Goal: Task Accomplishment & Management: Manage account settings

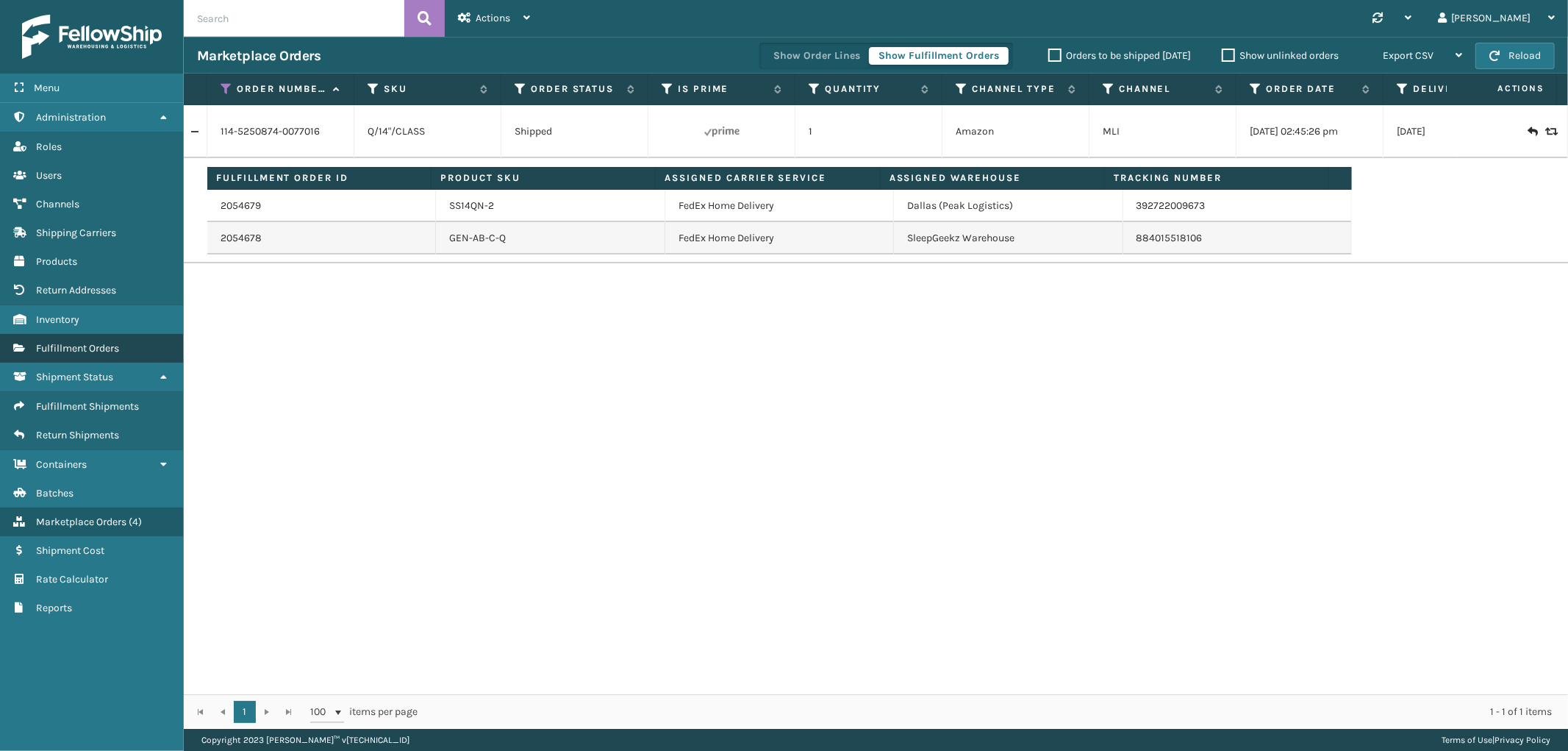
click at [92, 334] on link "Fulfillment Orders" at bounding box center [91, 348] width 183 height 29
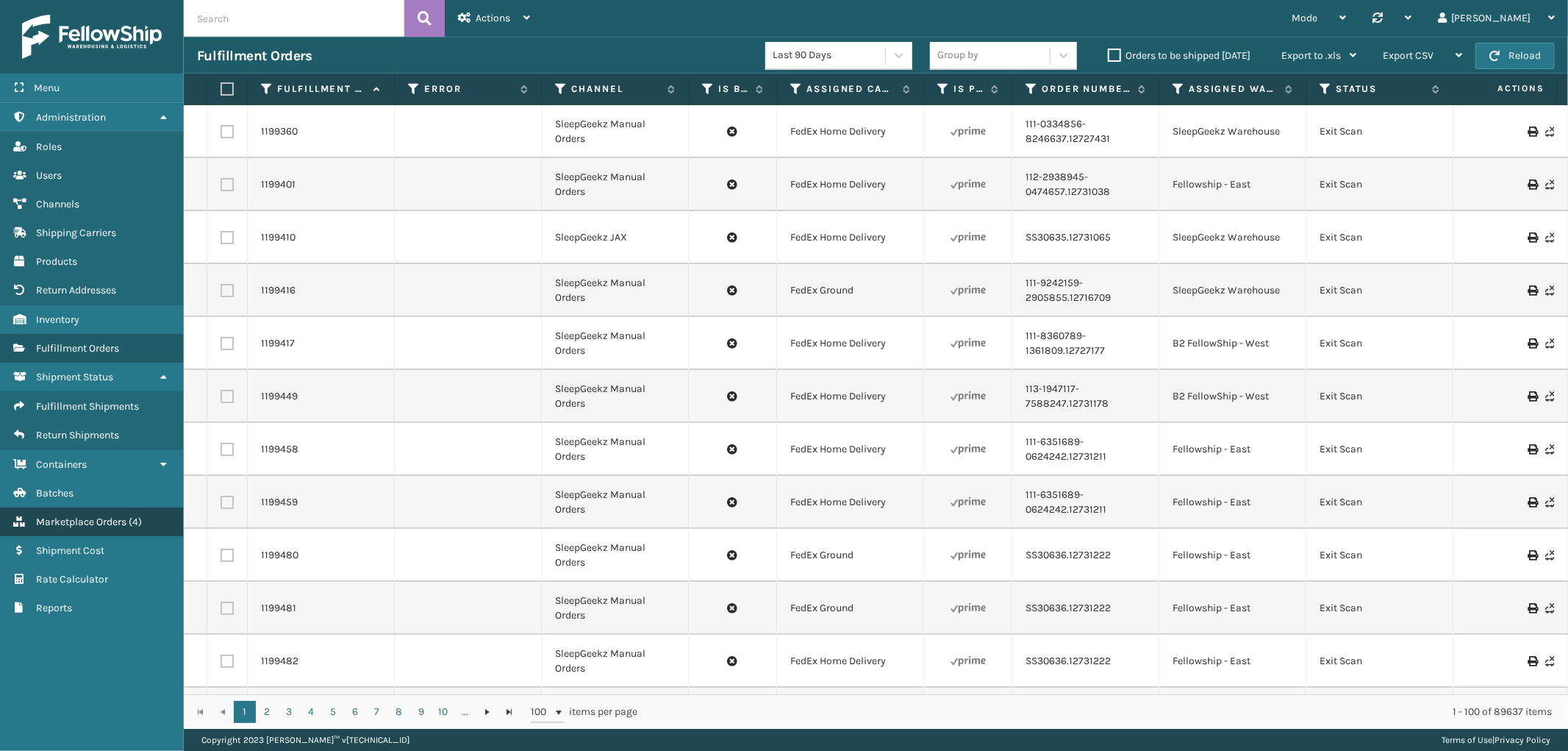
click at [70, 508] on link "Roles Marketplace Orders ( 4 )" at bounding box center [91, 522] width 183 height 29
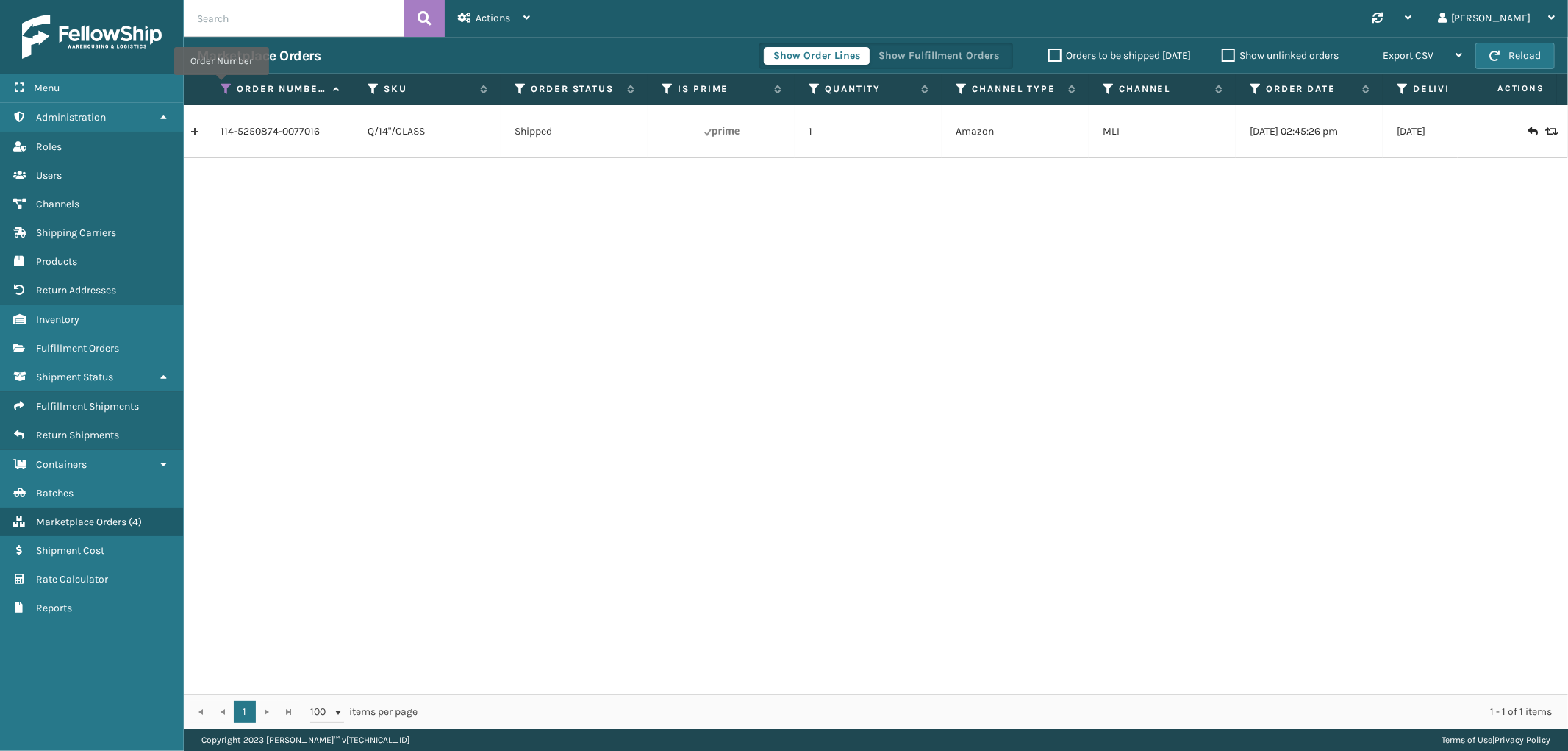
click at [221, 86] on icon at bounding box center [226, 88] width 12 height 14
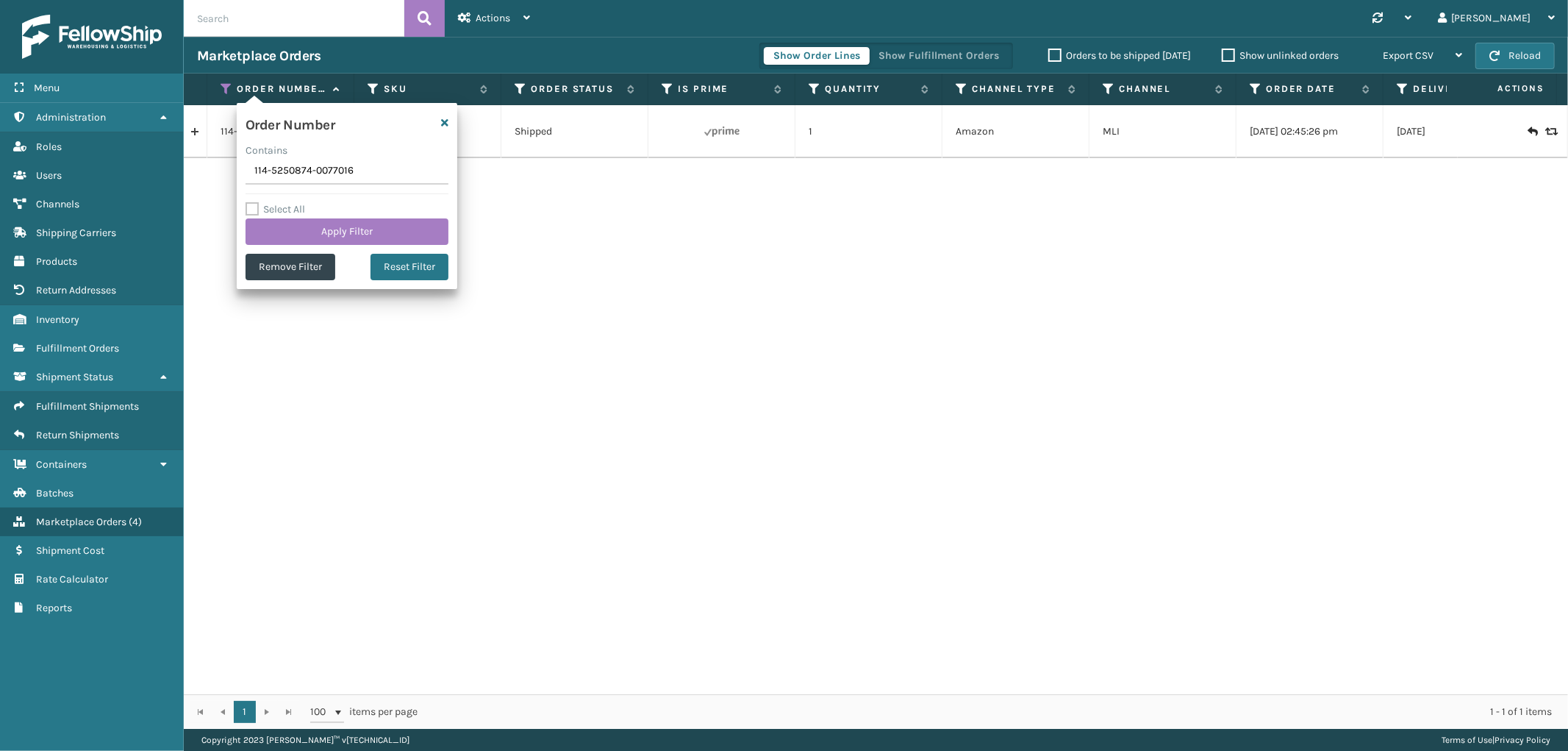
click at [303, 169] on input "114-5250874-0077016" at bounding box center [347, 171] width 203 height 26
type input "SS44926"
click at [291, 235] on button "Apply Filter" at bounding box center [347, 231] width 203 height 26
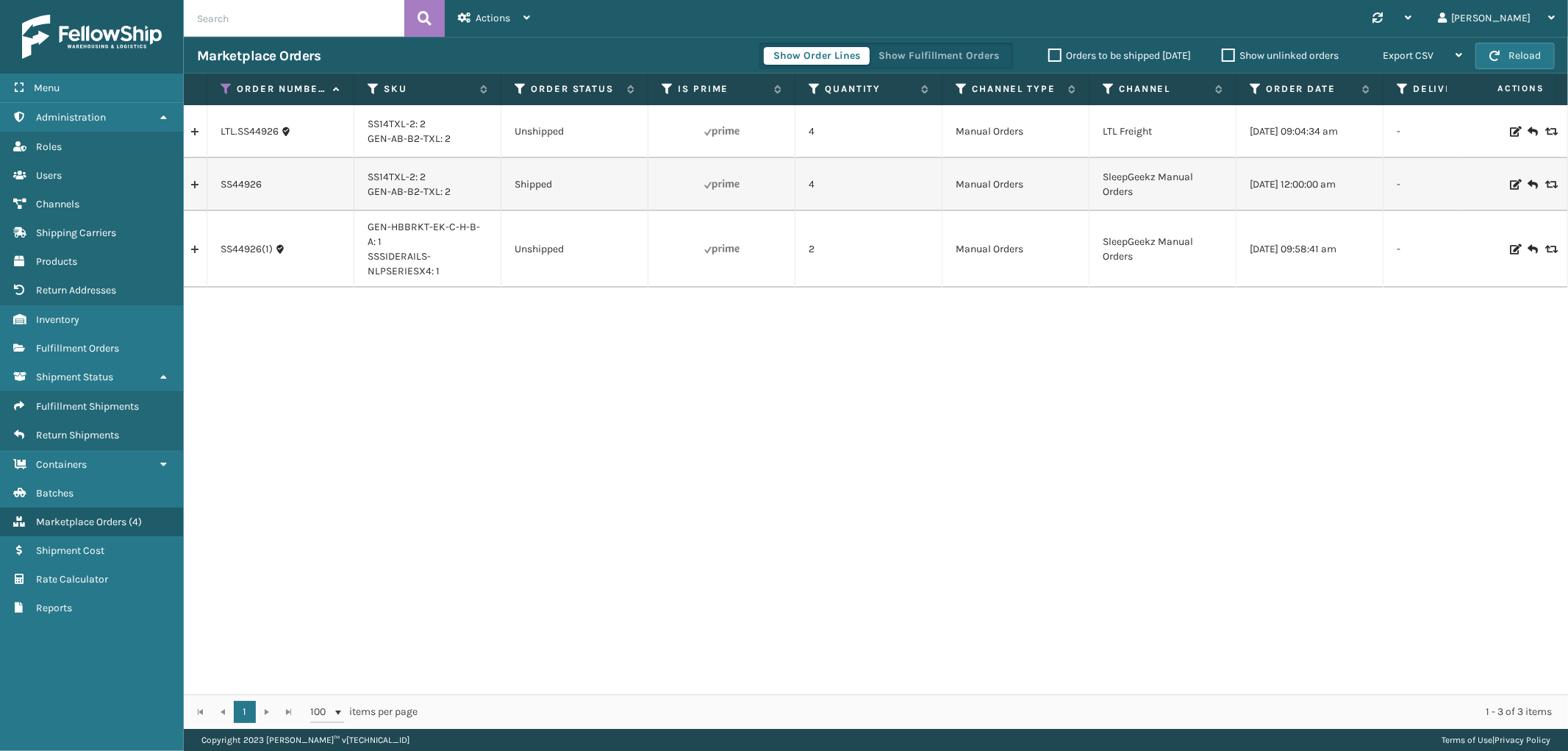
click at [201, 185] on link at bounding box center [194, 185] width 23 height 23
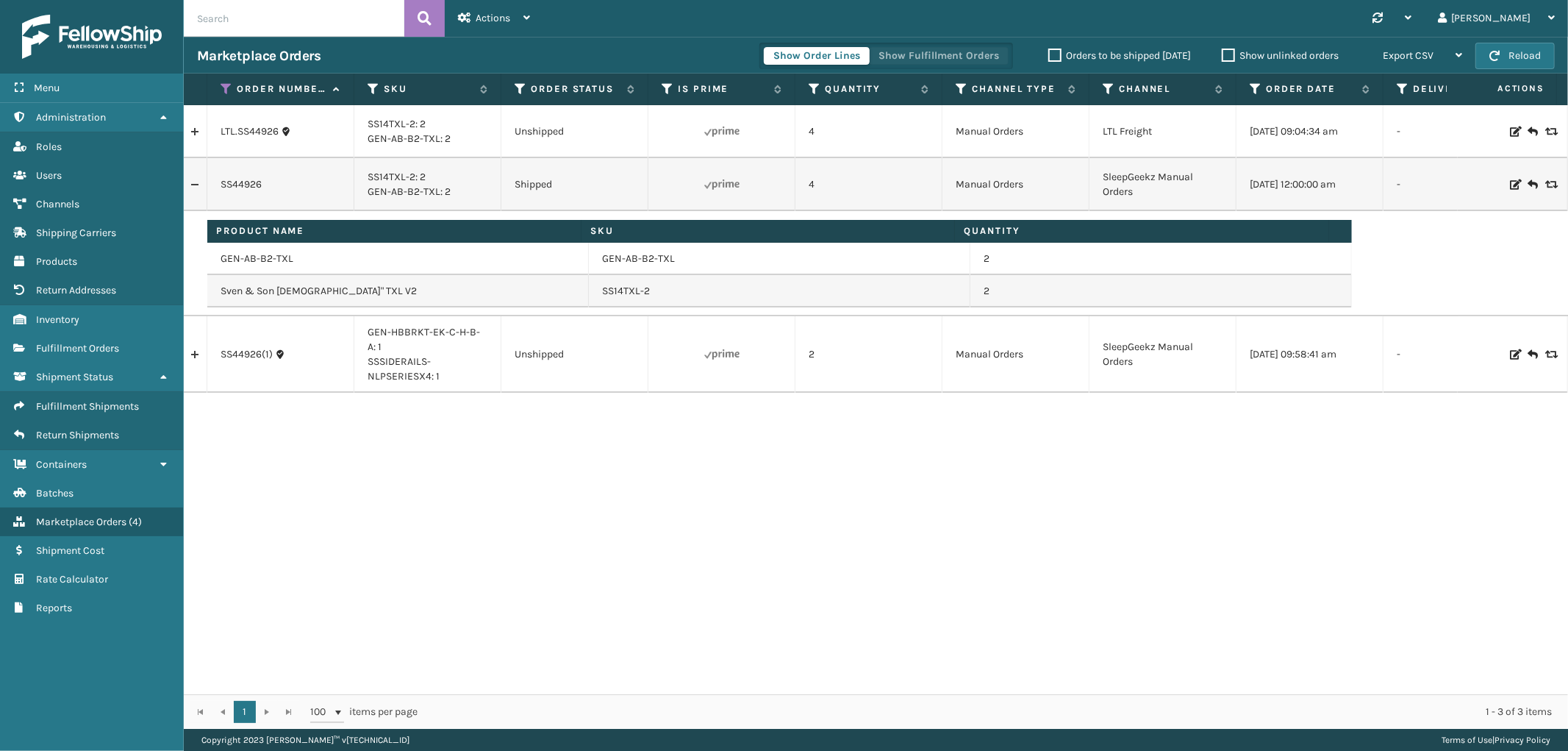
click at [881, 57] on button "Show Fulfillment Orders" at bounding box center [939, 56] width 140 height 18
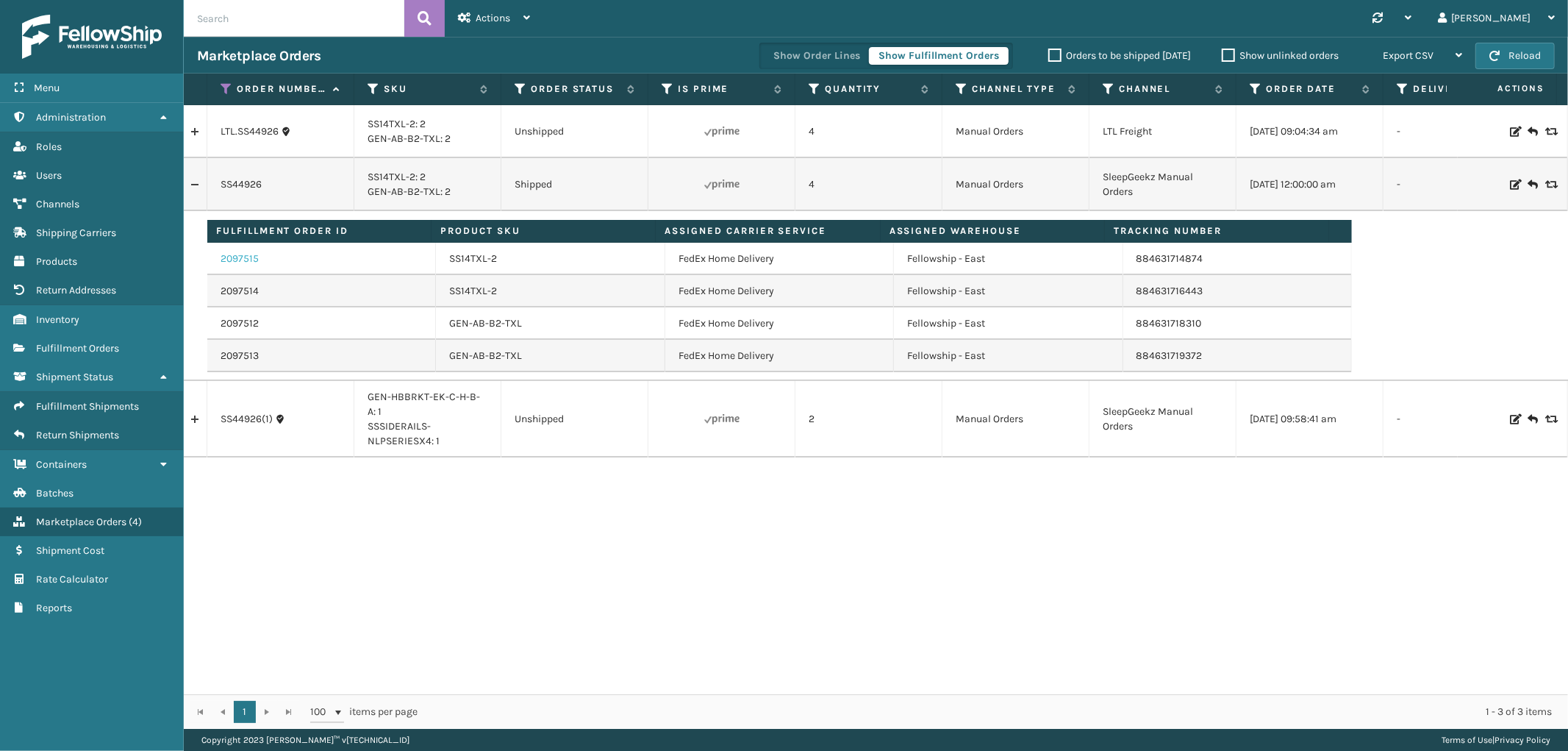
click at [248, 258] on link "2097515" at bounding box center [239, 258] width 38 height 14
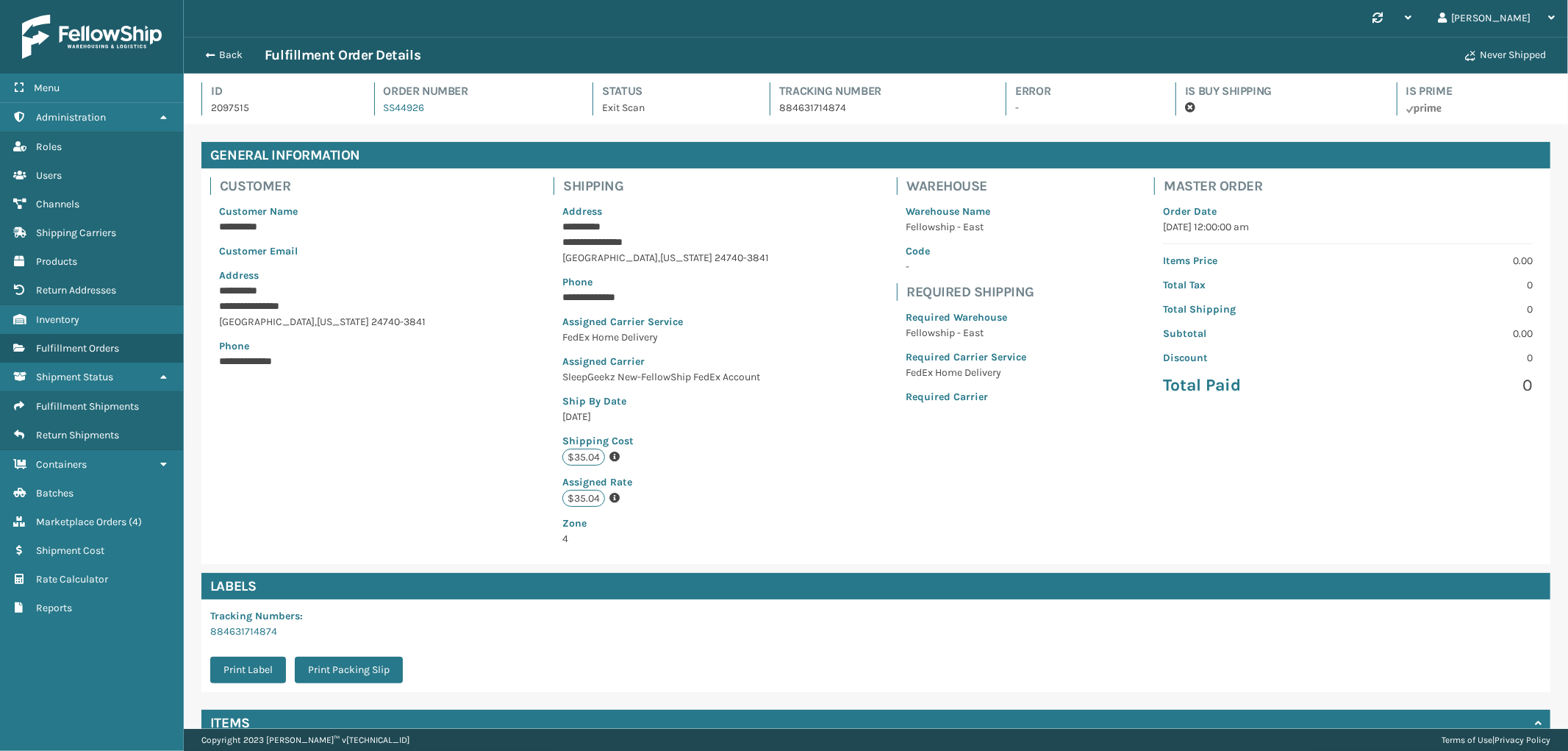
scroll to position [34, 1384]
click at [230, 52] on button "Back" at bounding box center [230, 55] width 68 height 14
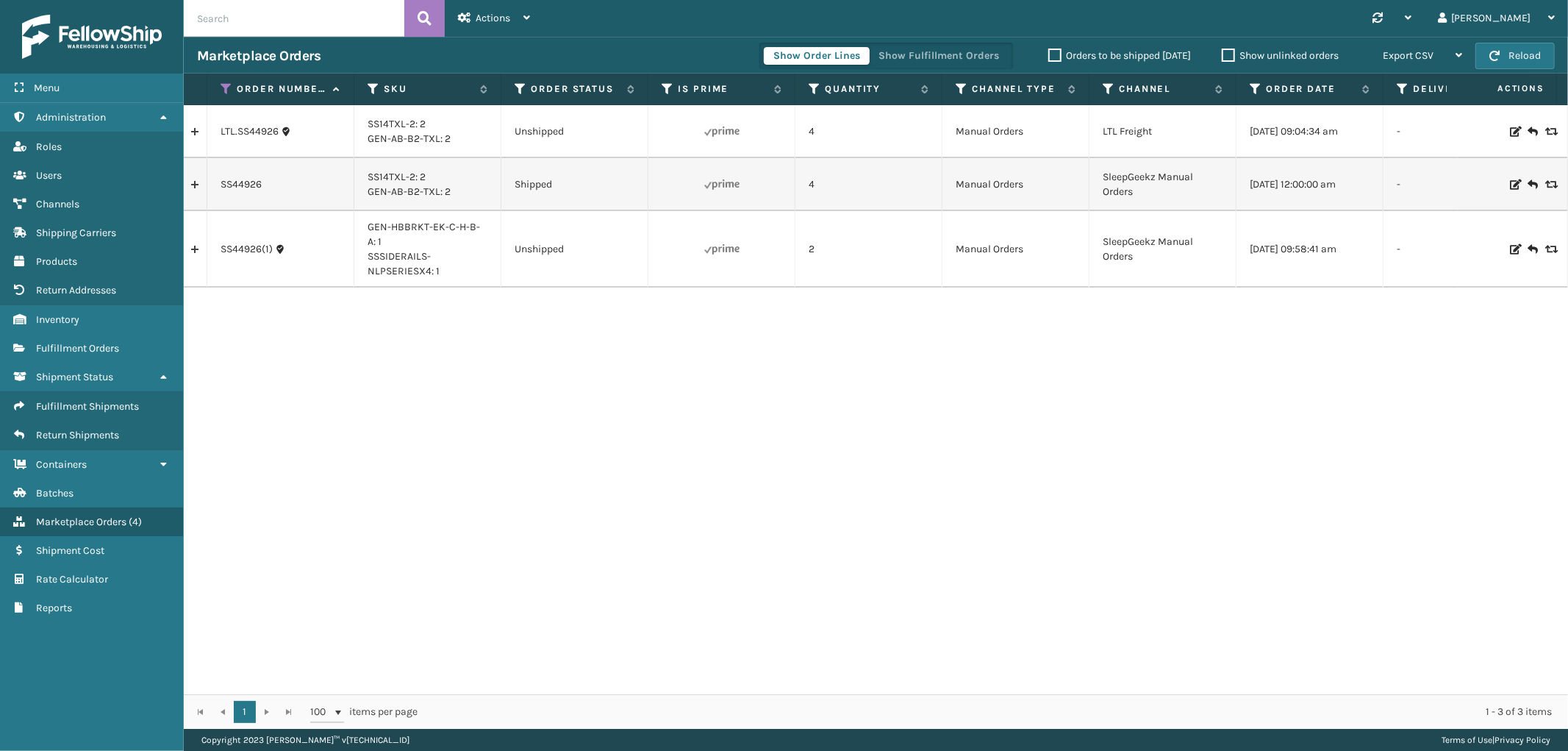
click at [194, 185] on link at bounding box center [194, 185] width 23 height 23
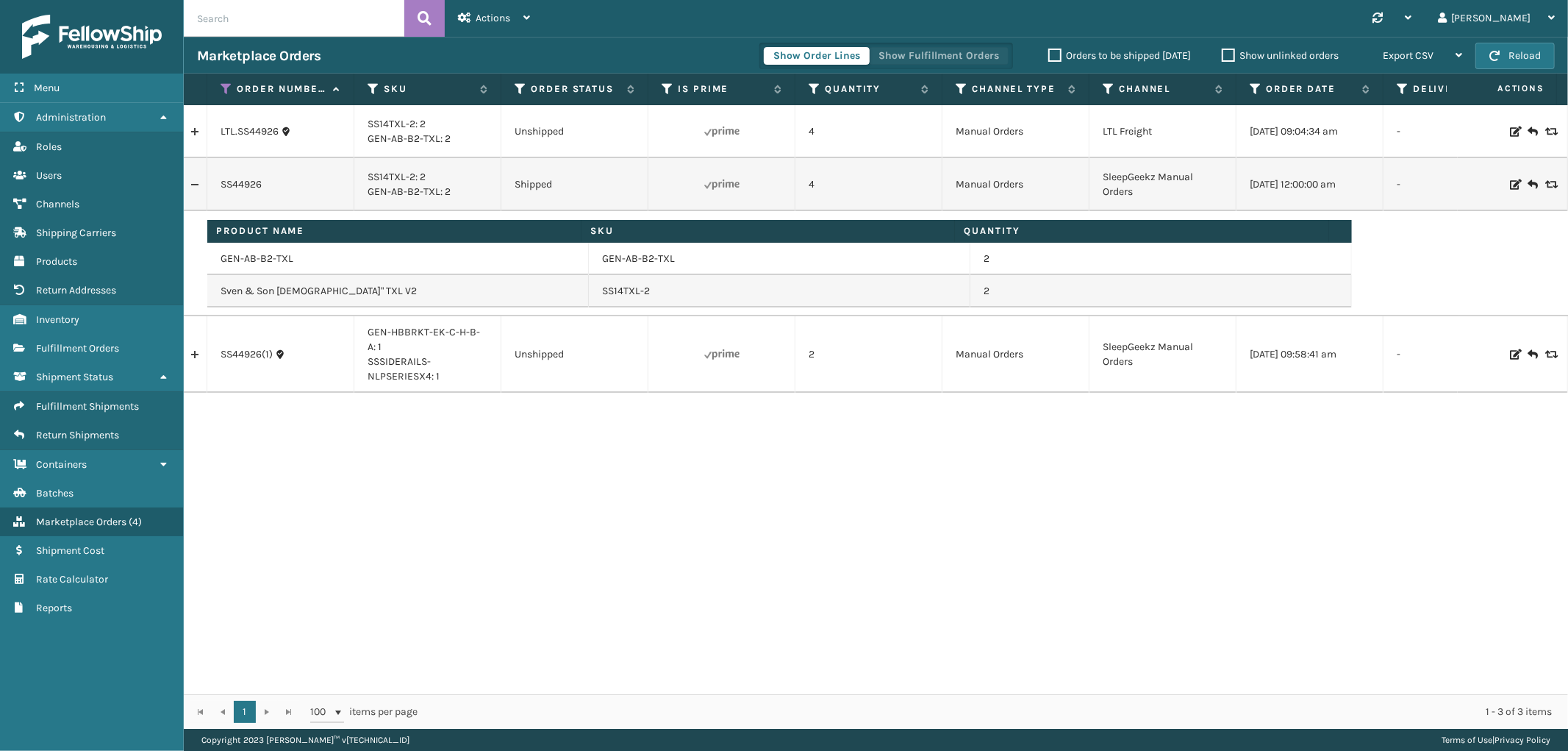
click at [913, 47] on button "Show Fulfillment Orders" at bounding box center [939, 56] width 140 height 18
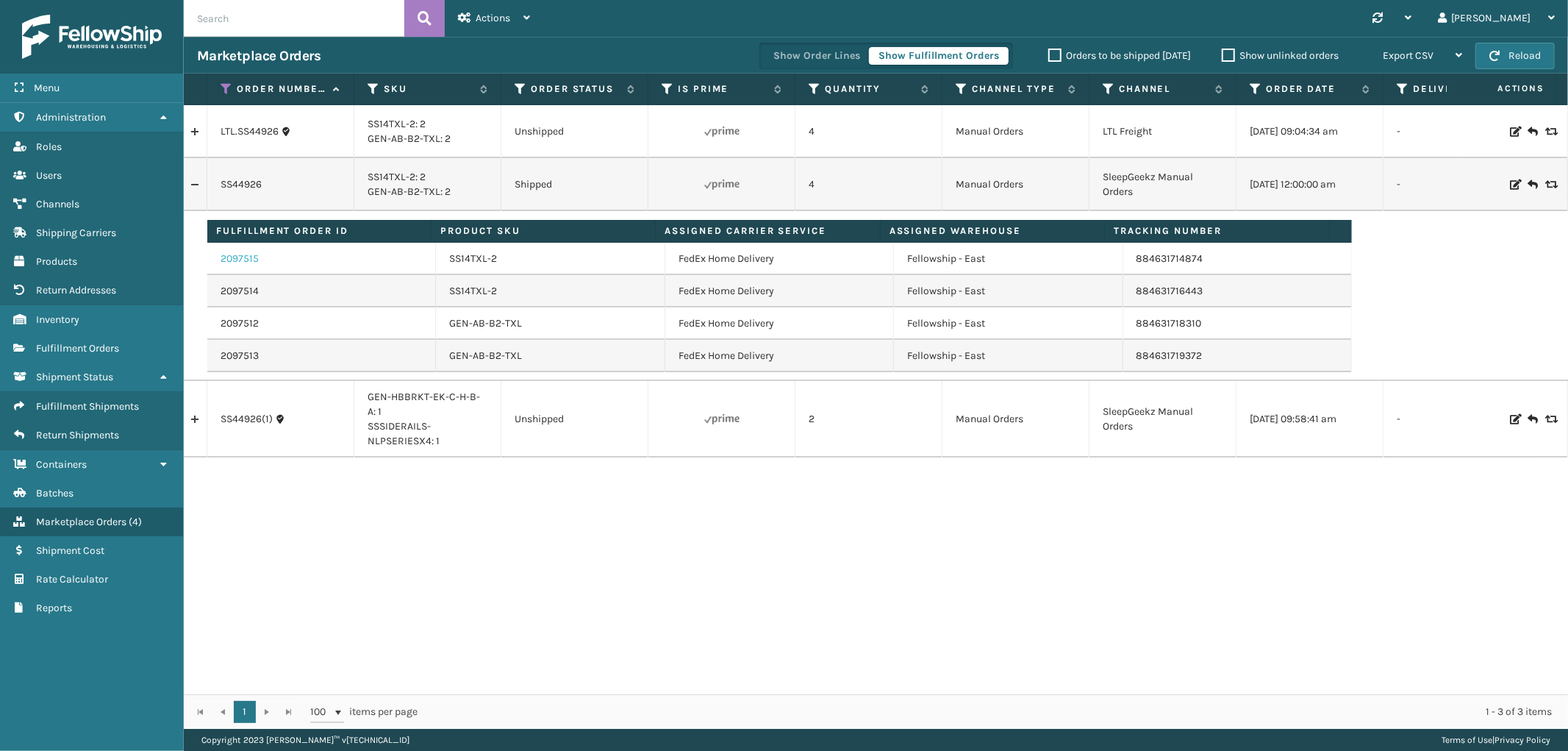
click at [245, 258] on link "2097515" at bounding box center [239, 258] width 38 height 14
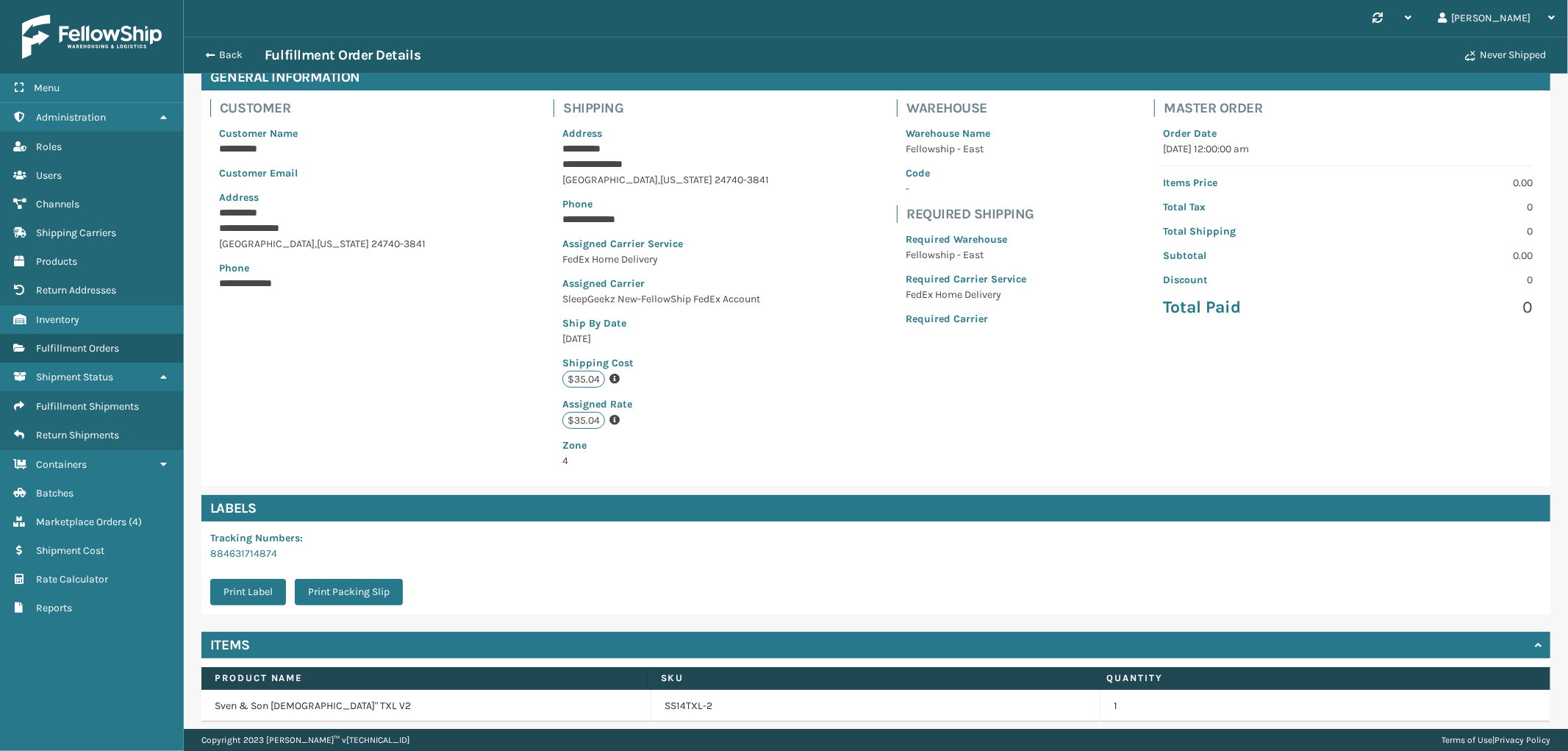
scroll to position [133, 0]
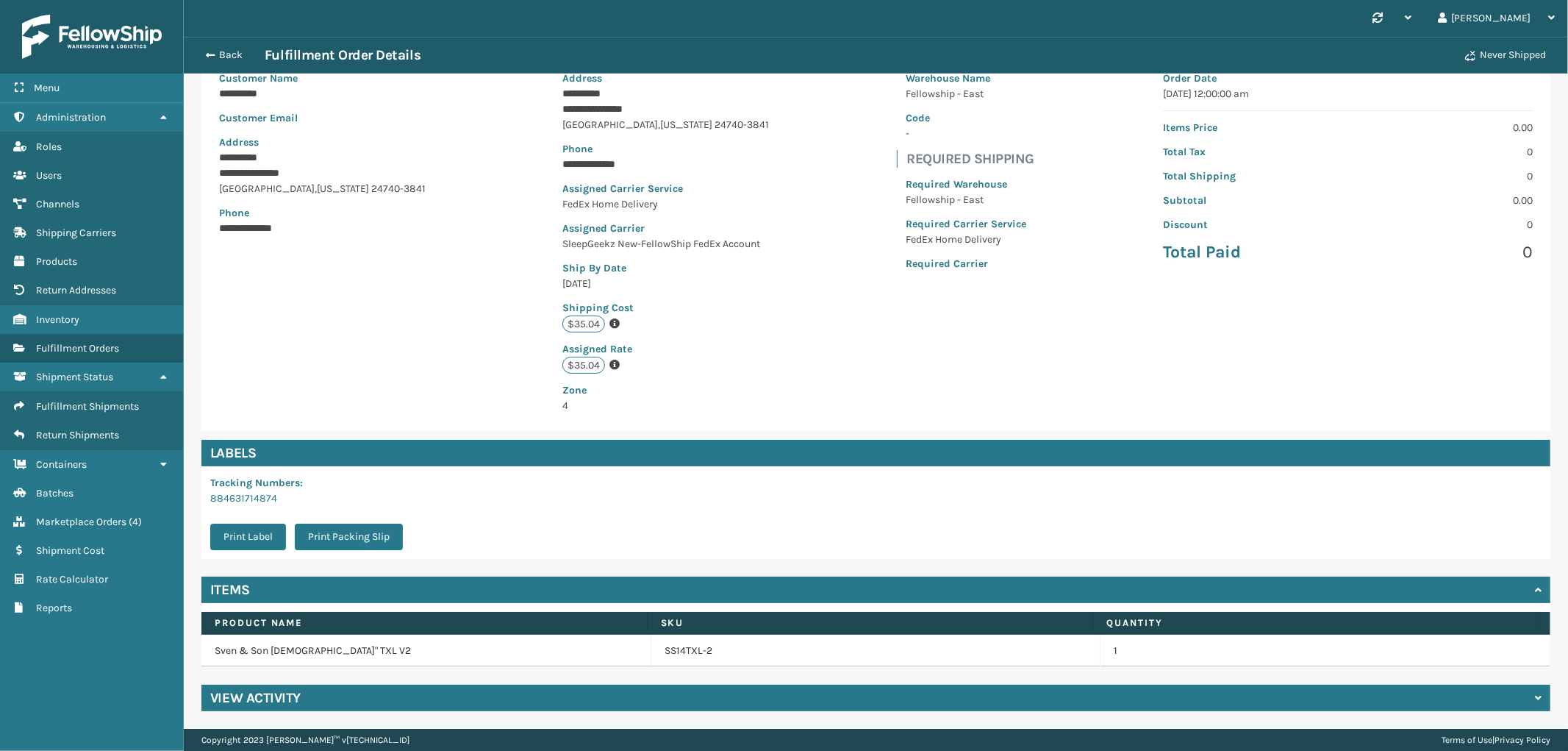
click at [476, 709] on div "View Activity" at bounding box center [876, 697] width 1349 height 26
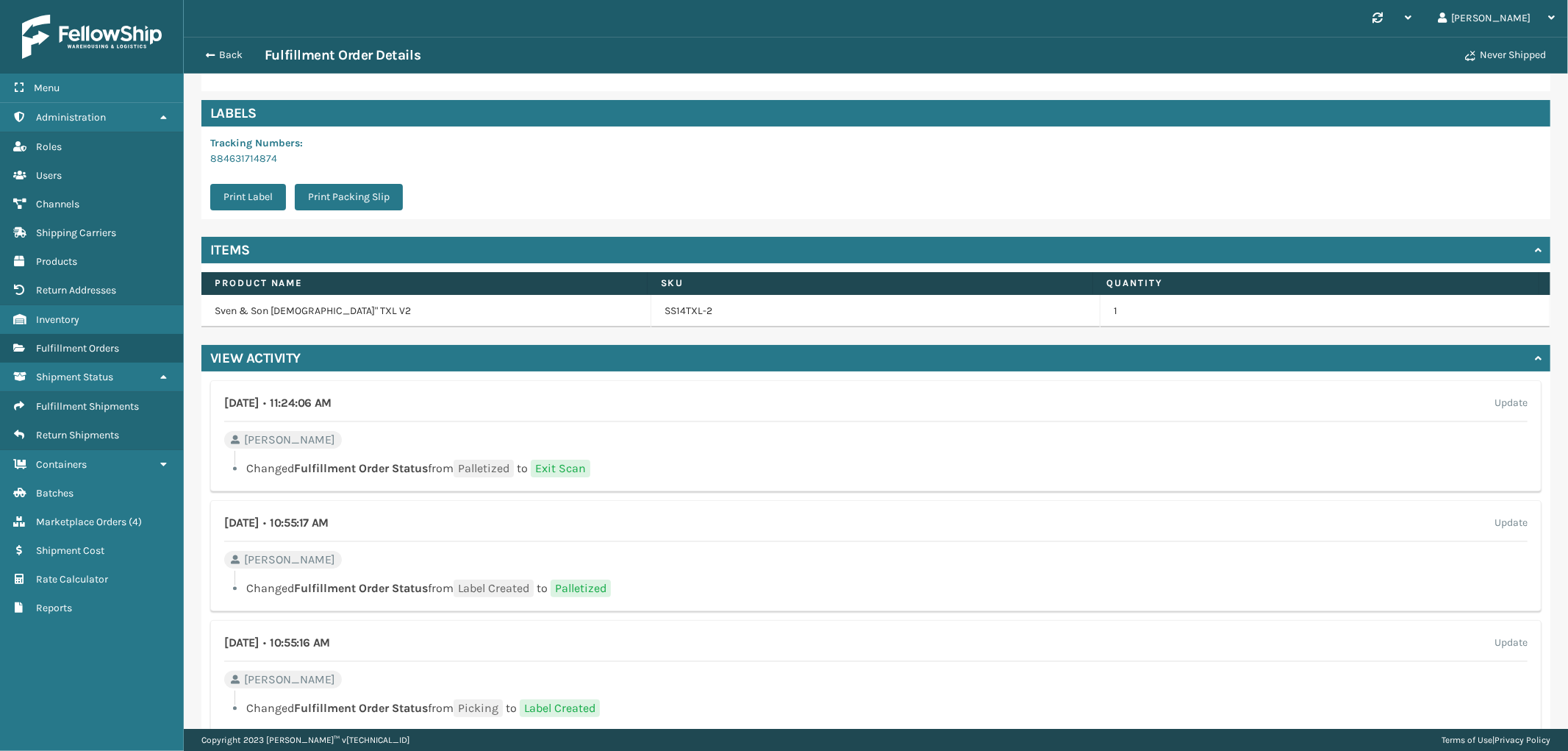
scroll to position [226, 0]
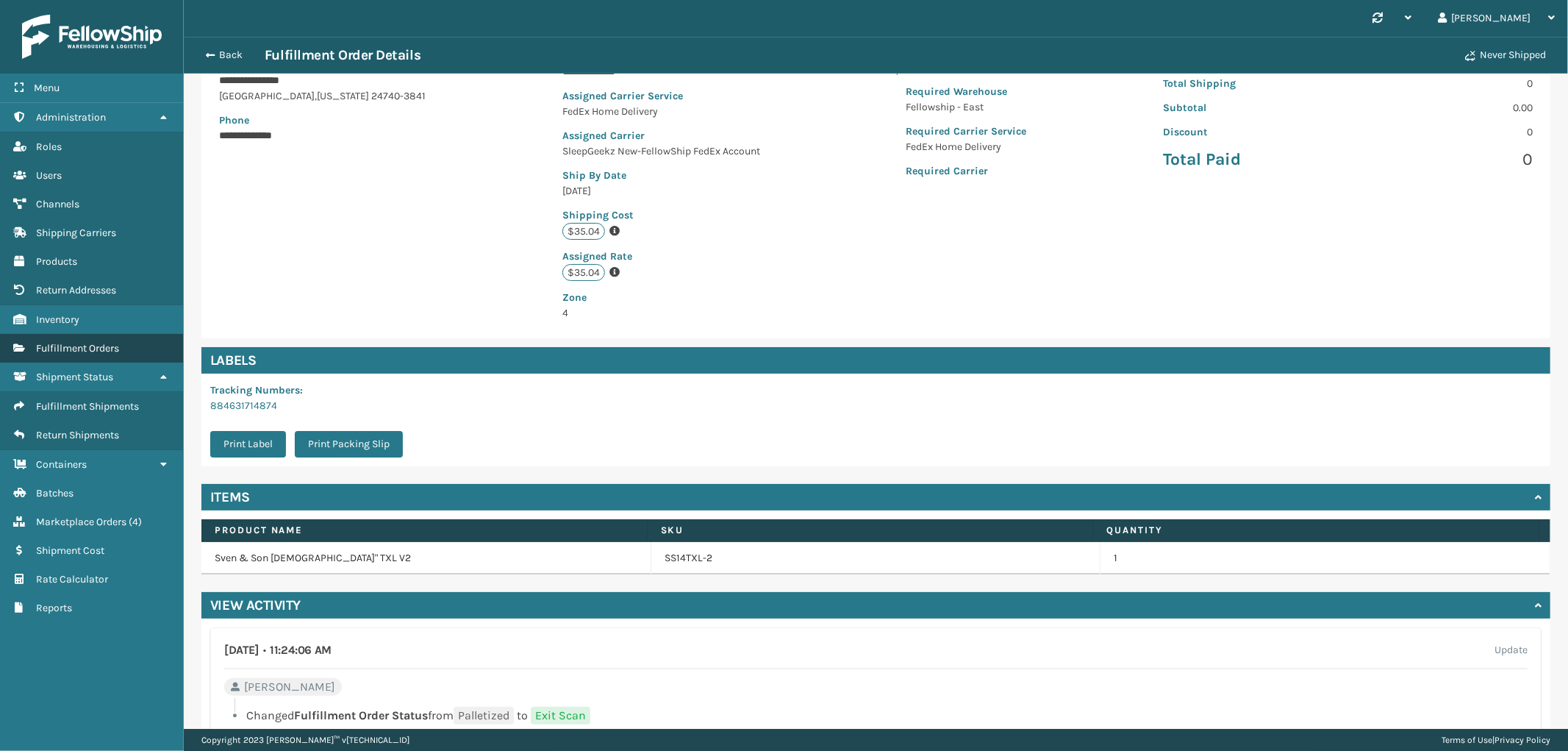
click at [93, 342] on span "Fulfillment Orders" at bounding box center [77, 348] width 83 height 13
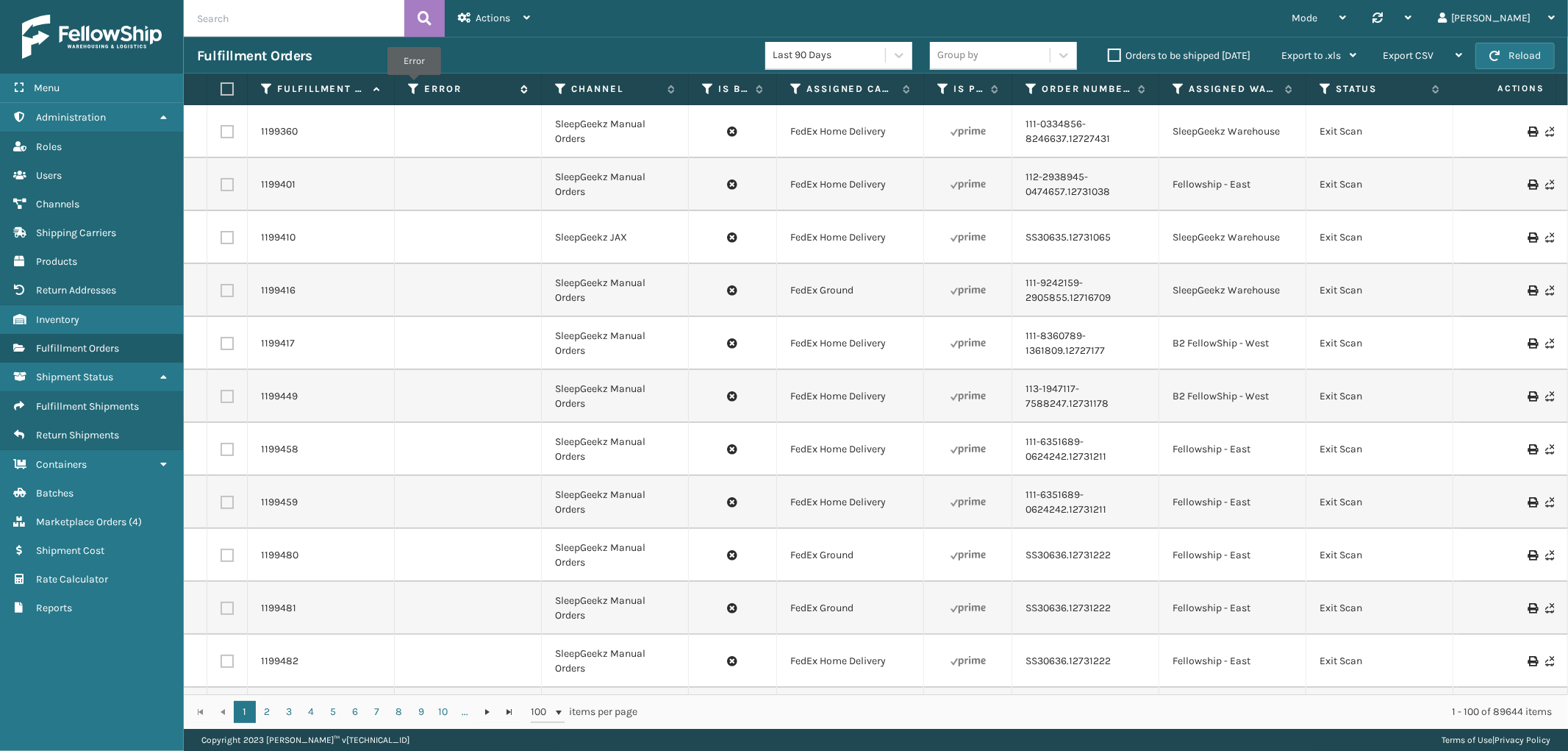
click at [414, 86] on icon at bounding box center [413, 88] width 12 height 14
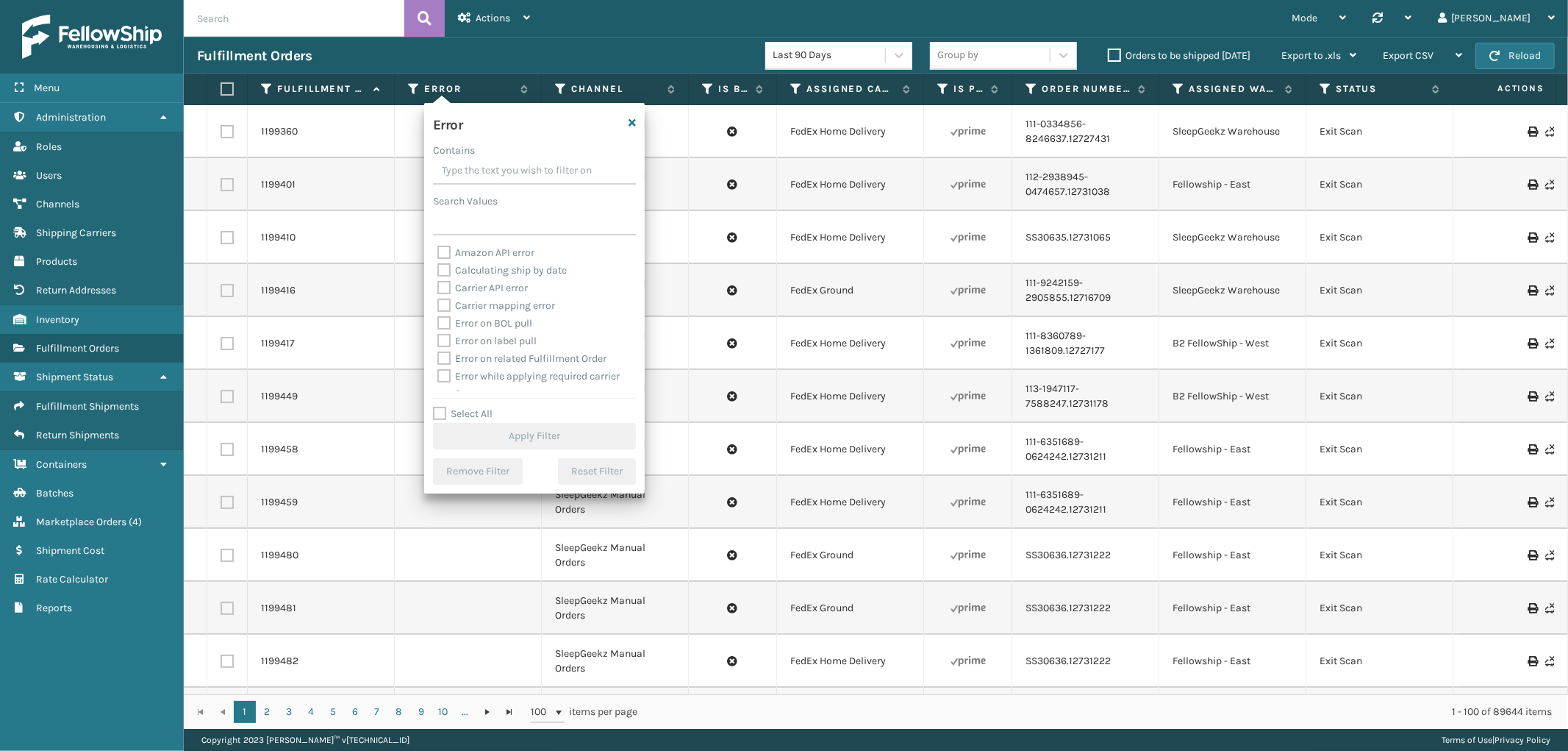
click at [436, 417] on label "Select All" at bounding box center [463, 414] width 59 height 13
click at [436, 407] on input "Select All" at bounding box center [543, 406] width 221 height 2
checkbox input "true"
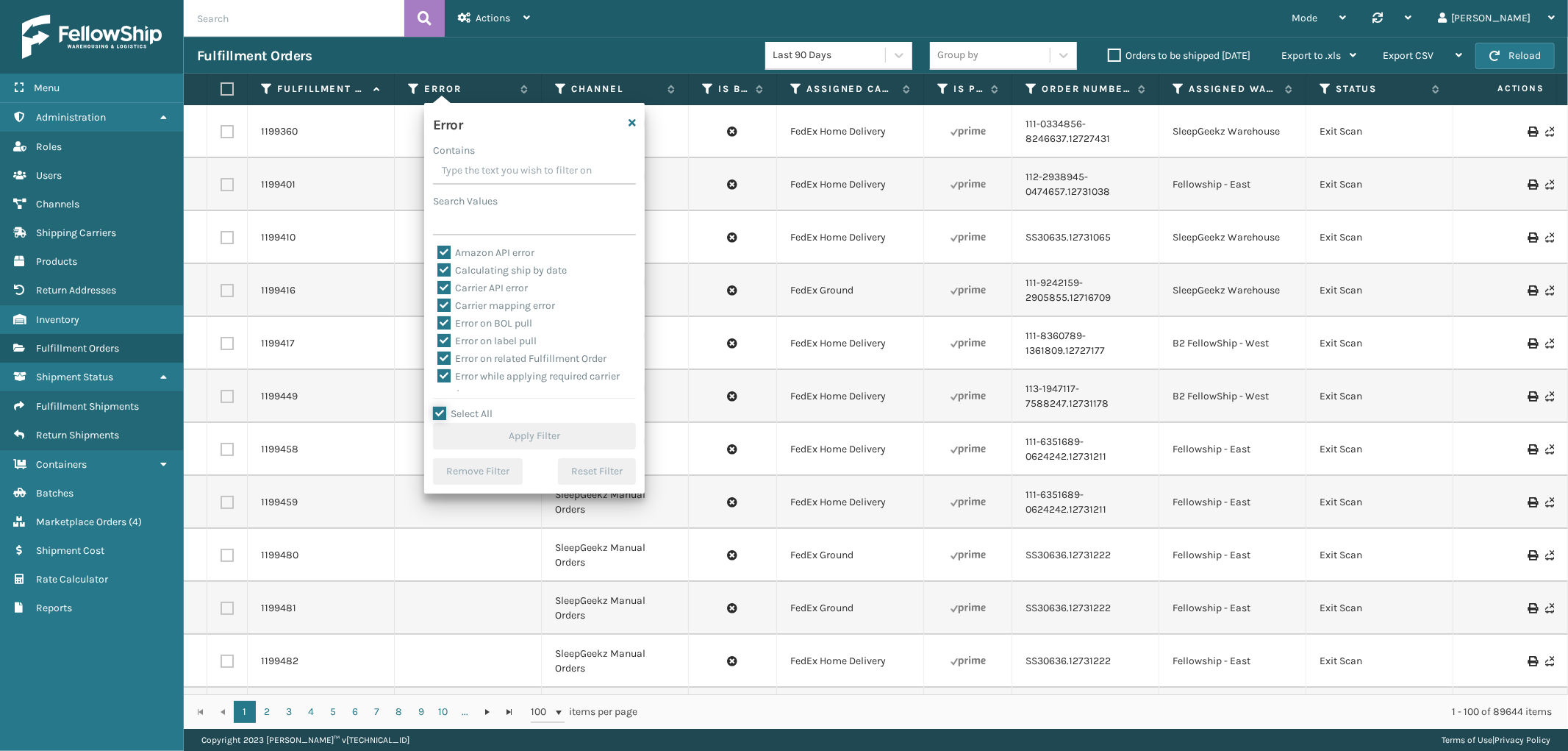
checkbox input "true"
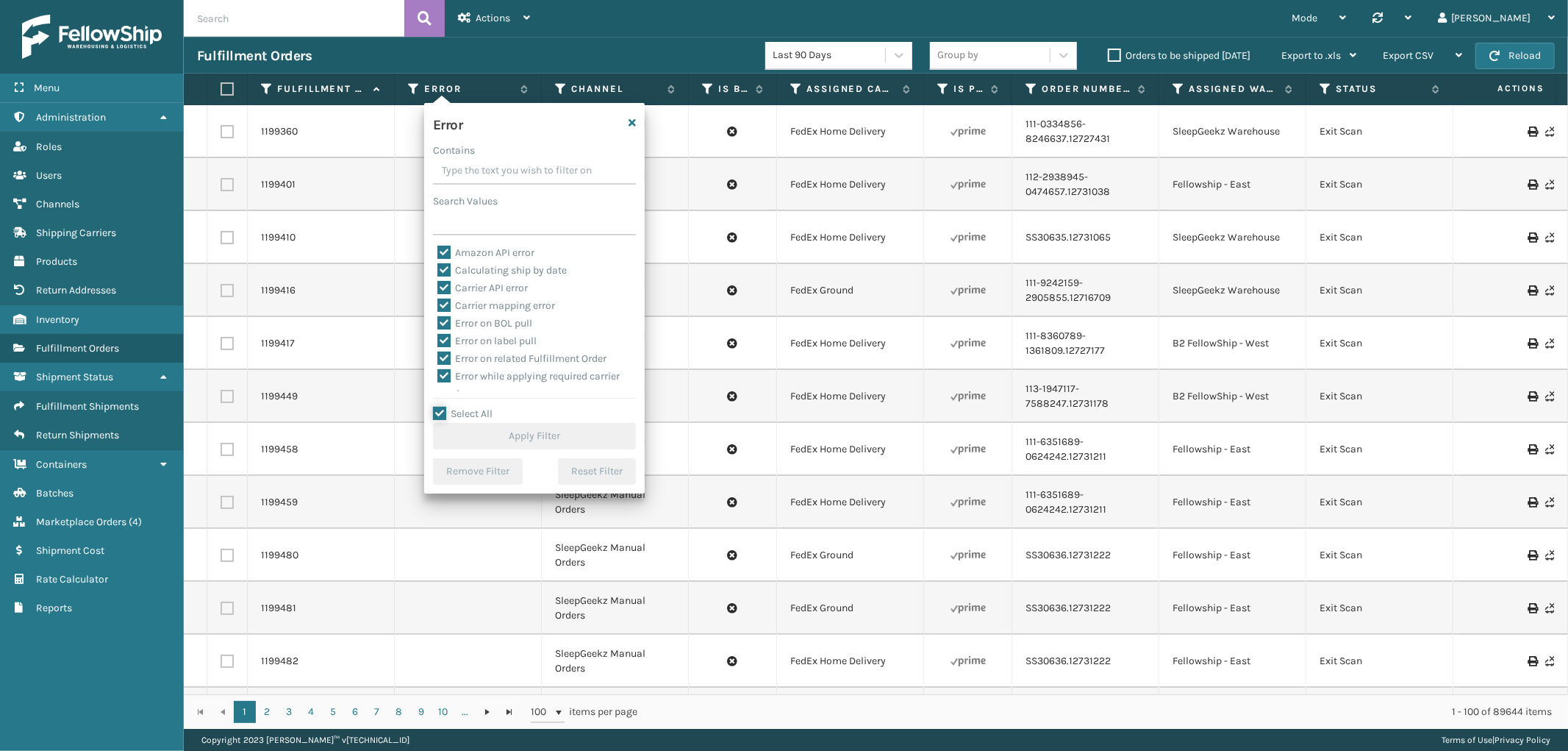
checkbox input "true"
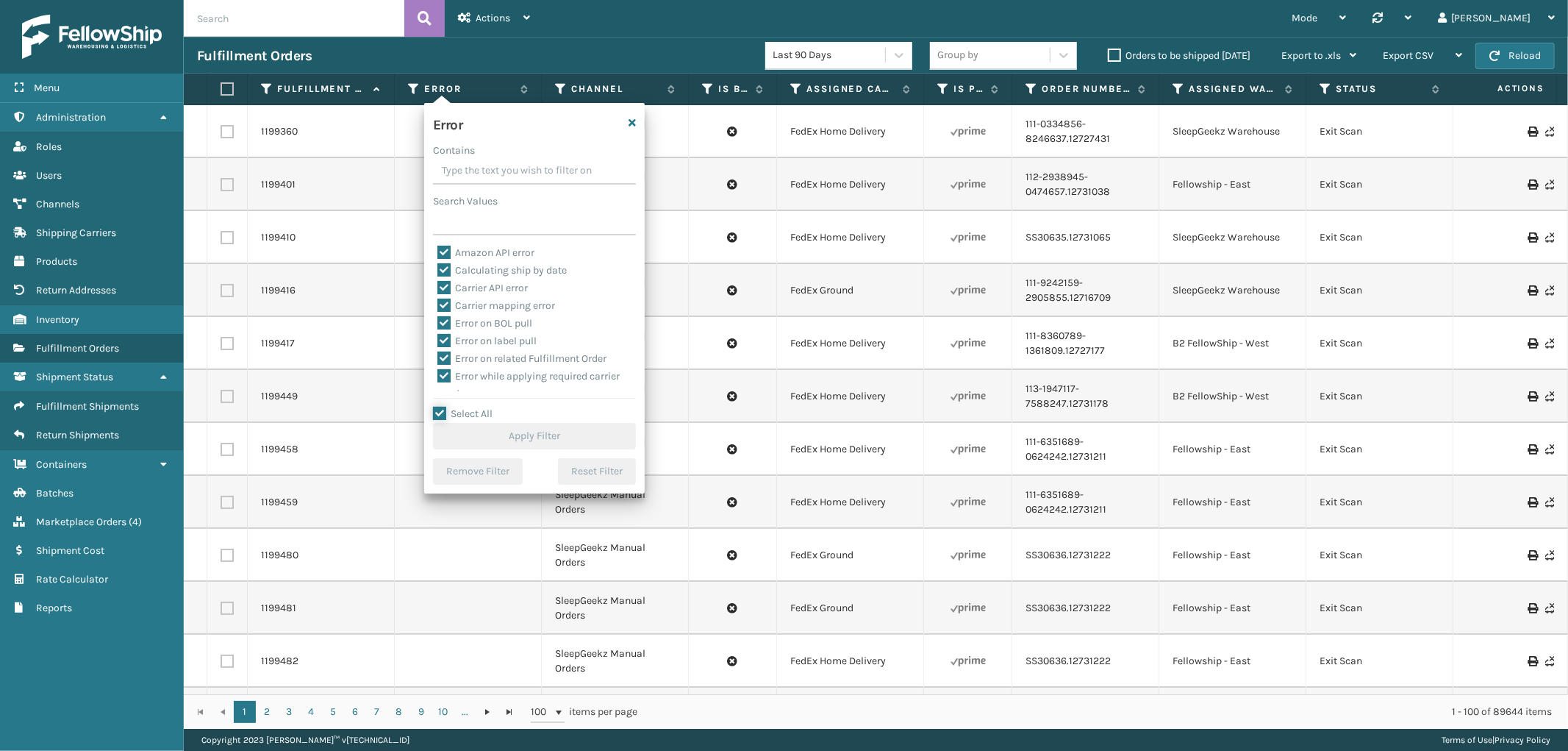
checkbox input "true"
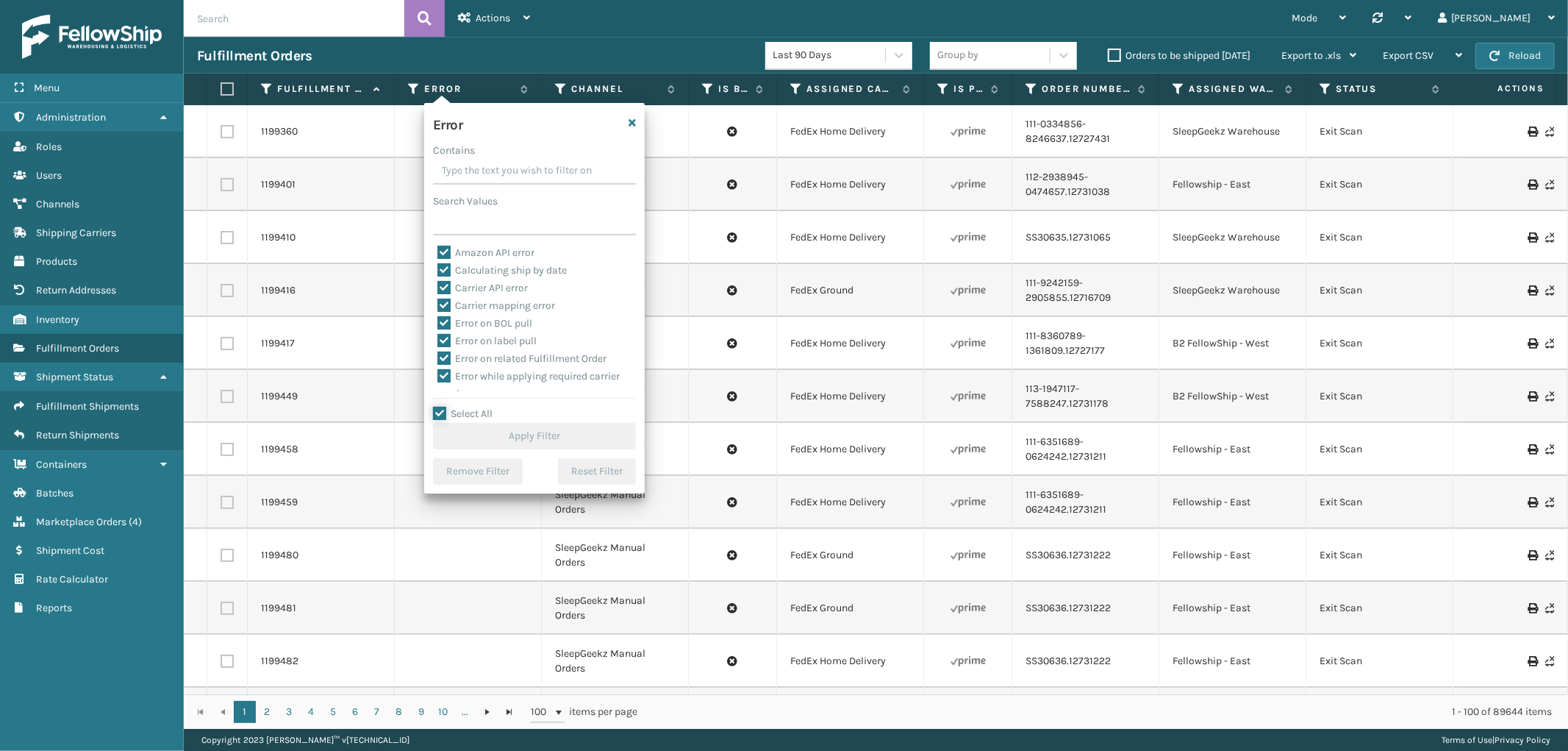
checkbox input "true"
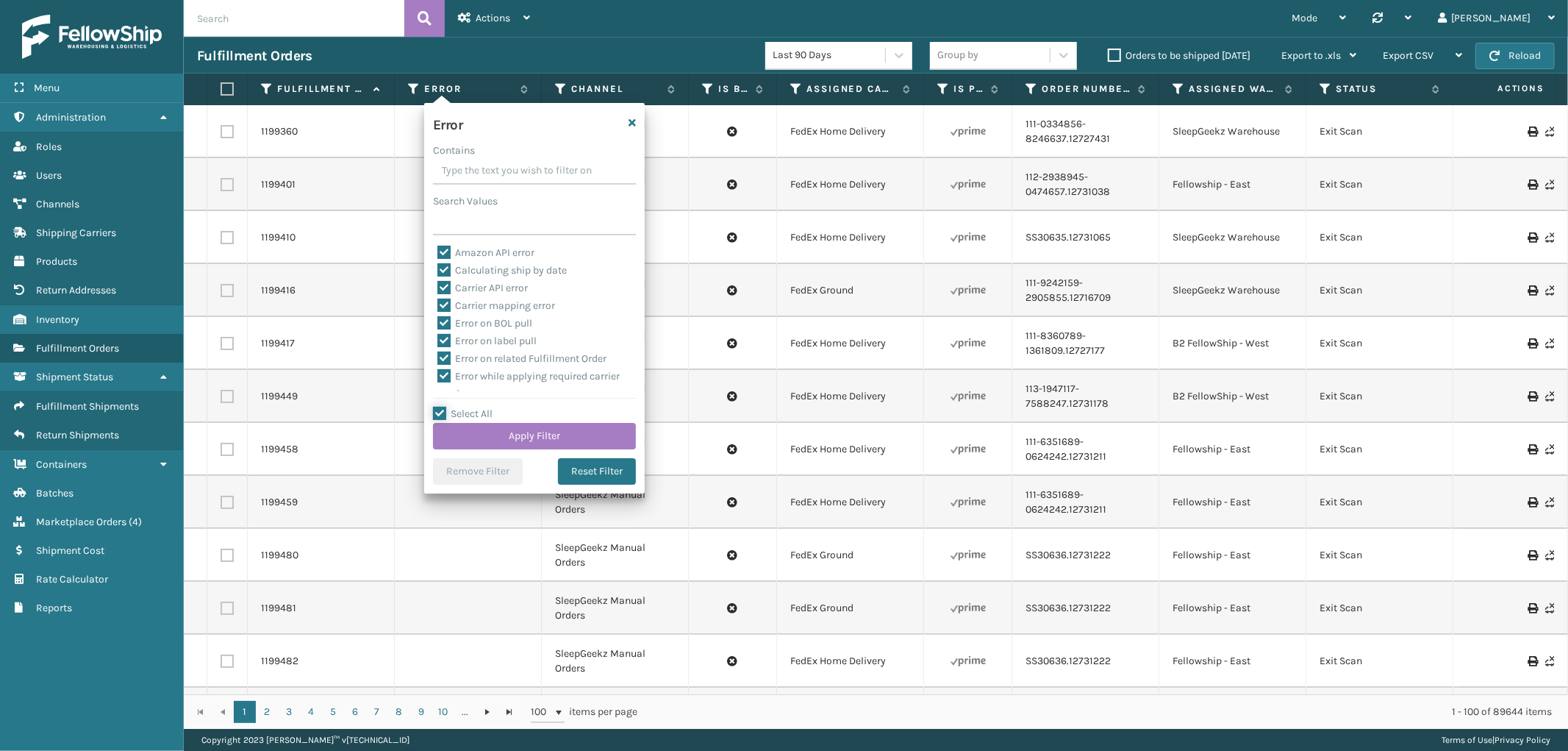
scroll to position [329, 0]
click at [475, 390] on div "To be cancelled" at bounding box center [535, 384] width 194 height 18
click at [472, 380] on label "To be cancelled" at bounding box center [481, 383] width 87 height 13
click at [438, 380] on input "To be cancelled" at bounding box center [437, 379] width 1 height 10
checkbox input "false"
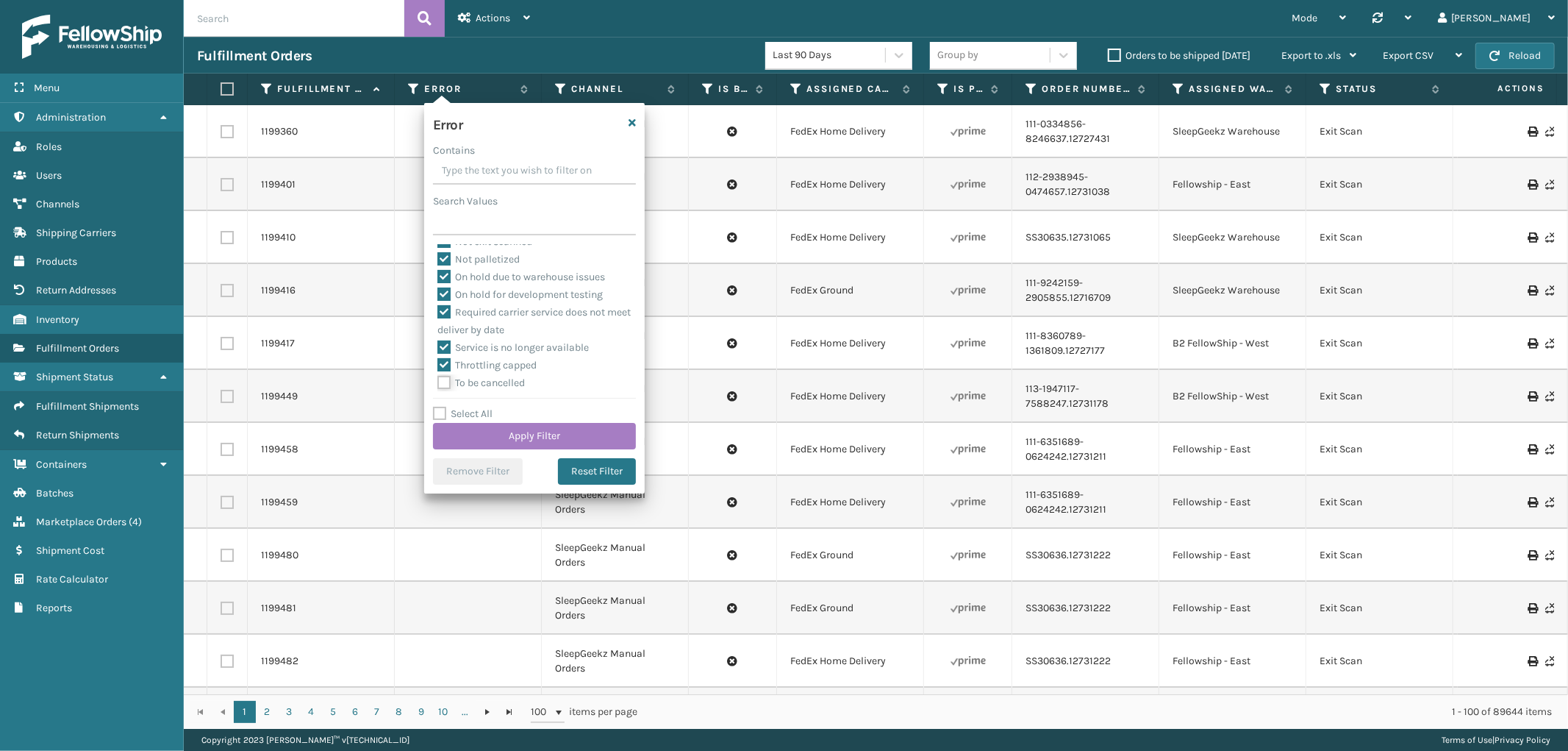
checkbox input "false"
click at [473, 429] on button "Apply Filter" at bounding box center [534, 436] width 203 height 26
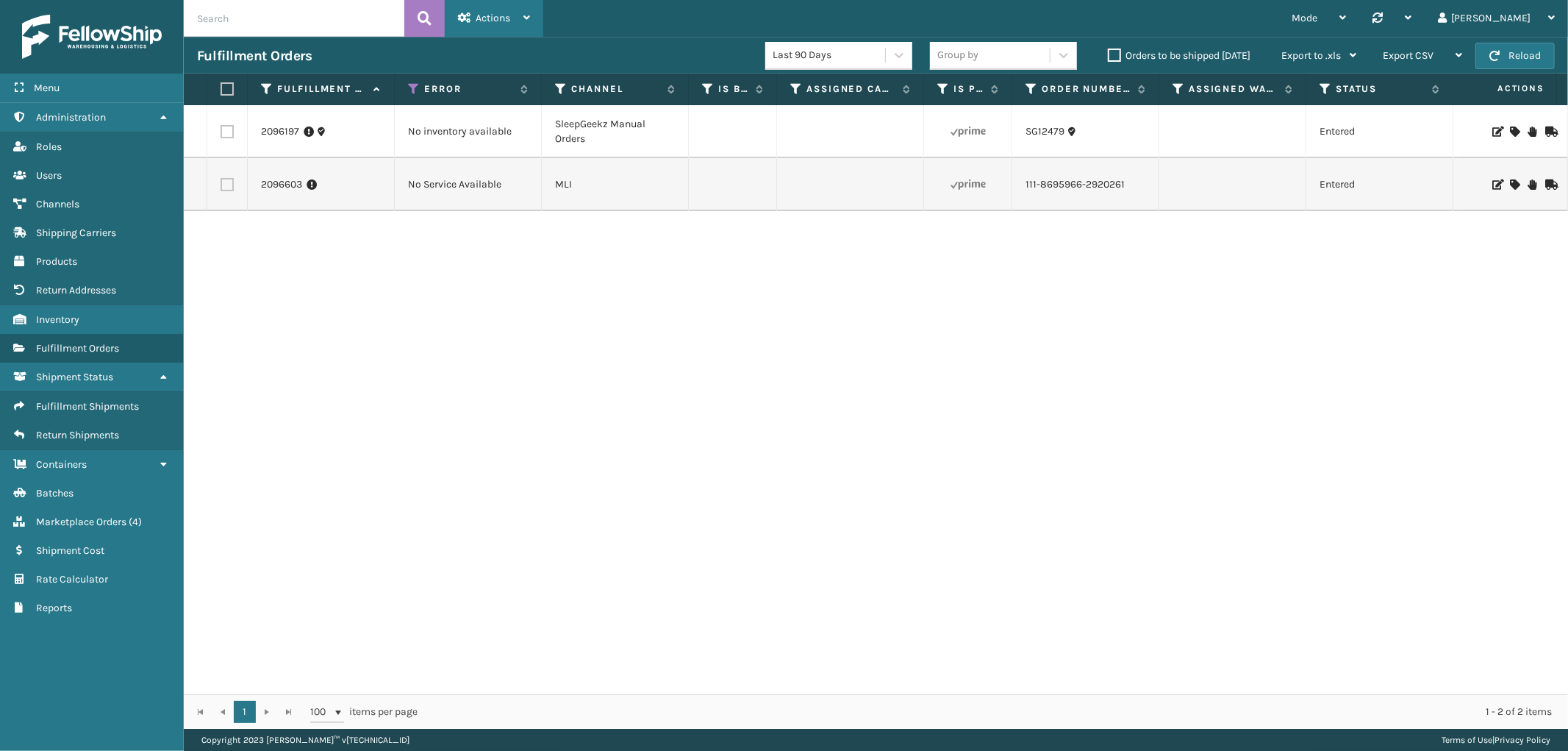
click at [491, 4] on div "Actions" at bounding box center [494, 18] width 72 height 37
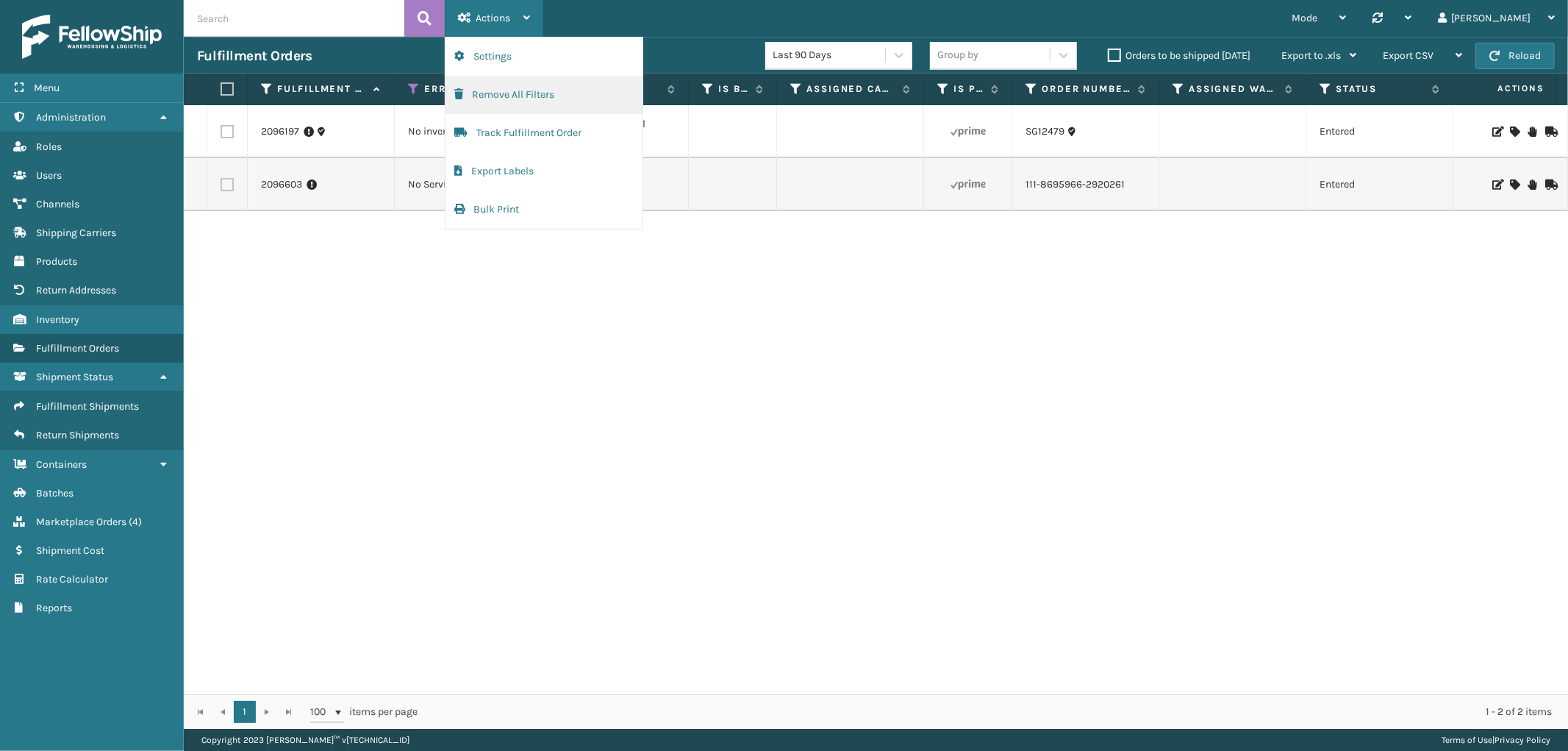
click at [500, 93] on button "Remove All Filters" at bounding box center [544, 95] width 197 height 38
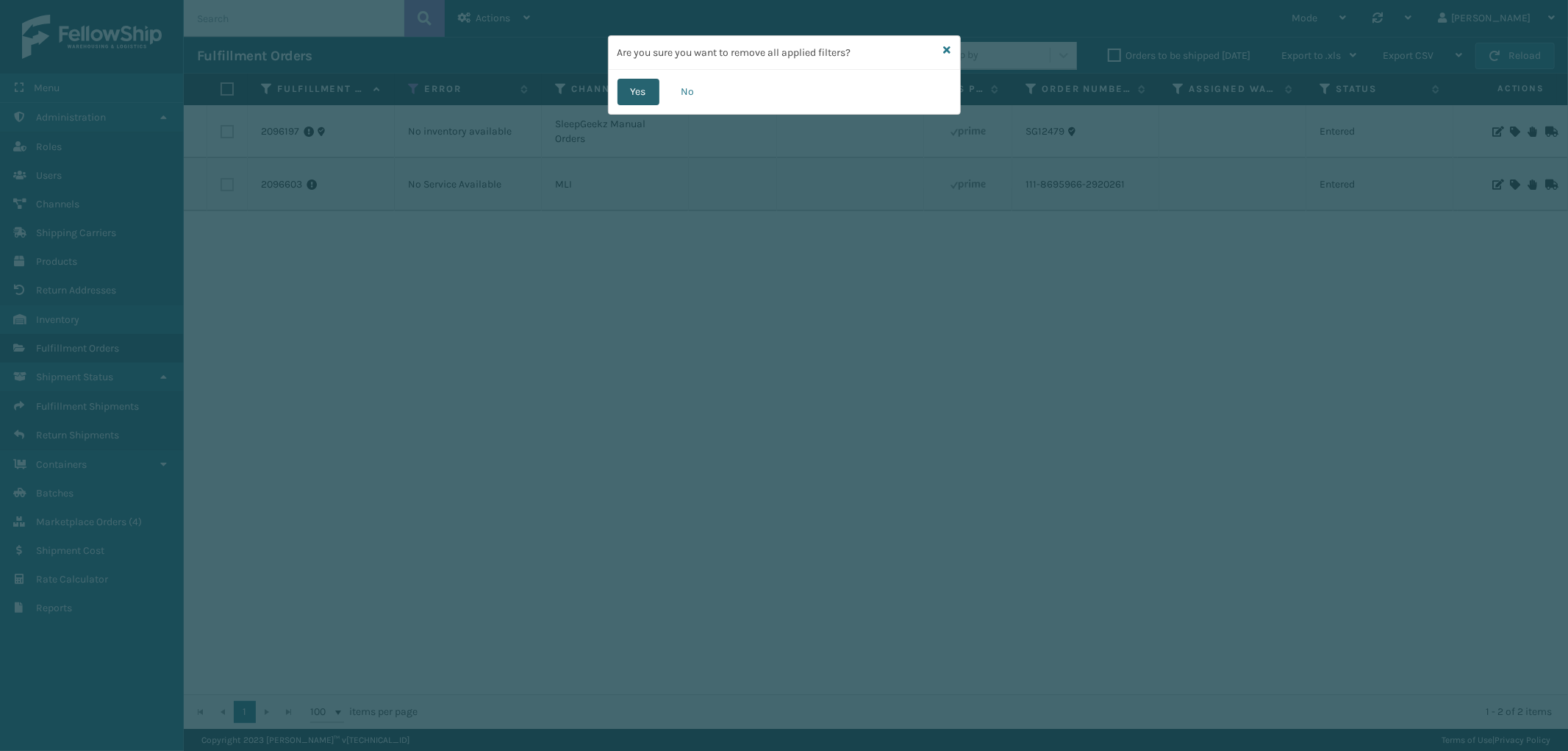
click at [629, 95] on button "Yes" at bounding box center [638, 91] width 42 height 26
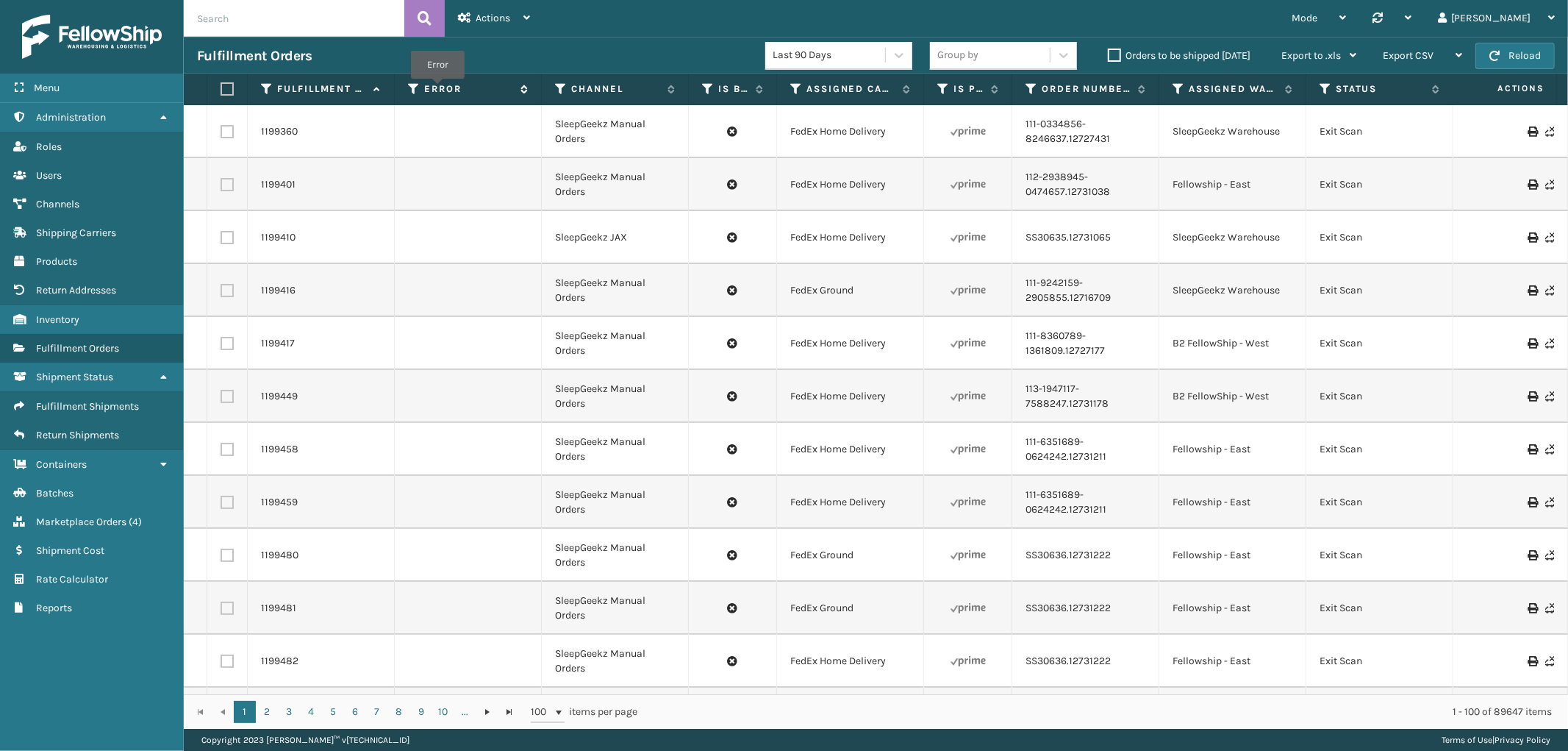
click at [437, 89] on label "Error" at bounding box center [468, 88] width 89 height 14
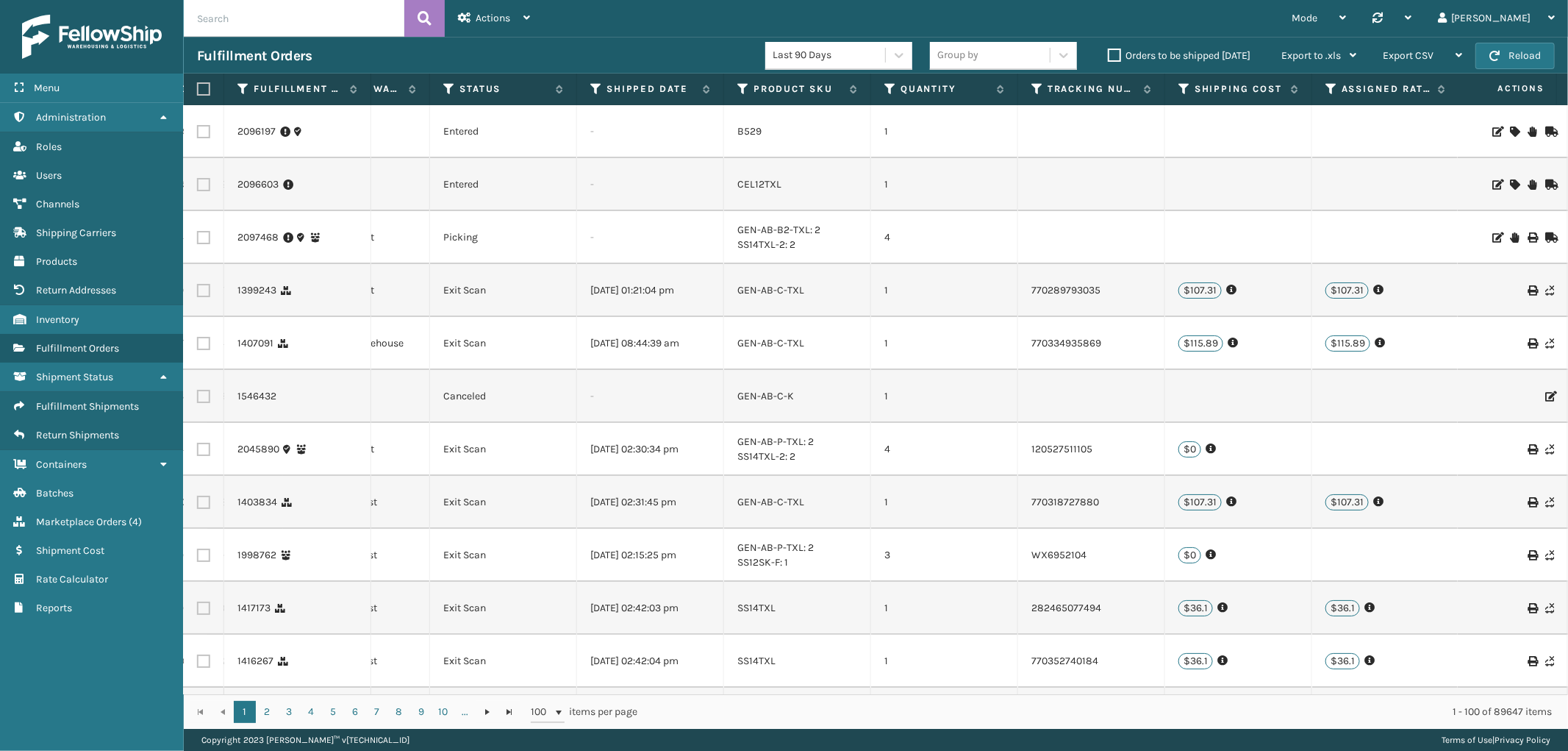
scroll to position [0, 714]
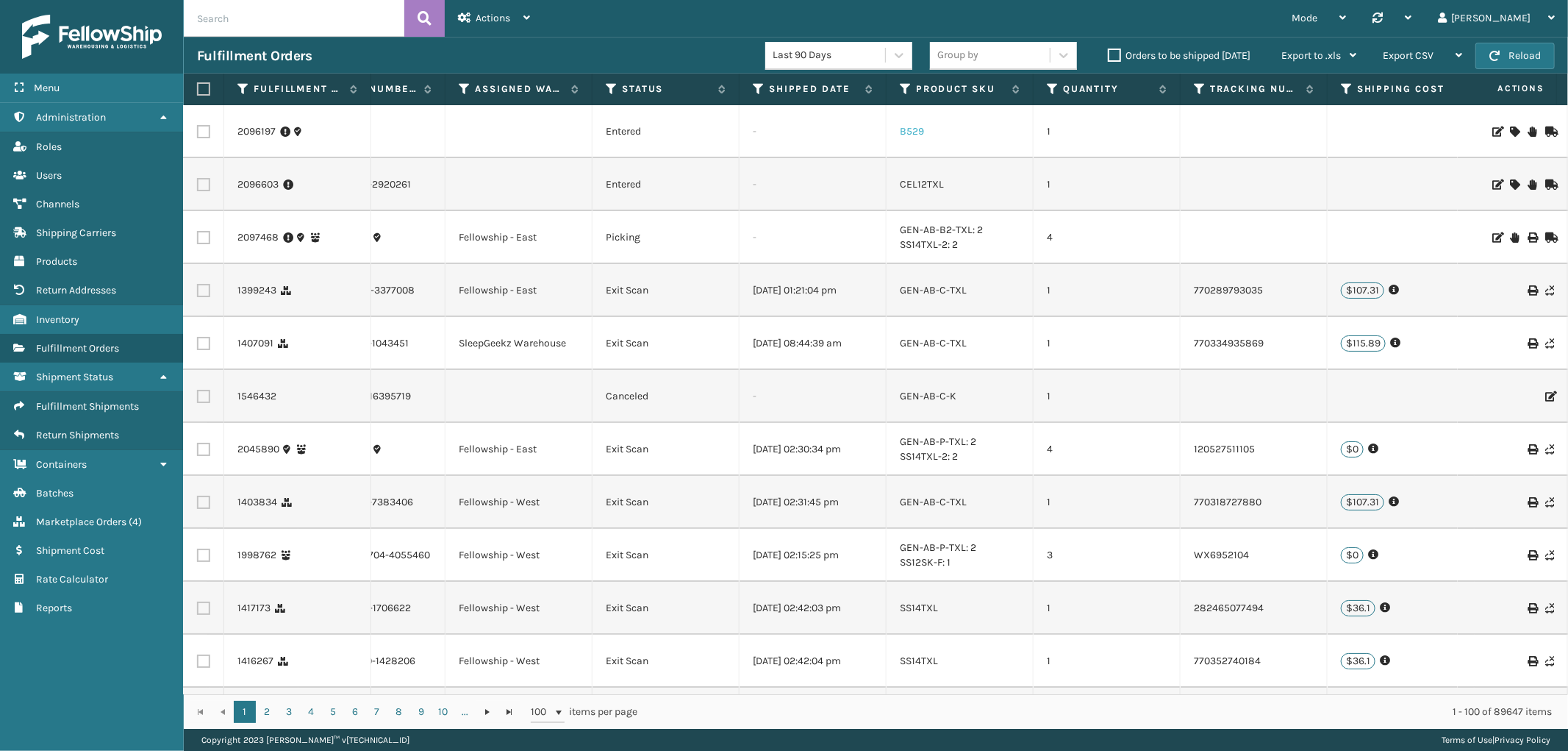
click at [903, 135] on link "B529" at bounding box center [912, 131] width 24 height 13
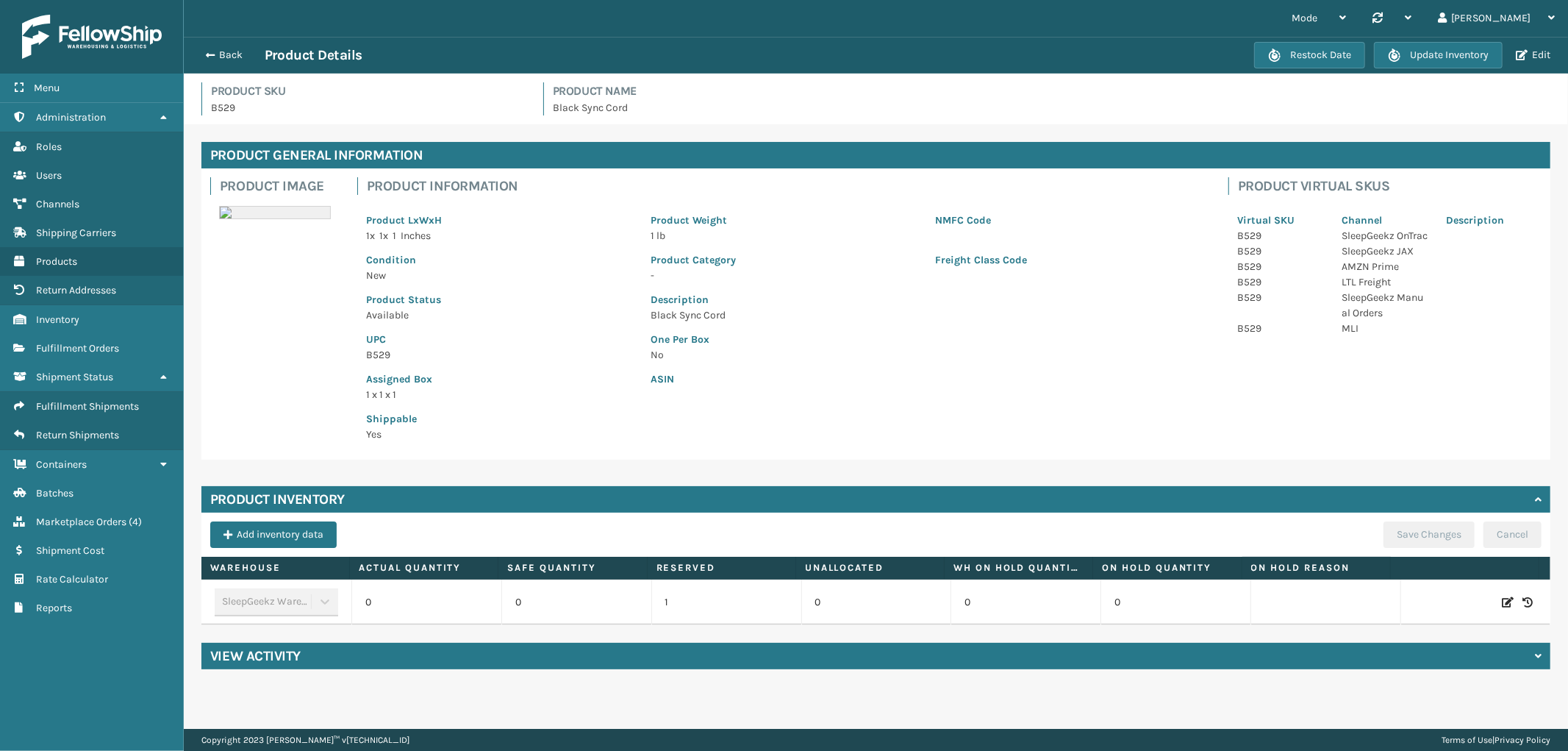
click at [1502, 599] on icon at bounding box center [1508, 602] width 12 height 14
click at [485, 602] on span at bounding box center [427, 602] width 122 height 26
click at [480, 602] on span "Increase value" at bounding box center [477, 604] width 12 height 12
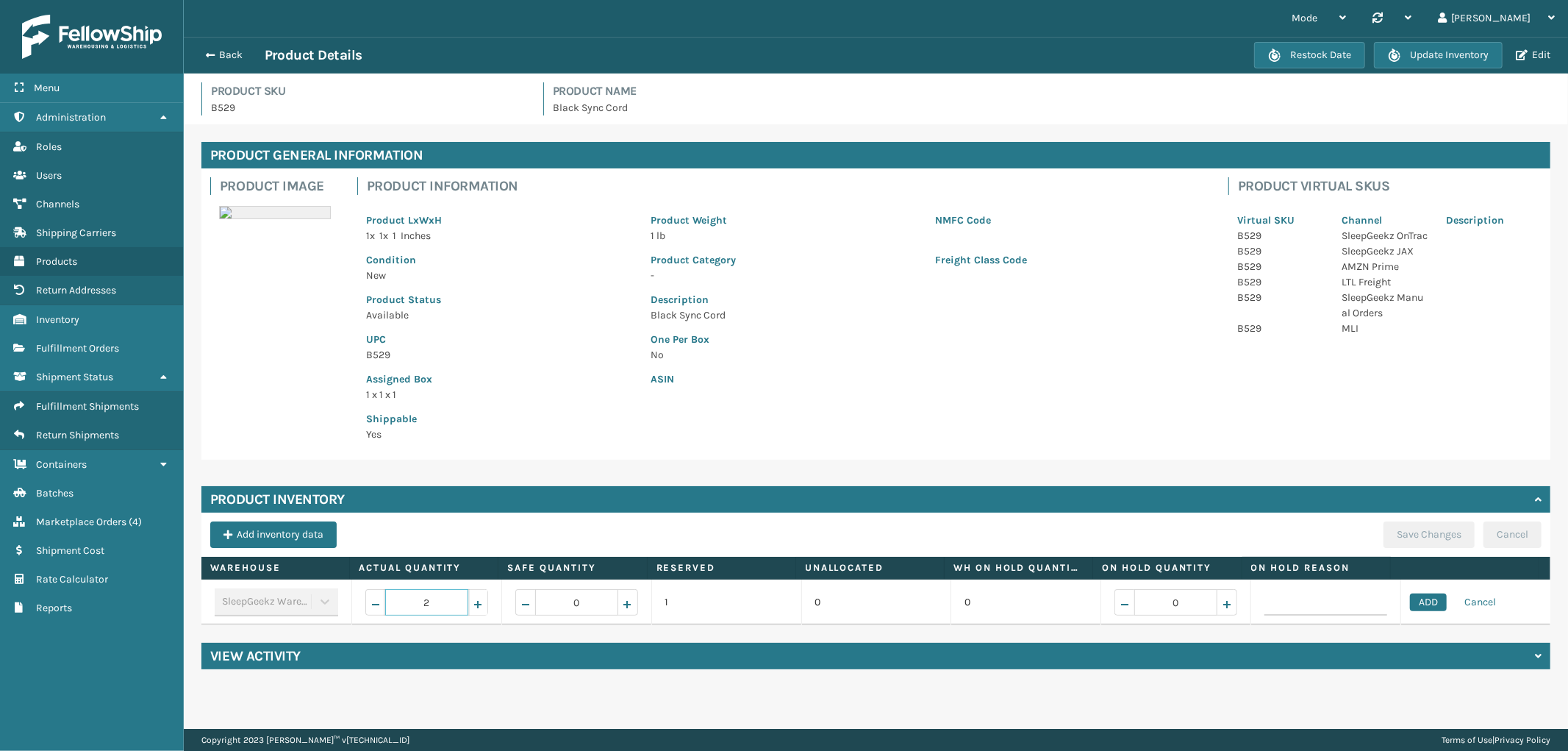
type input "3"
click at [1428, 611] on td "ADD Cancel" at bounding box center [1475, 602] width 150 height 46
click at [1428, 601] on button "ADD" at bounding box center [1428, 602] width 37 height 18
click at [1415, 519] on div "Product Inventory Add inventory data Save Changes Cancel Warehouse Actual Quant…" at bounding box center [876, 556] width 1349 height 139
click at [1416, 537] on button "Save Changes" at bounding box center [1428, 534] width 91 height 26
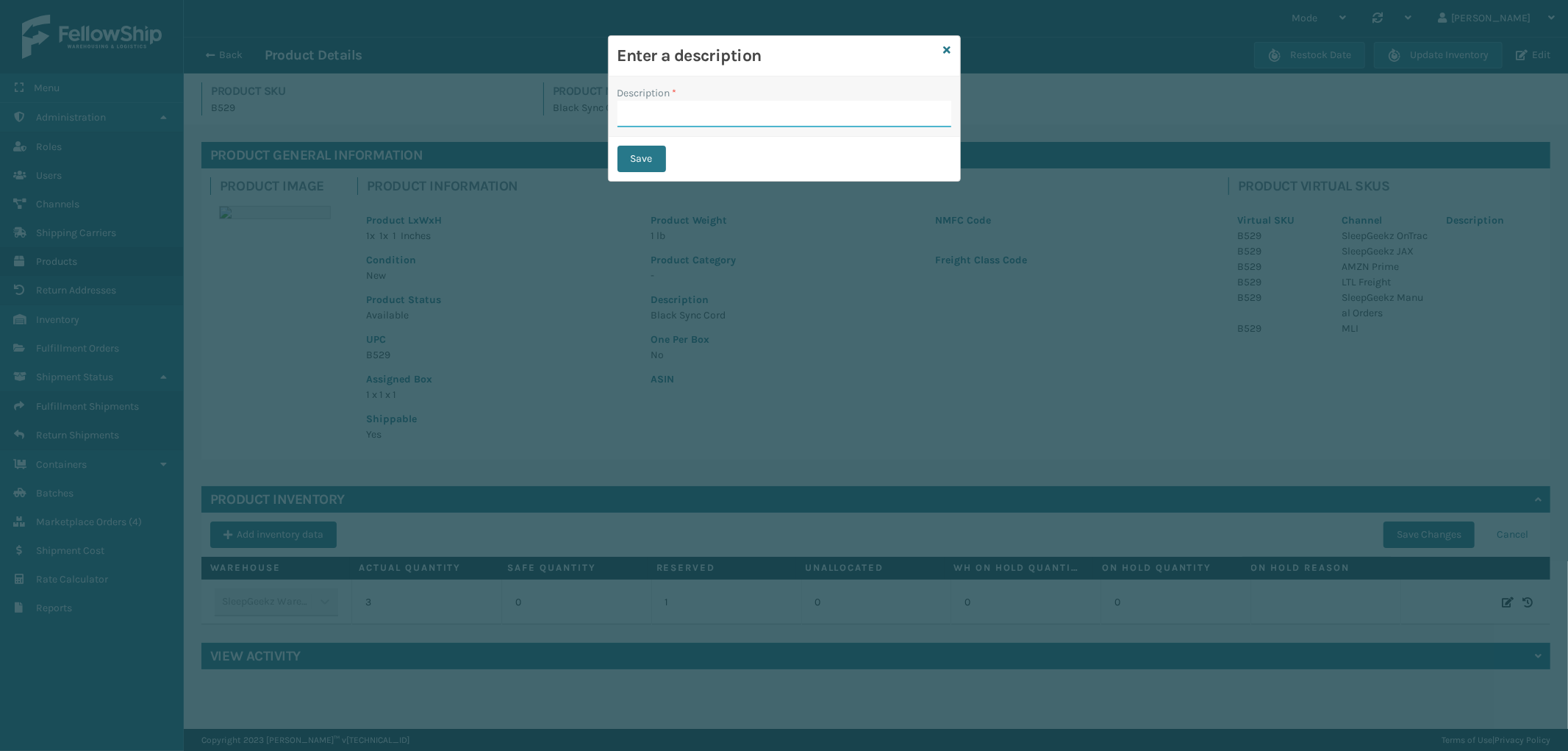
click at [790, 120] on input "Description *" at bounding box center [784, 113] width 334 height 26
type input "from inventory"
click at [664, 160] on button "Save" at bounding box center [642, 158] width 49 height 26
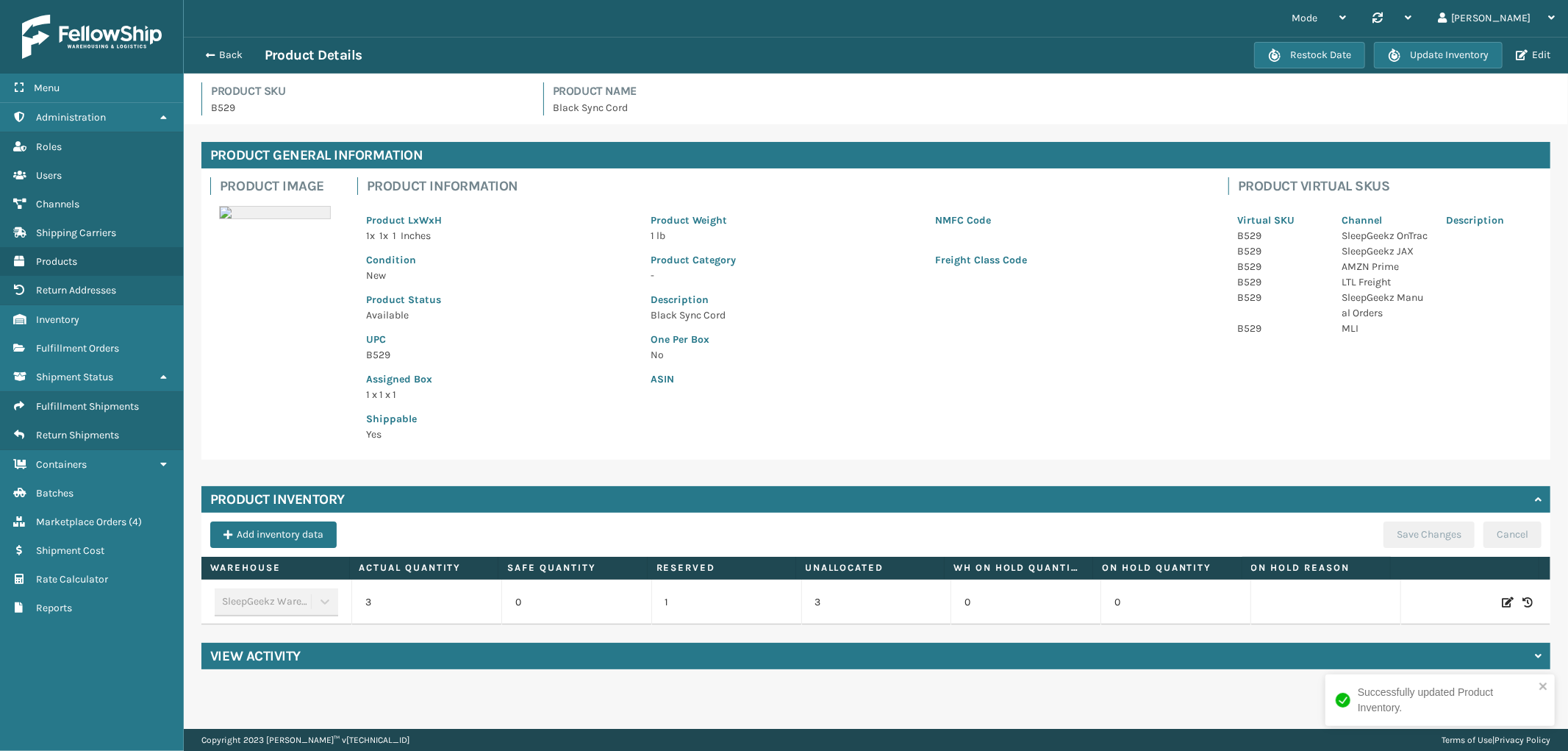
click at [223, 65] on div "Back Product Details Restock Date Update Inventory Edit" at bounding box center [876, 55] width 1384 height 37
click at [223, 62] on div "Back Product Details" at bounding box center [725, 55] width 1058 height 18
click at [223, 54] on button "Back" at bounding box center [230, 55] width 68 height 14
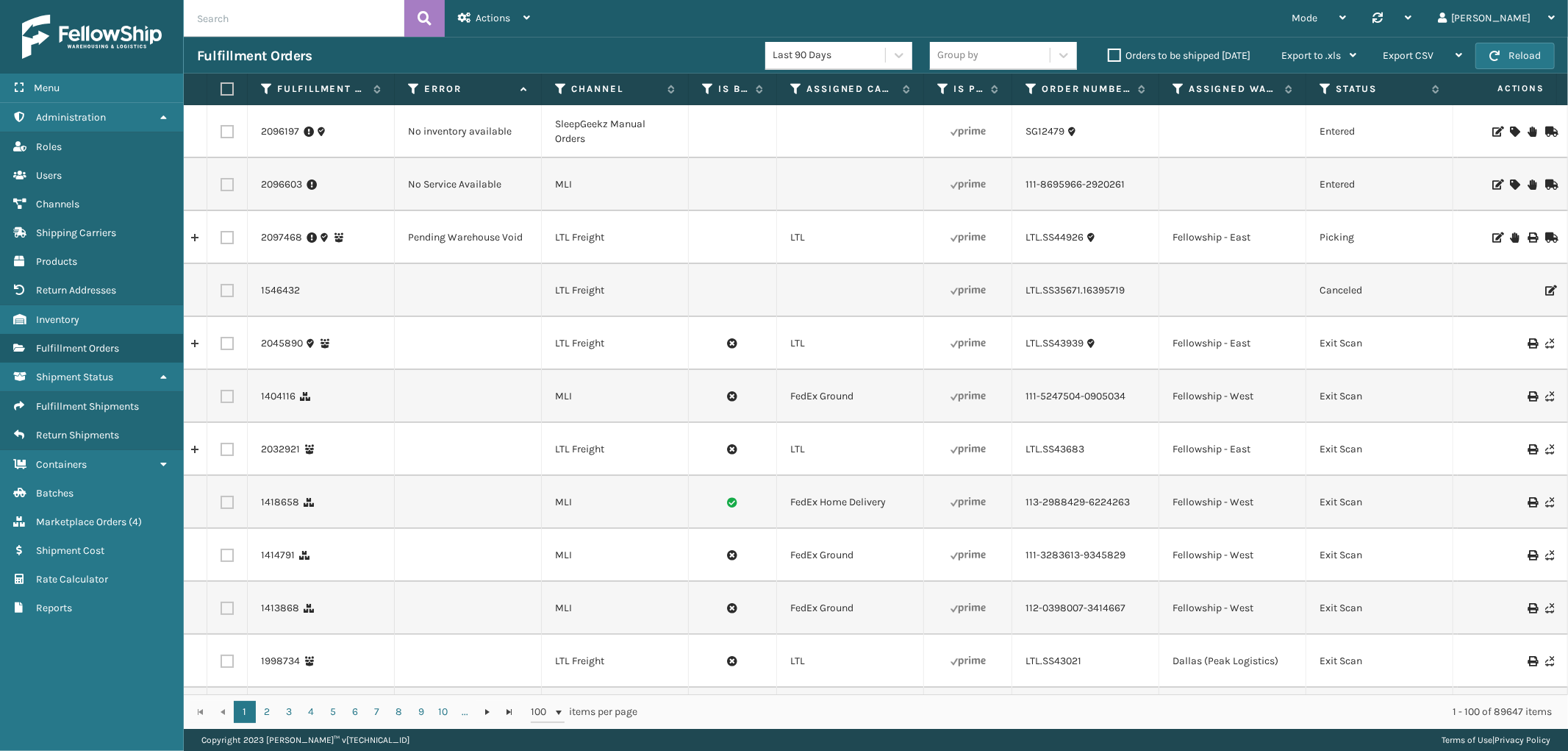
click at [1510, 126] on icon at bounding box center [1515, 131] width 9 height 10
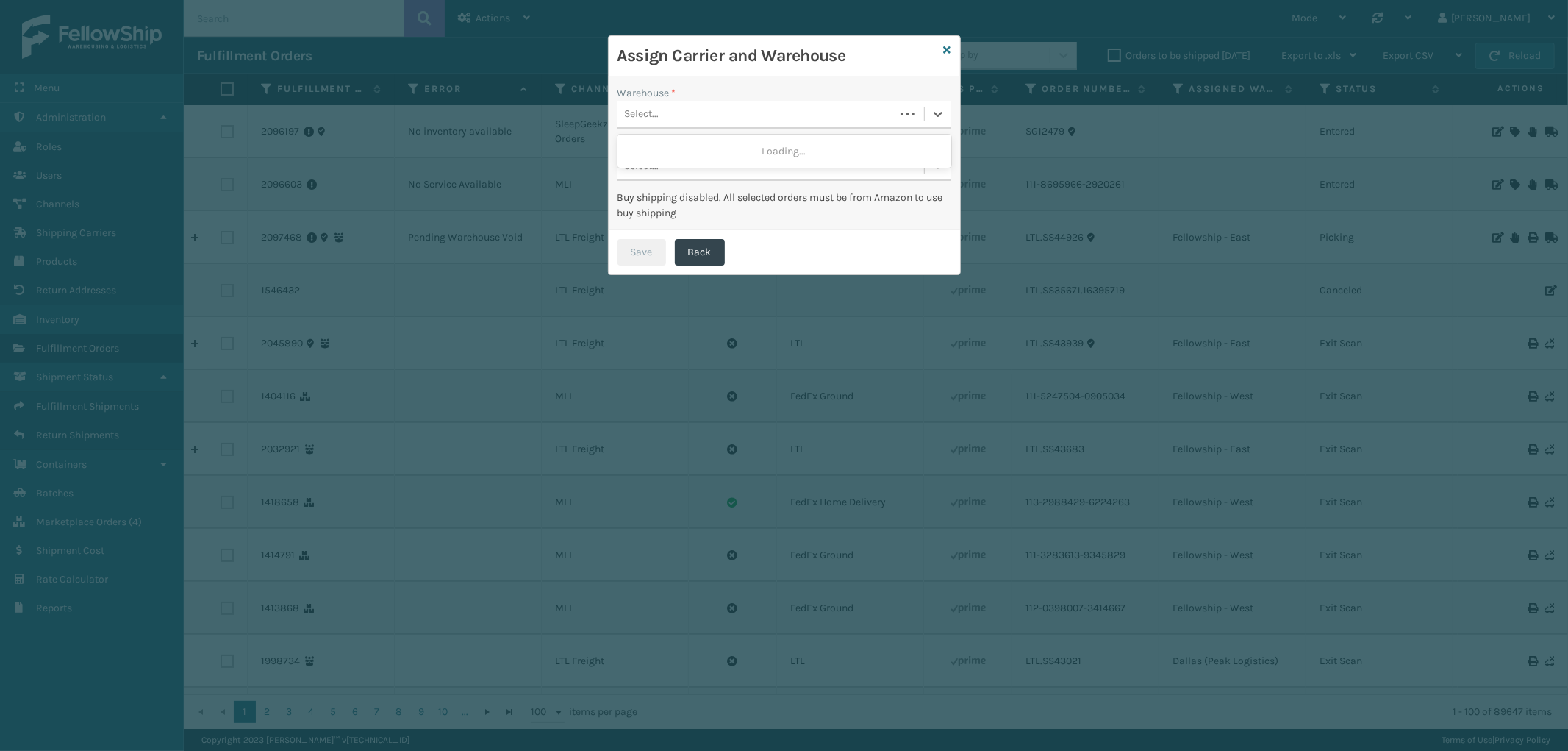
click at [763, 106] on div "Select..." at bounding box center [756, 114] width 277 height 24
click at [741, 148] on div "SleepGeekz Warehouse (required)" at bounding box center [784, 151] width 334 height 27
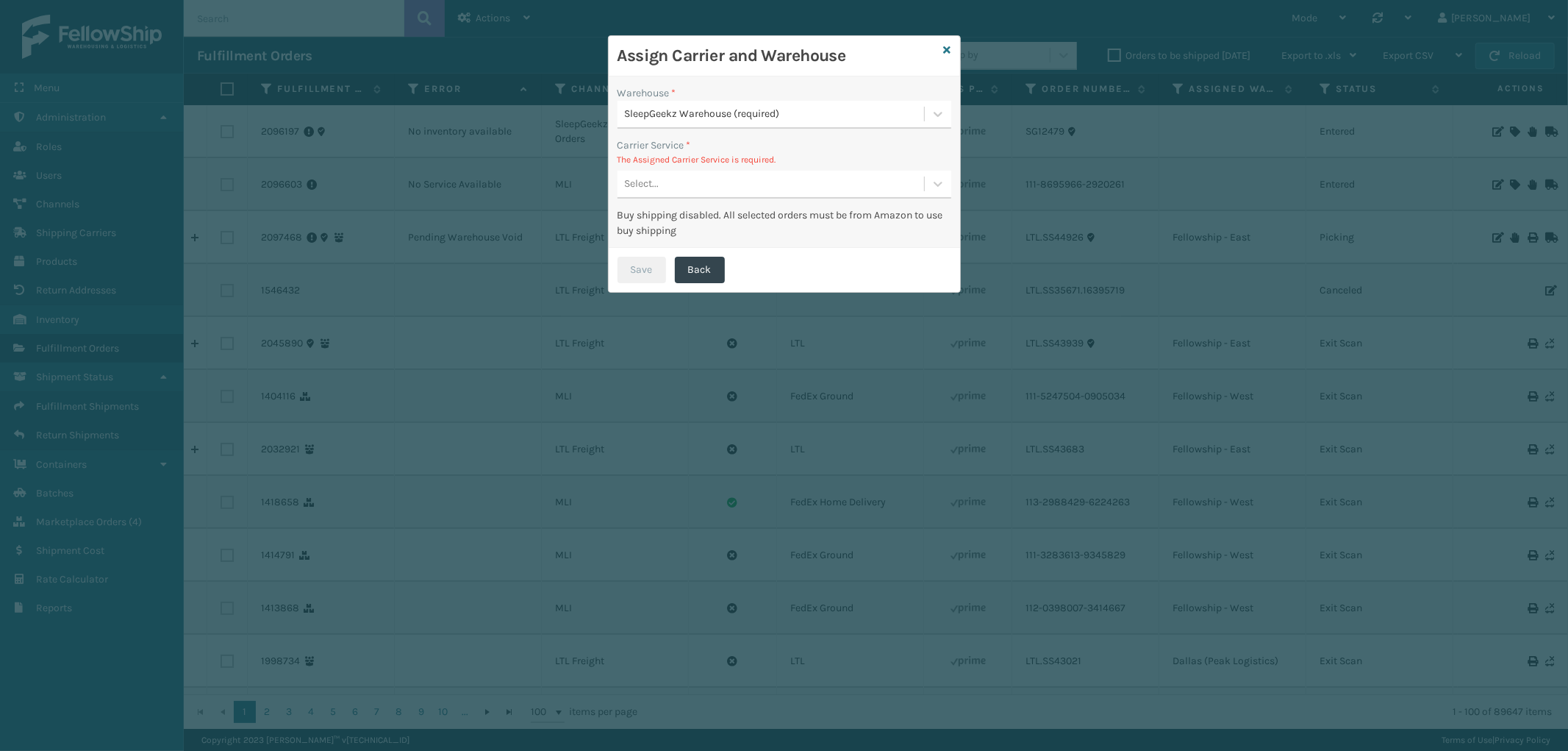
click at [741, 172] on div "Select..." at bounding box center [770, 184] width 307 height 24
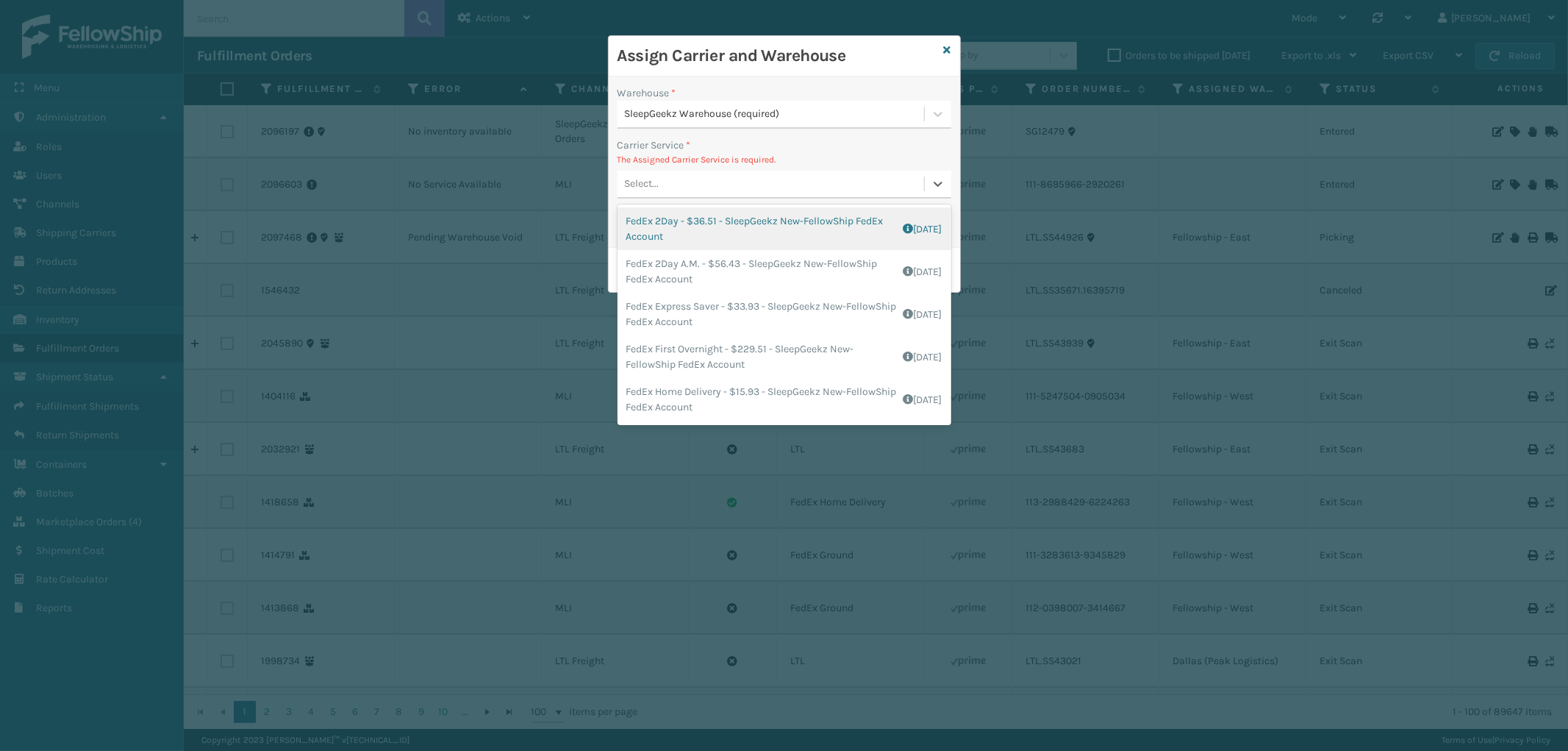
click at [735, 186] on div "Select..." at bounding box center [770, 184] width 307 height 24
click at [735, 185] on div "Select..." at bounding box center [770, 184] width 307 height 24
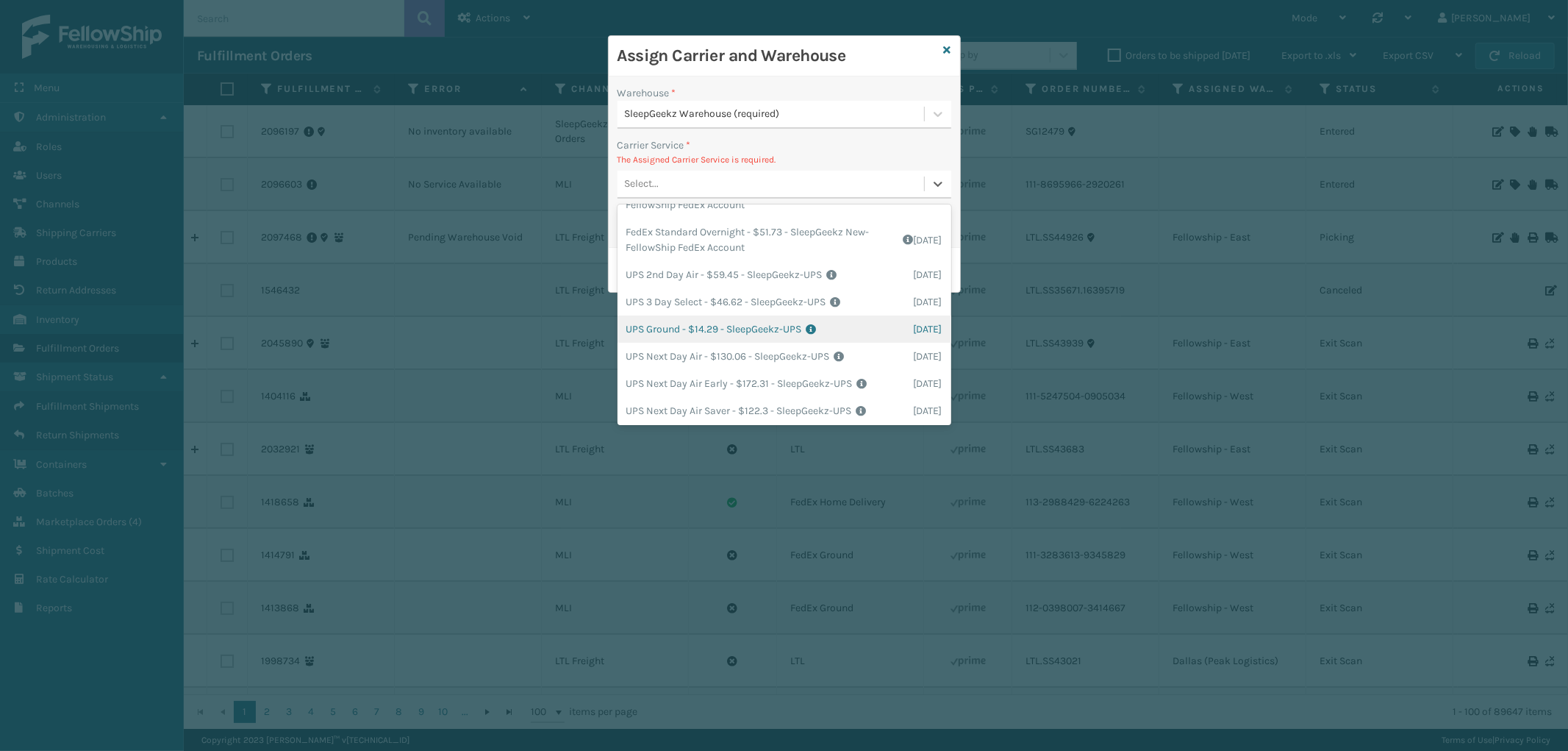
click at [778, 331] on div "UPS Ground - $14.29 - SleepGeekz-UPS Shipping Cost $14.29 Surplus Cost $0 Total…" at bounding box center [784, 329] width 334 height 27
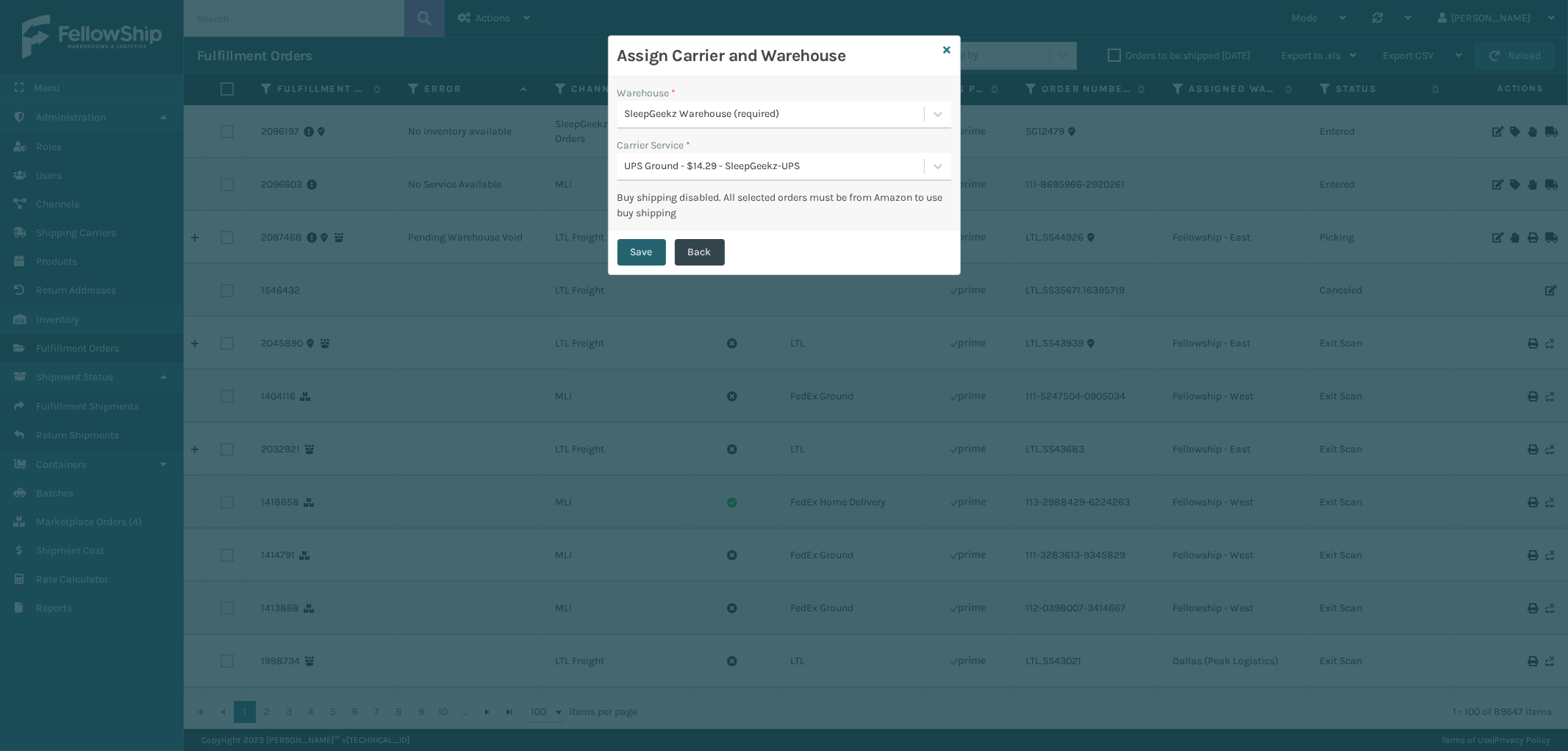
click at [658, 253] on button "Save" at bounding box center [642, 251] width 49 height 26
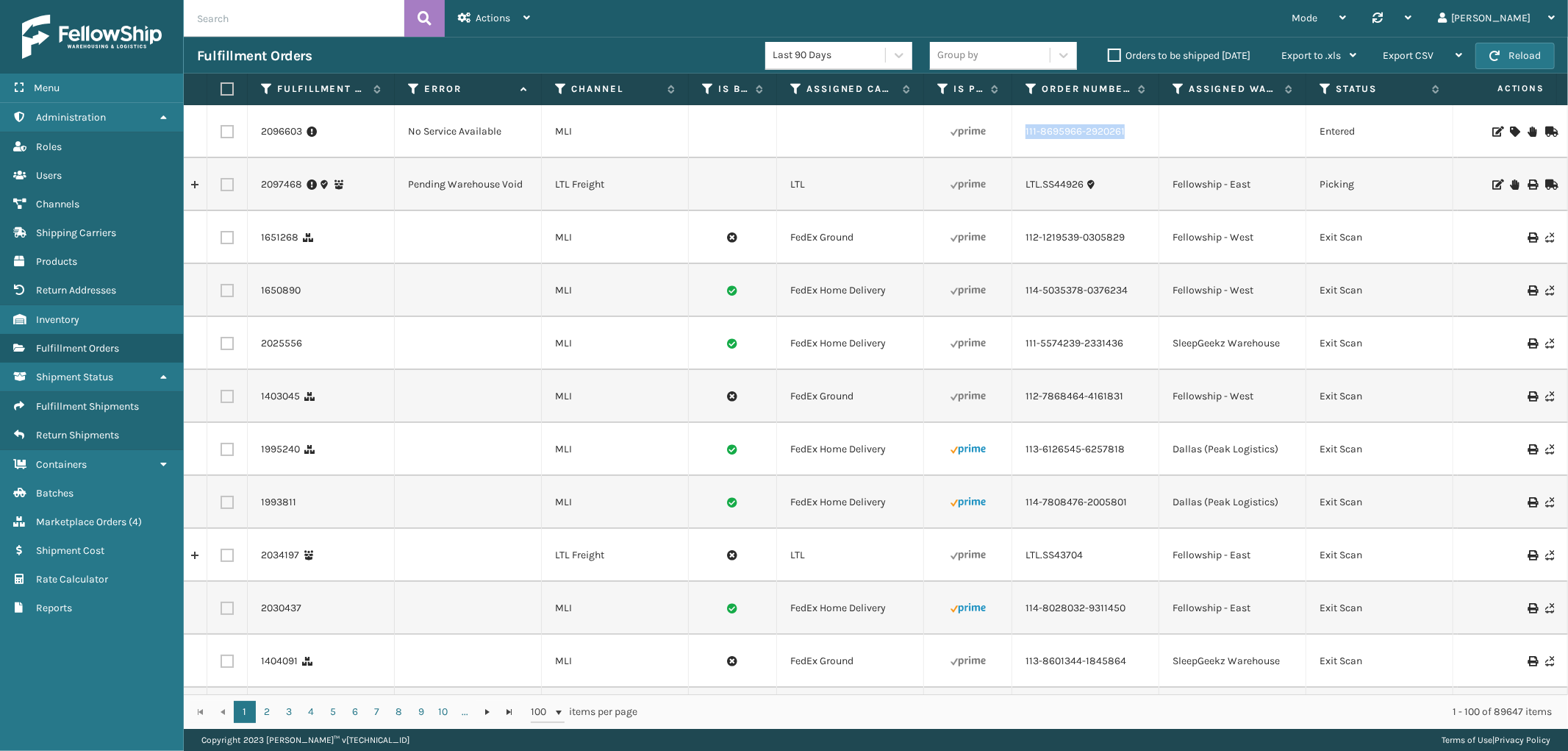
drag, startPoint x: 1134, startPoint y: 140, endPoint x: 1016, endPoint y: 145, distance: 118.1
click at [1016, 145] on td "111-8695966-2920261" at bounding box center [1086, 131] width 147 height 53
copy link "111-8695966-2920261"
click at [1510, 130] on icon at bounding box center [1515, 131] width 9 height 10
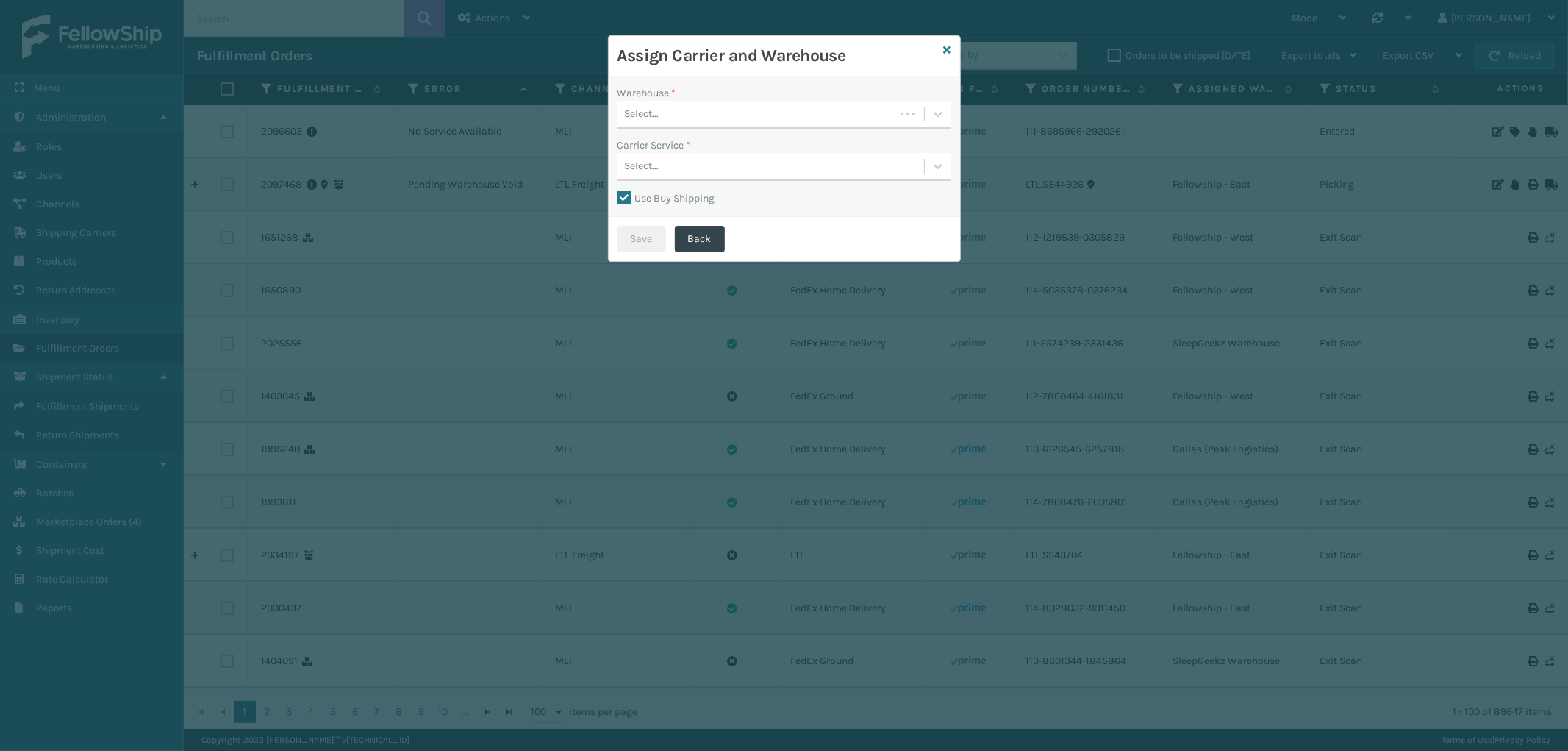
click at [745, 116] on div "Select..." at bounding box center [756, 114] width 277 height 24
click at [711, 199] on div "Fellowship - West" at bounding box center [784, 205] width 334 height 27
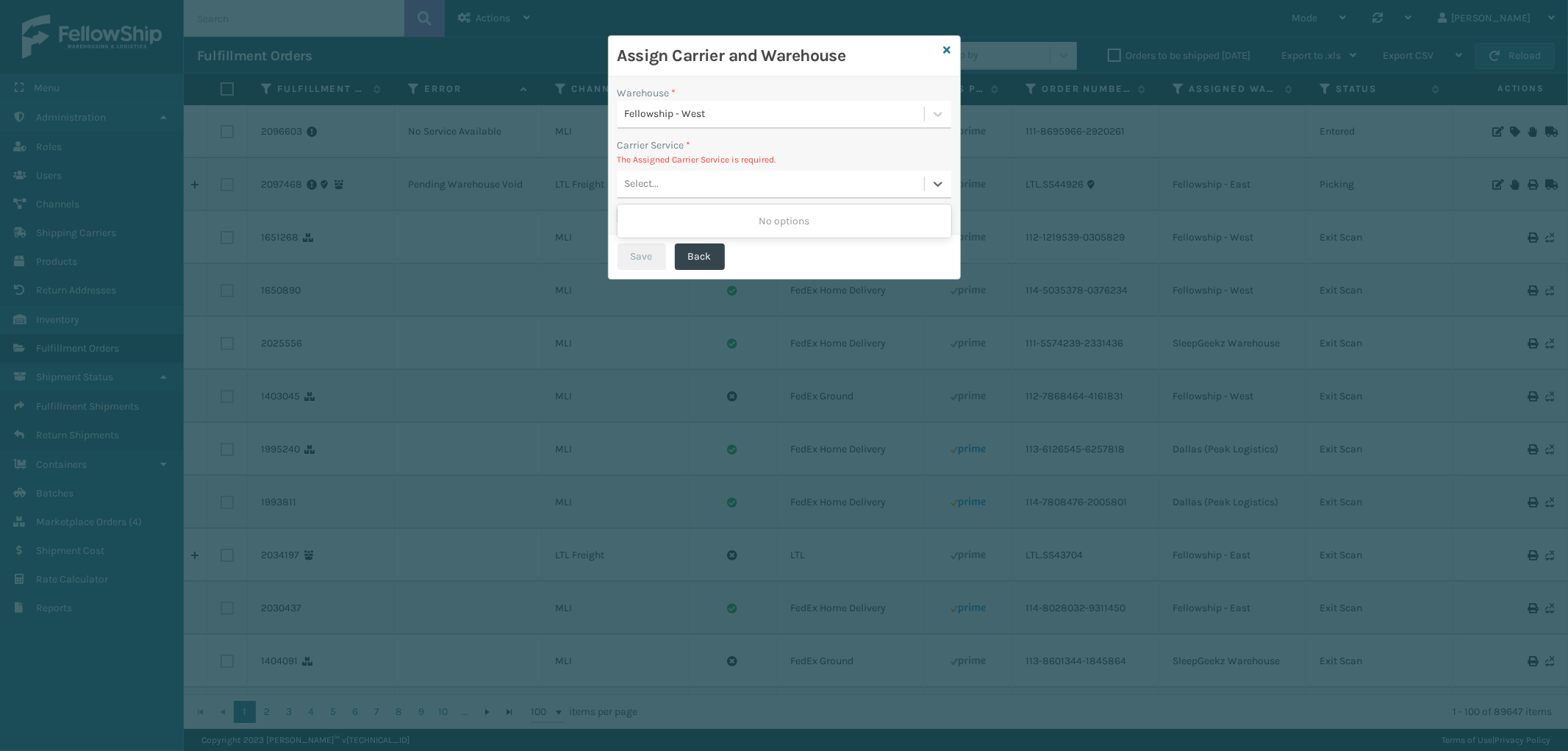
click at [745, 185] on div "Select..." at bounding box center [770, 184] width 307 height 24
click at [946, 50] on icon at bounding box center [948, 50] width 7 height 10
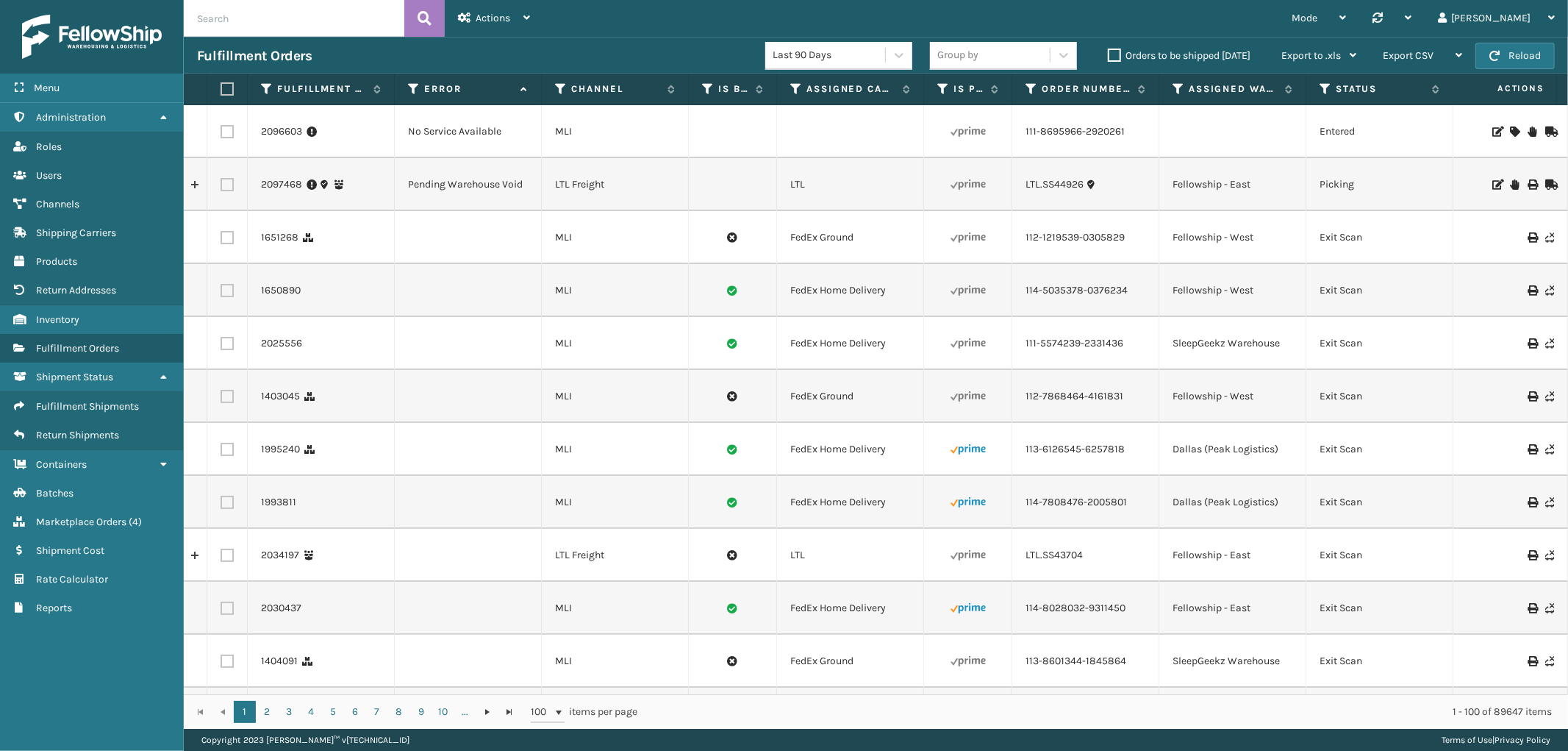
click at [223, 131] on label at bounding box center [227, 131] width 14 height 14
click at [221, 131] on input "checkbox" at bounding box center [221, 130] width 1 height 10
checkbox input "true"
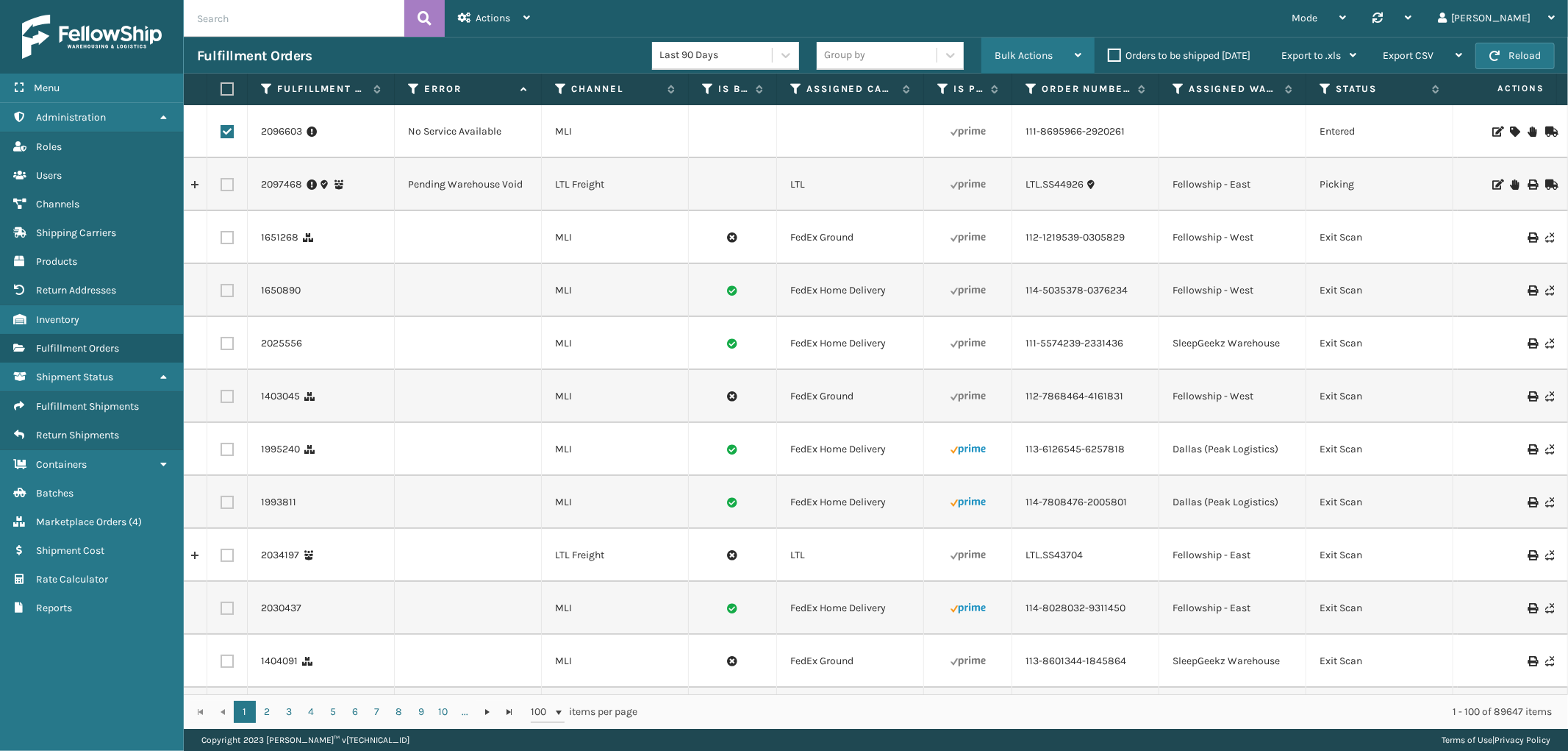
click at [1034, 52] on span "Bulk Actions" at bounding box center [1023, 56] width 59 height 13
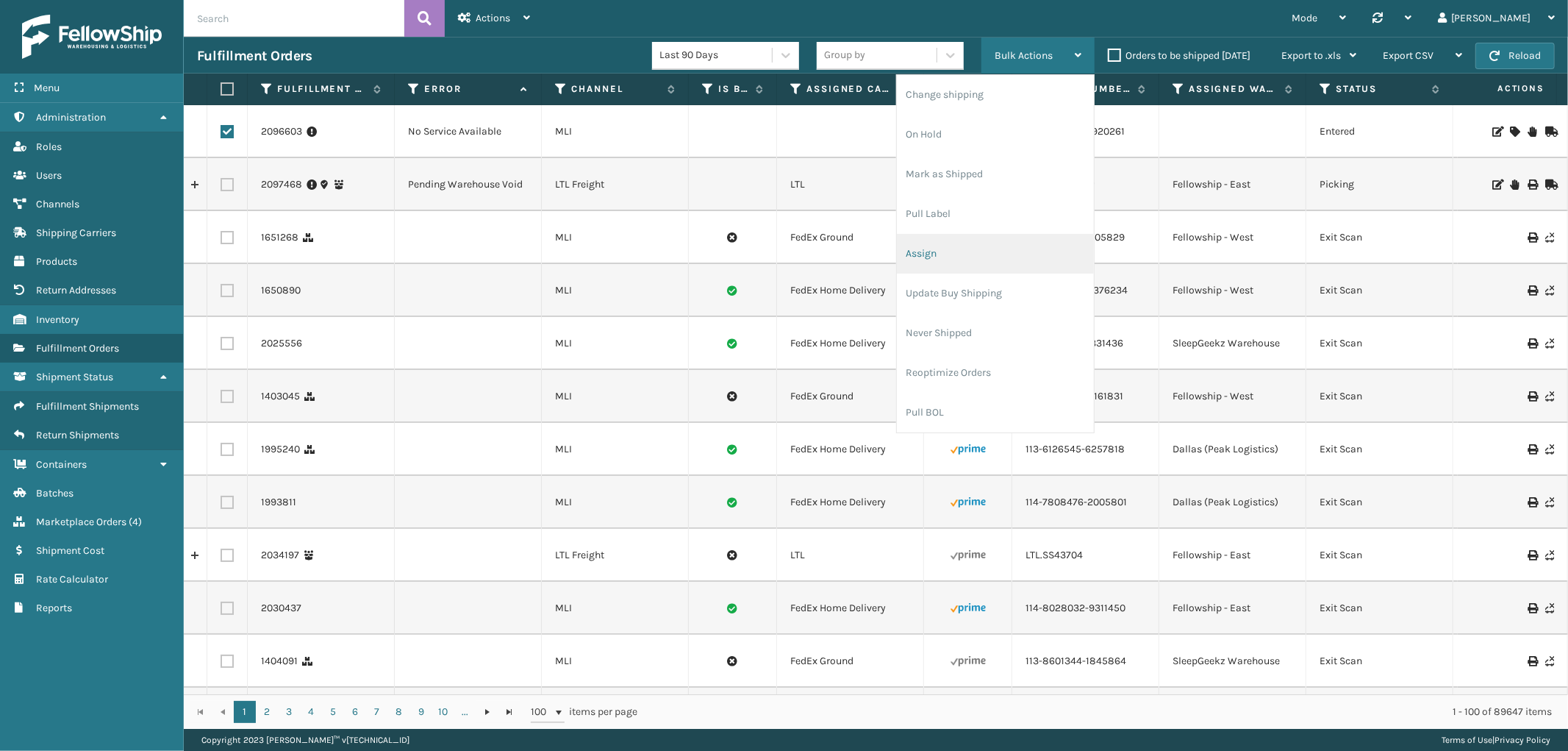
click at [967, 251] on li "Assign" at bounding box center [996, 254] width 197 height 40
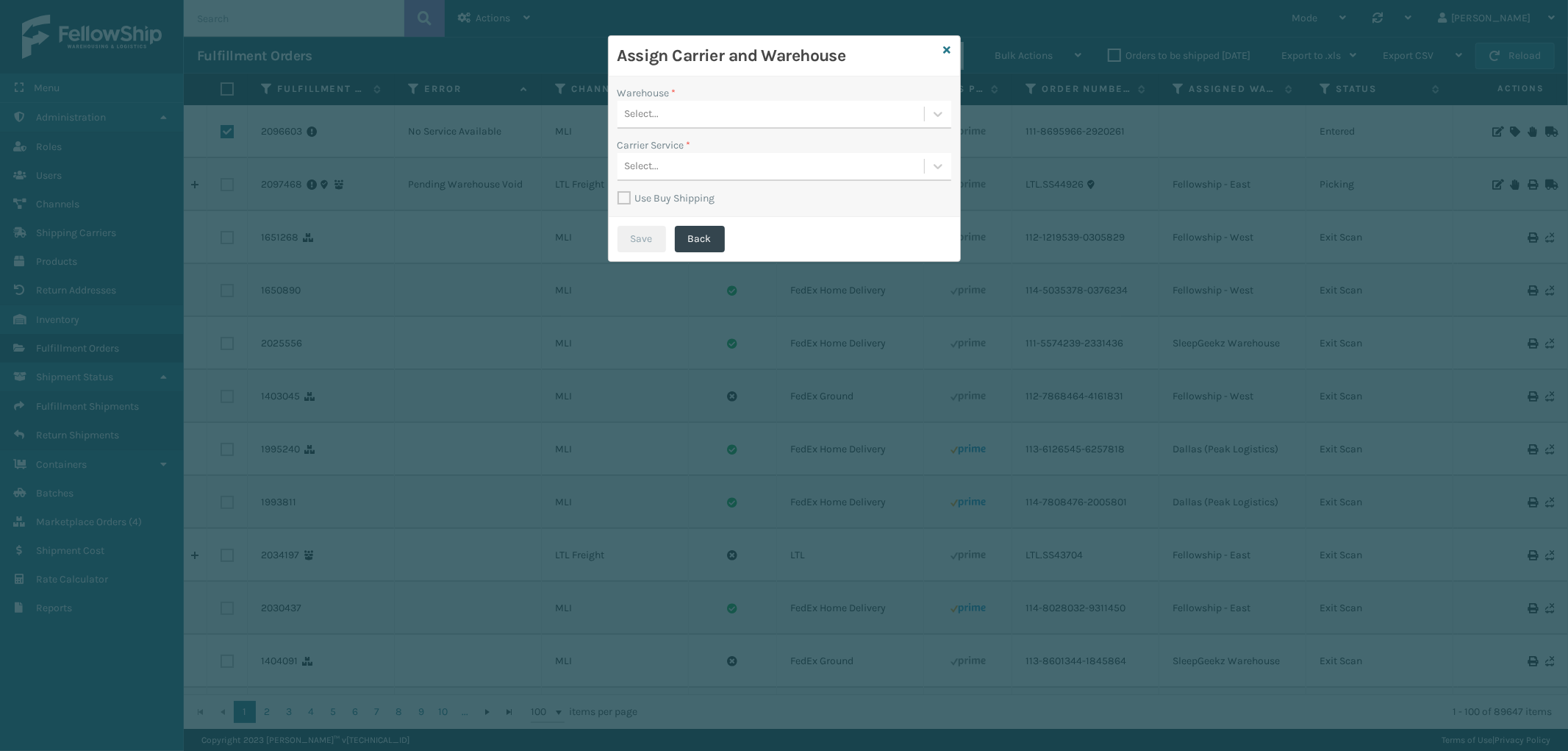
click at [785, 113] on div "Select..." at bounding box center [770, 114] width 307 height 24
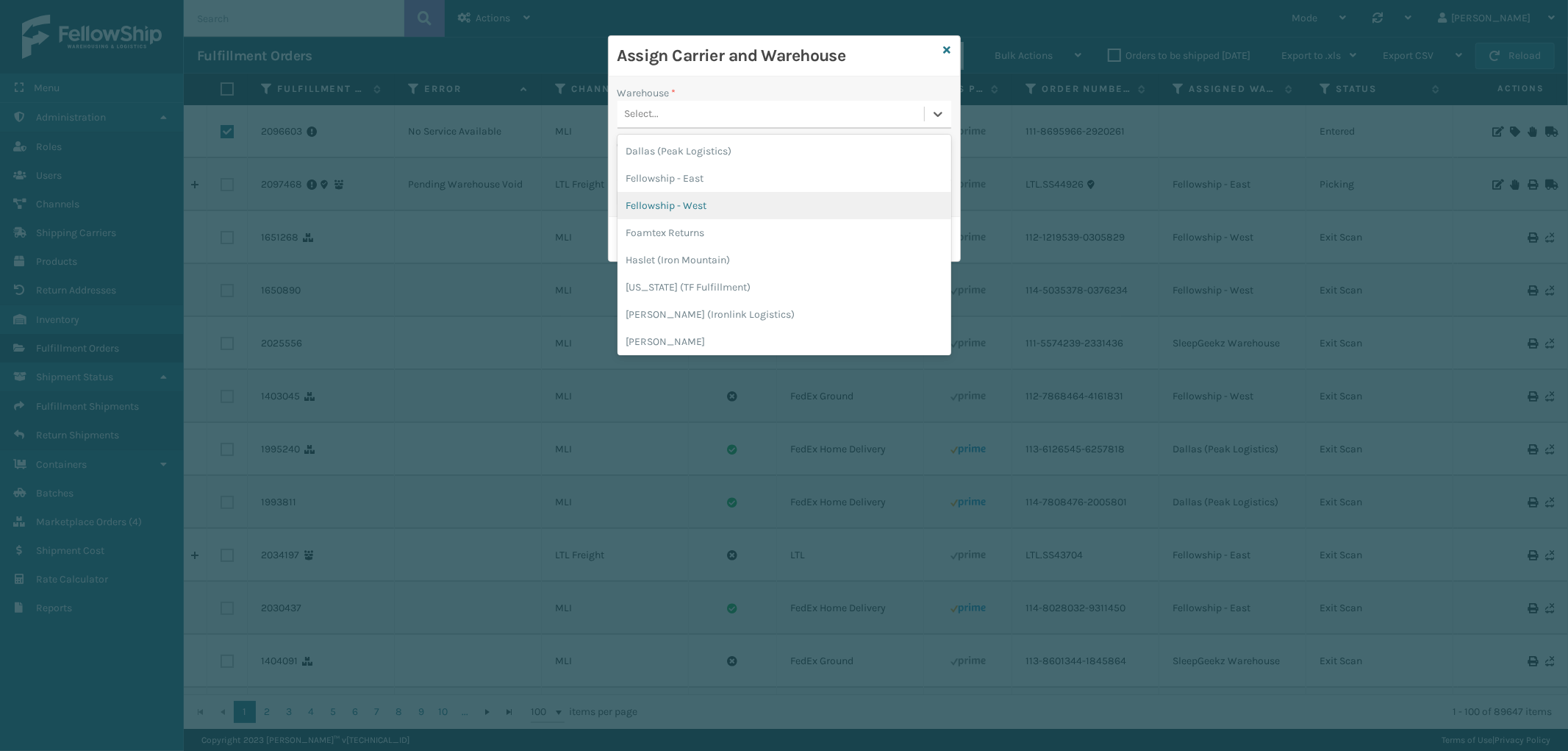
click at [737, 207] on div "Fellowship - West" at bounding box center [784, 205] width 334 height 27
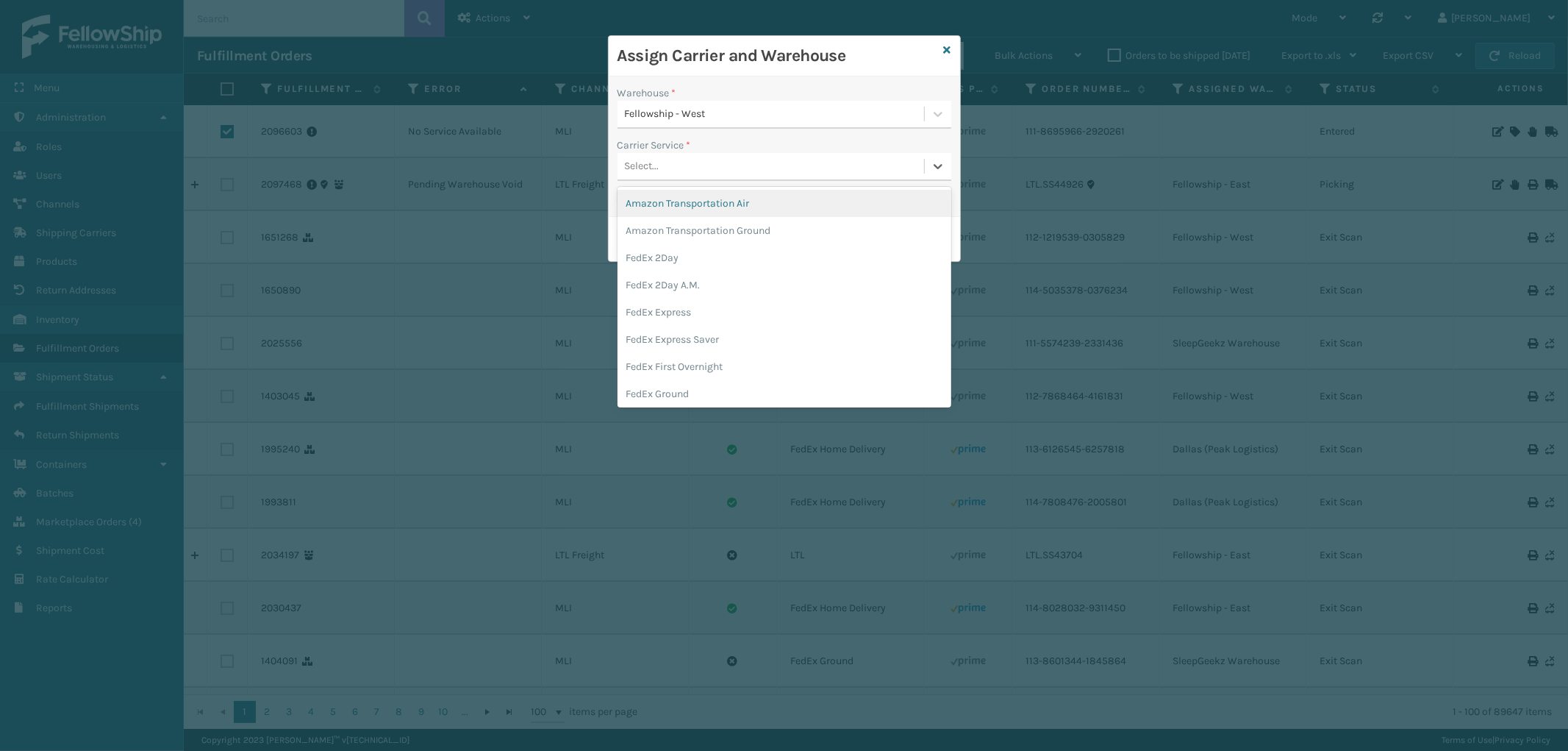
click at [752, 171] on div "Select..." at bounding box center [770, 167] width 307 height 24
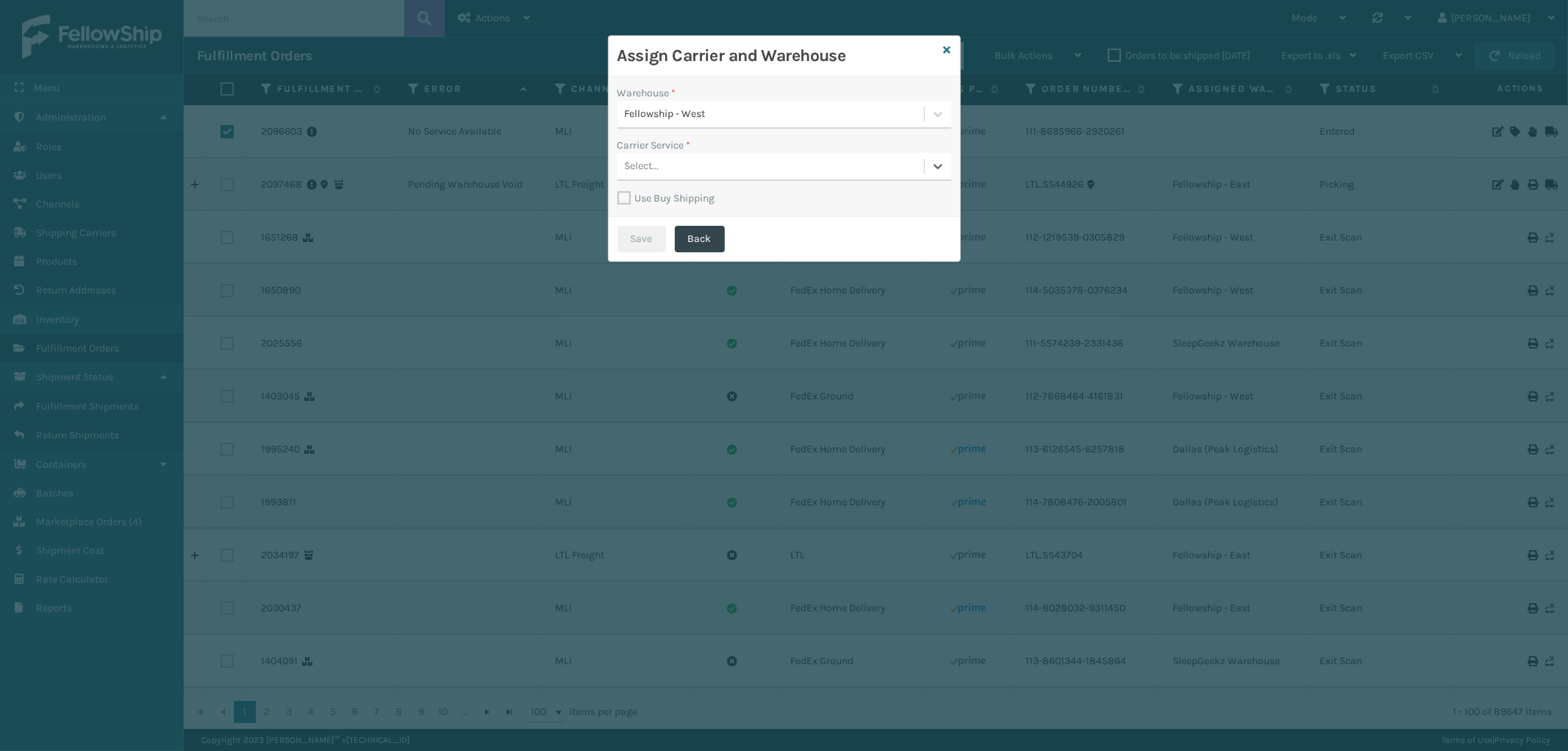
click at [623, 197] on label "Use Buy Shipping" at bounding box center [666, 198] width 98 height 13
click at [618, 191] on input "Use Buy Shipping" at bounding box center [617, 191] width 1 height 2
checkbox input "true"
click at [774, 163] on div "Select..." at bounding box center [770, 167] width 307 height 24
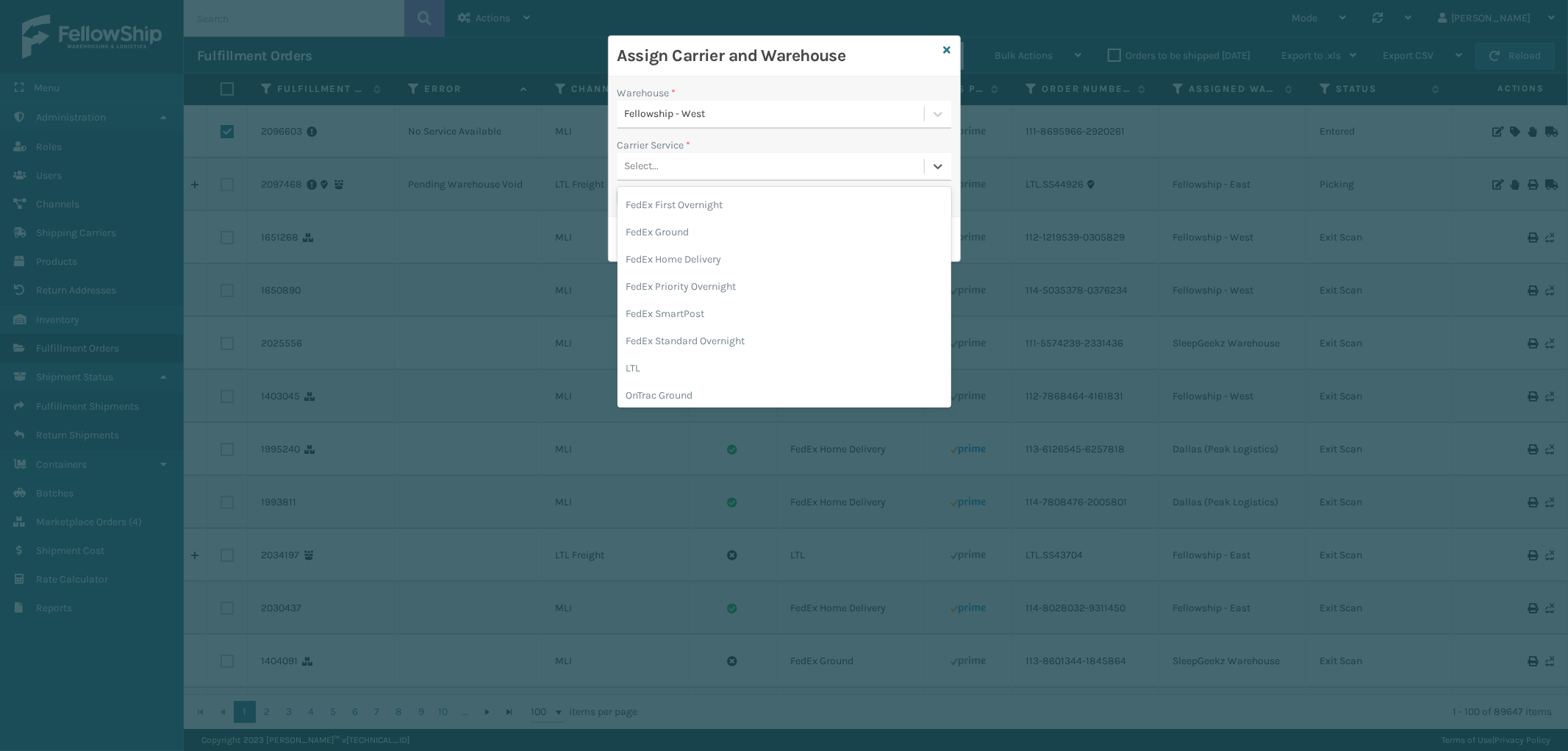
scroll to position [163, 0]
click at [749, 254] on div "FedEx Home Delivery" at bounding box center [784, 258] width 334 height 27
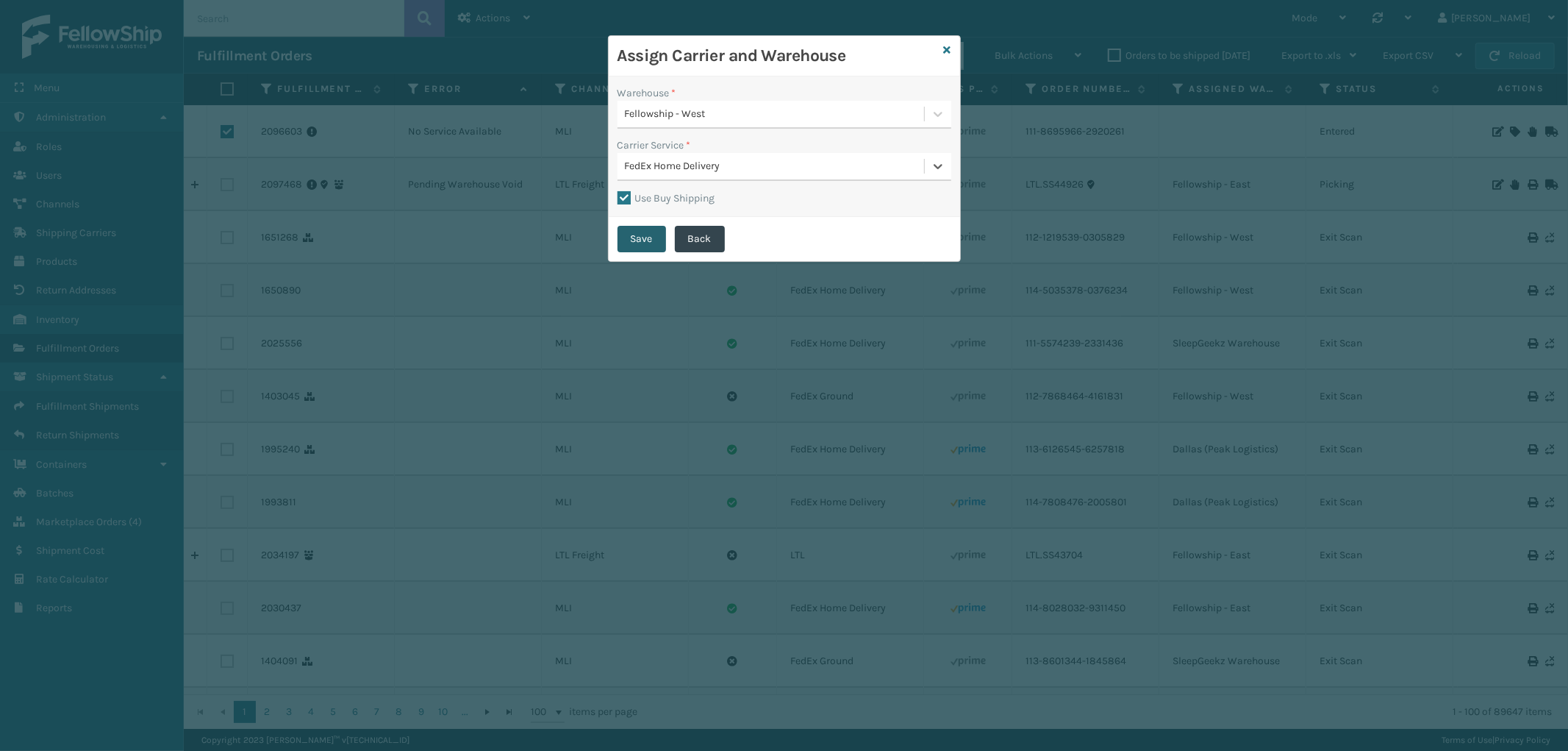
click at [628, 235] on button "Save" at bounding box center [642, 239] width 49 height 26
checkbox input "false"
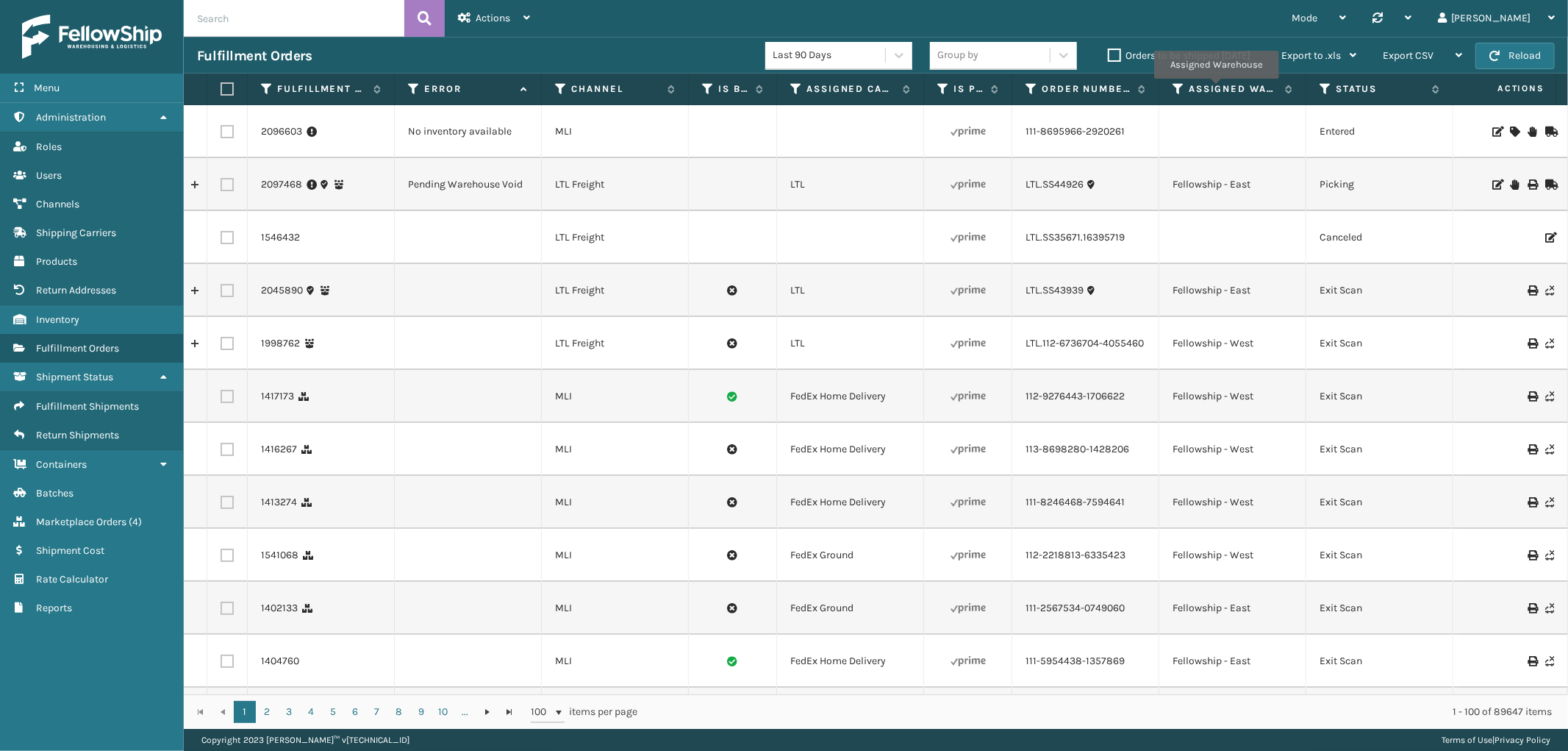
click at [1510, 131] on icon at bounding box center [1515, 131] width 9 height 10
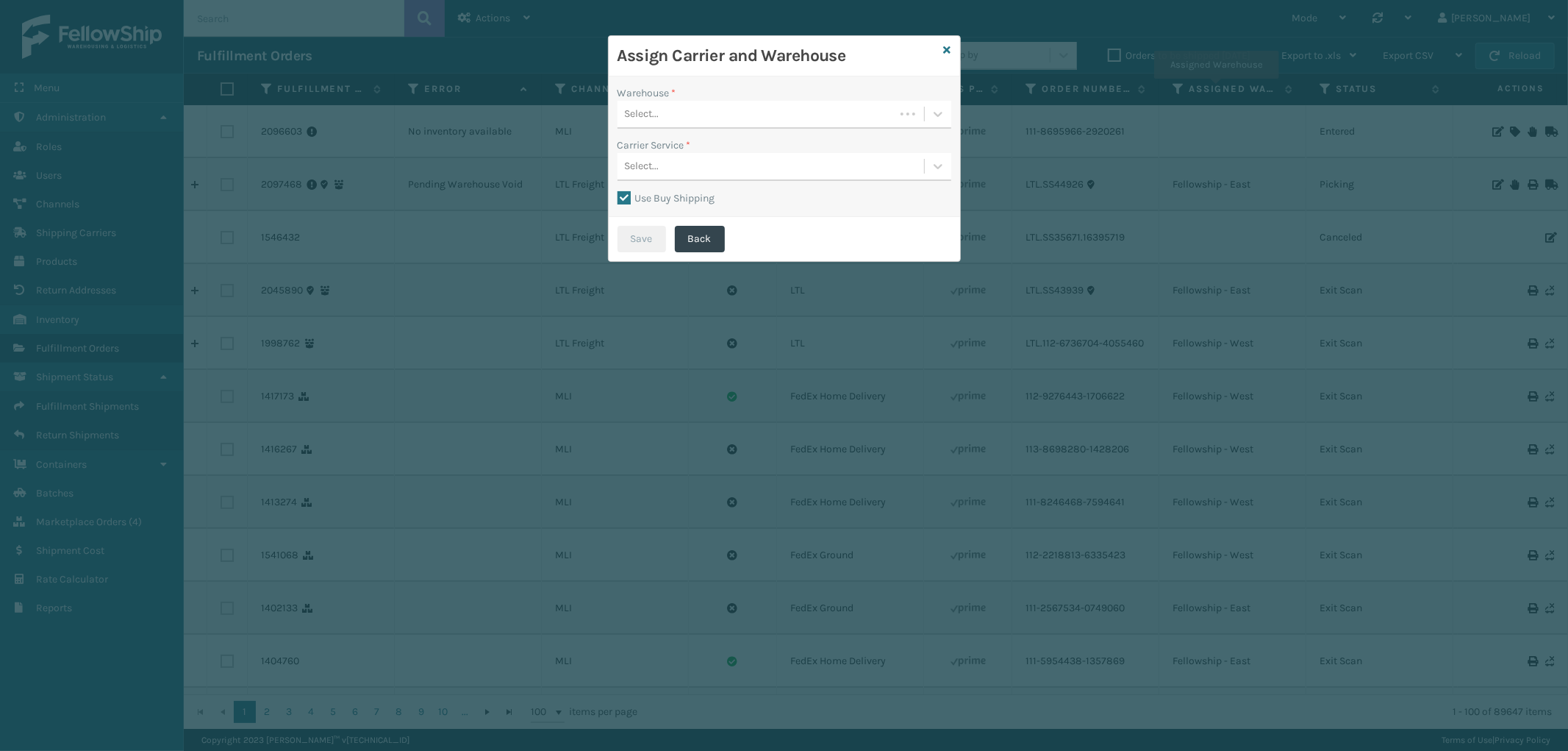
click at [743, 113] on div "Select..." at bounding box center [756, 114] width 277 height 24
click at [702, 207] on div "Fellowship - West" at bounding box center [784, 205] width 334 height 27
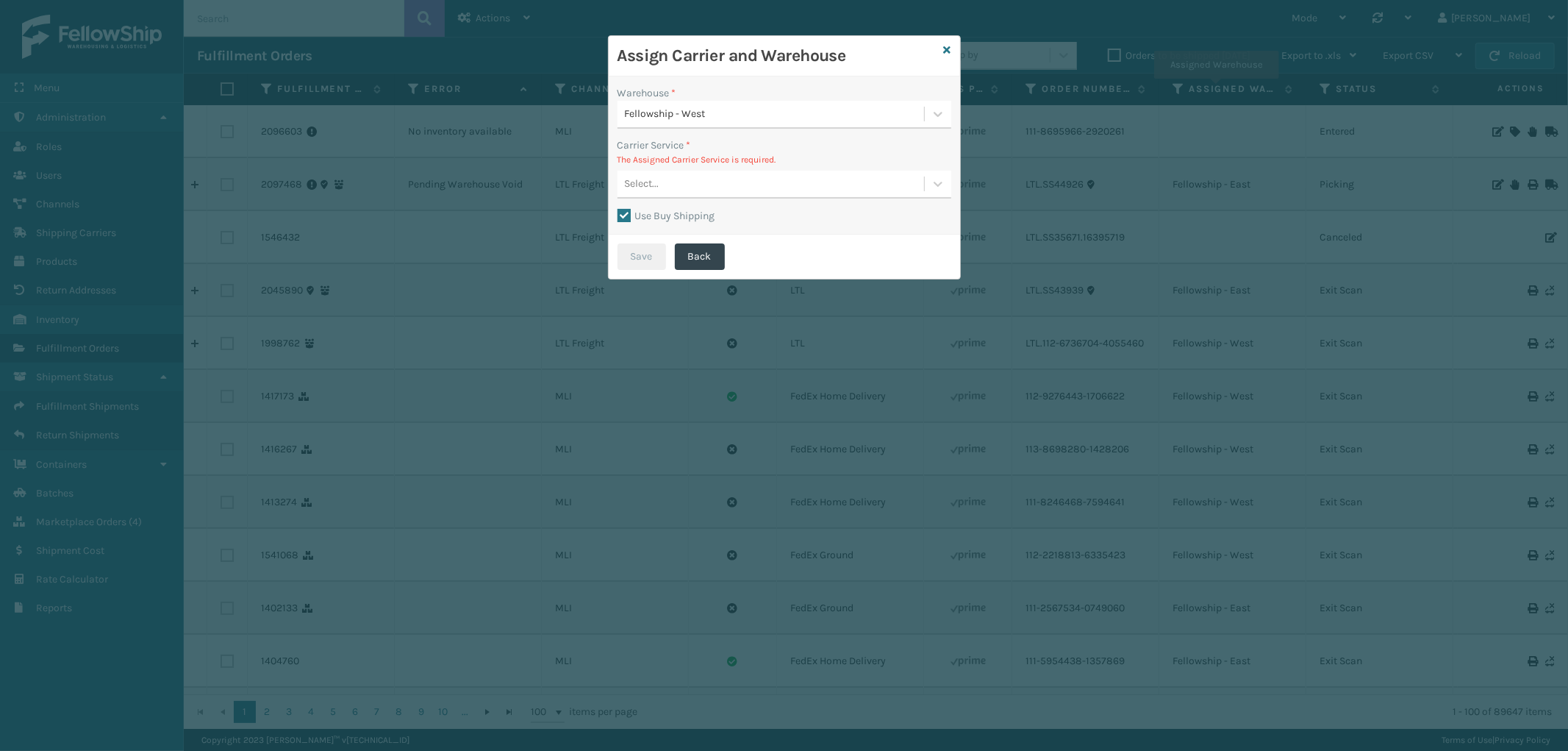
click at [760, 185] on div "Select..." at bounding box center [770, 184] width 307 height 24
click at [942, 52] on div "Assign Carrier and Warehouse" at bounding box center [784, 56] width 351 height 41
click at [950, 45] on icon at bounding box center [948, 50] width 7 height 10
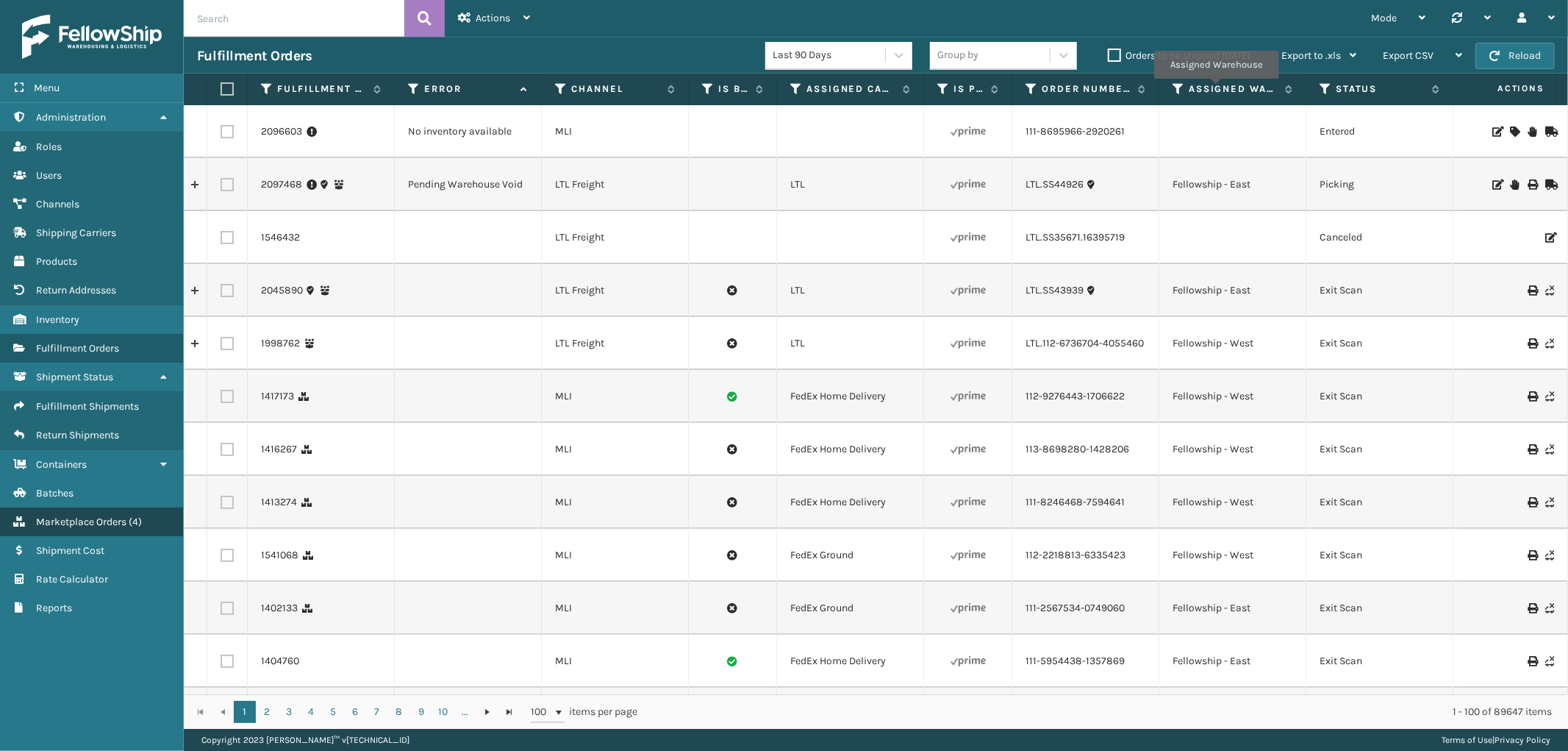
click at [106, 516] on link "Marketplace Orders ( 4 )" at bounding box center [91, 522] width 183 height 29
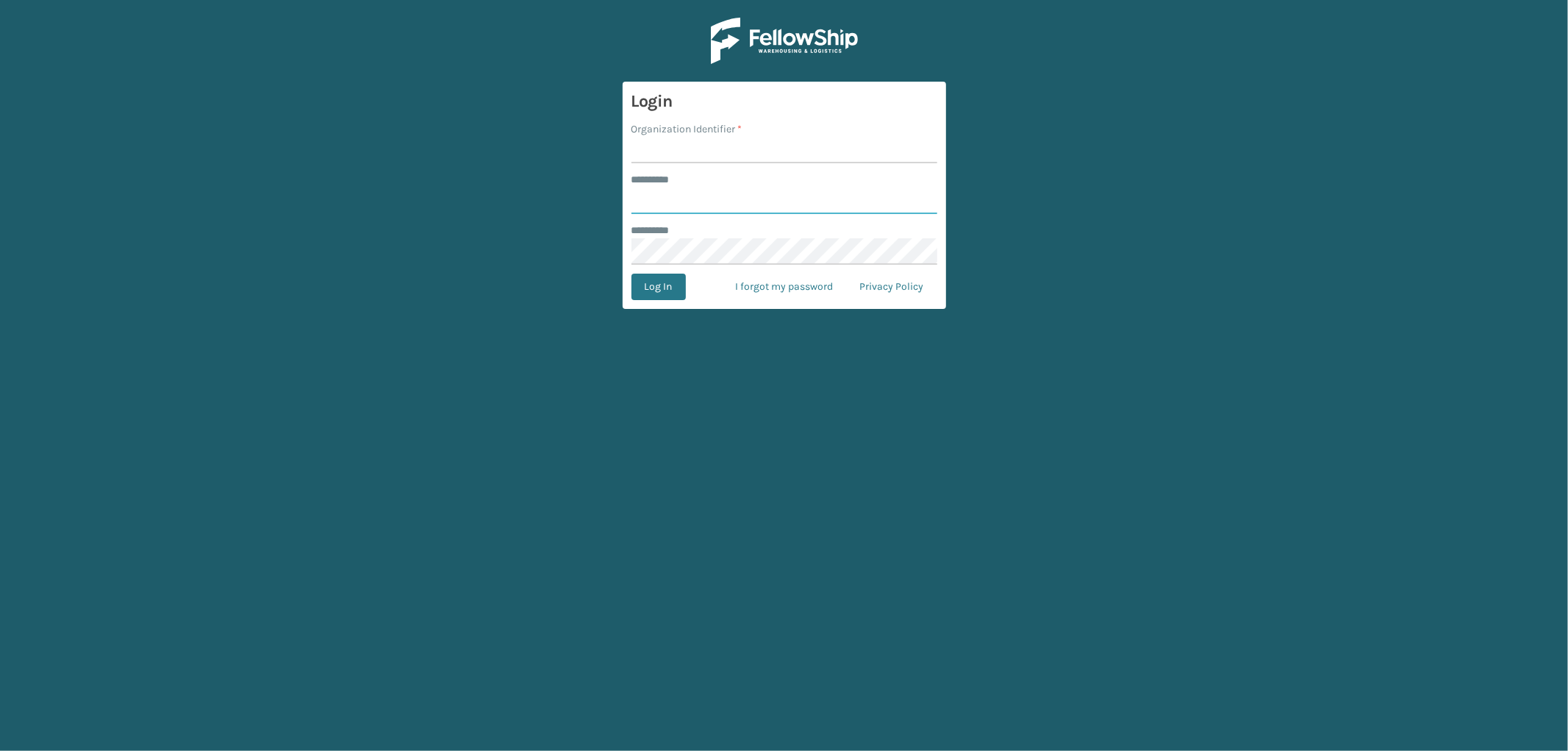
type input "*********"
click at [710, 144] on input "Organization Identifier *" at bounding box center [785, 149] width 306 height 26
type input "SleepGeekz"
click at [671, 274] on button "Log In" at bounding box center [659, 286] width 54 height 26
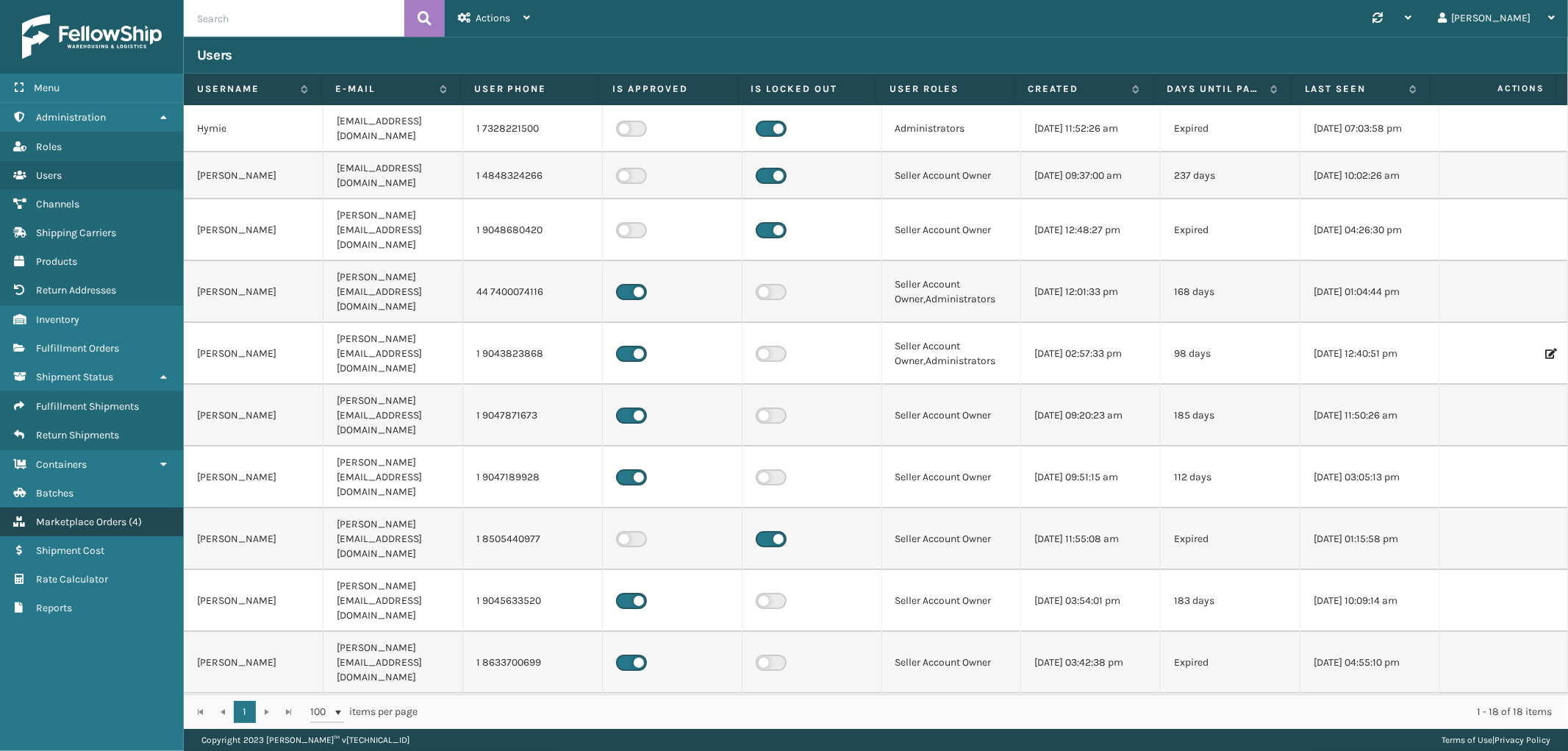
click at [97, 516] on span "Marketplace Orders" at bounding box center [81, 522] width 90 height 13
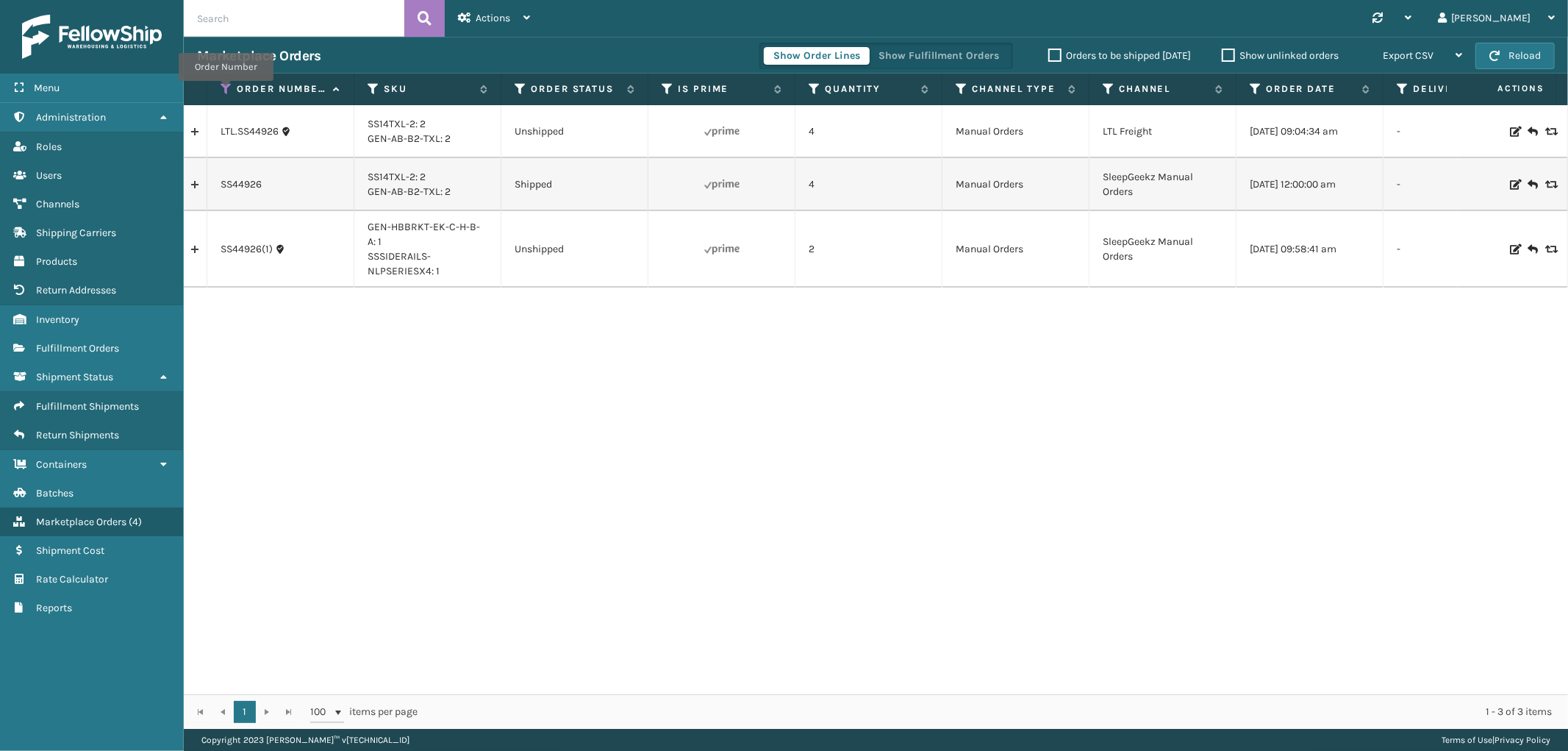
click at [226, 91] on icon at bounding box center [226, 88] width 12 height 14
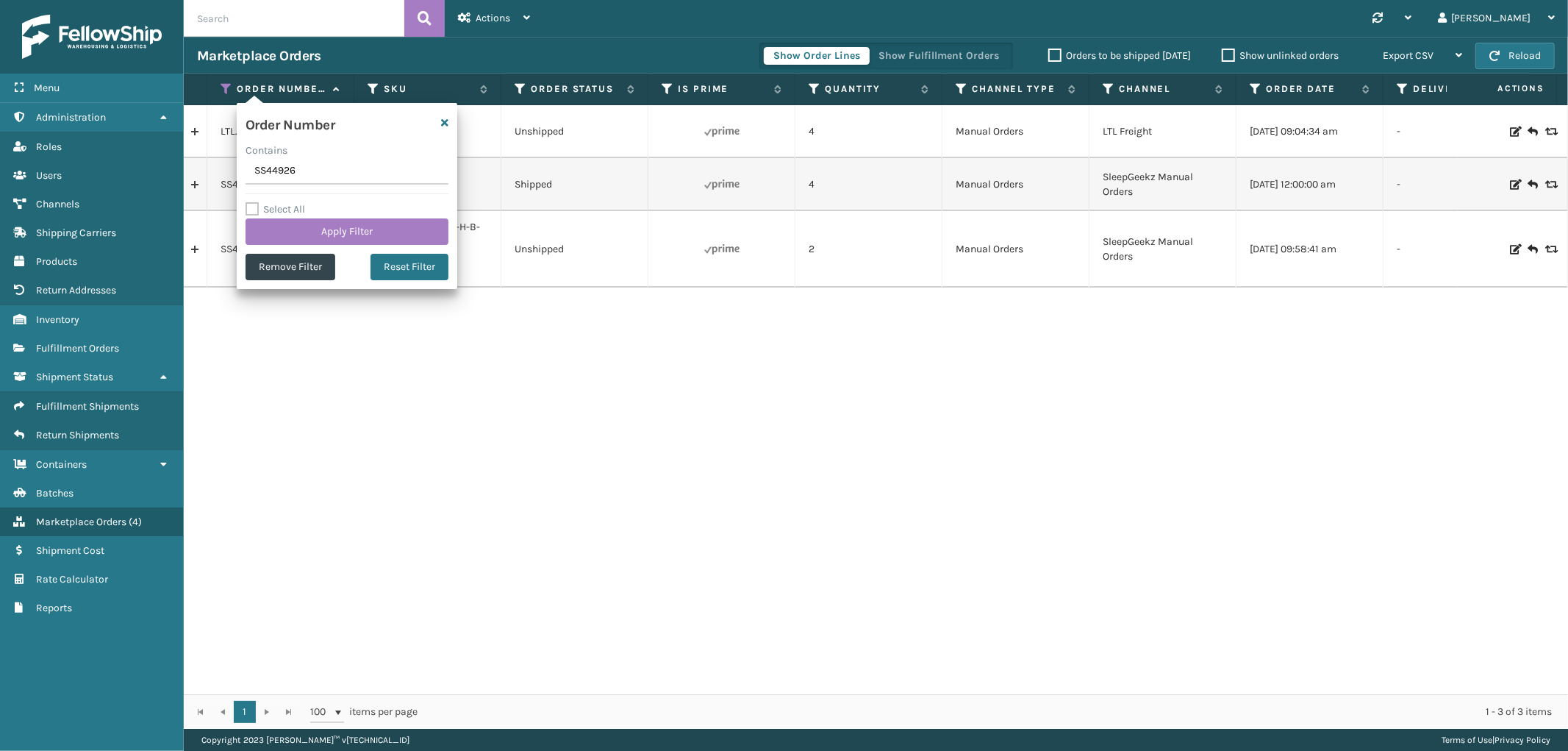
click at [269, 171] on input "SS44926" at bounding box center [347, 171] width 203 height 26
type input "SS44914(2)"
click at [284, 226] on button "Apply Filter" at bounding box center [347, 231] width 203 height 26
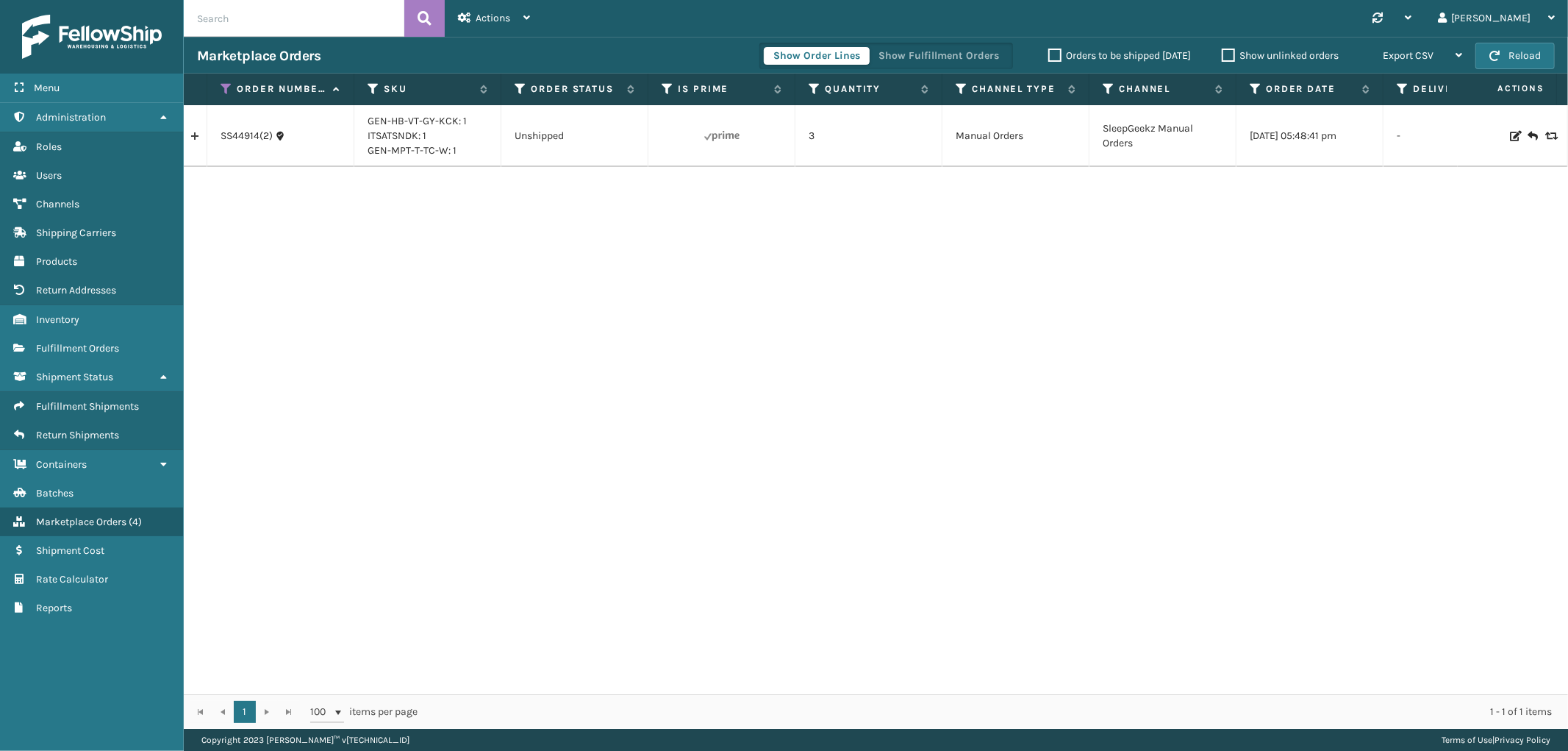
click at [191, 134] on link at bounding box center [194, 136] width 23 height 23
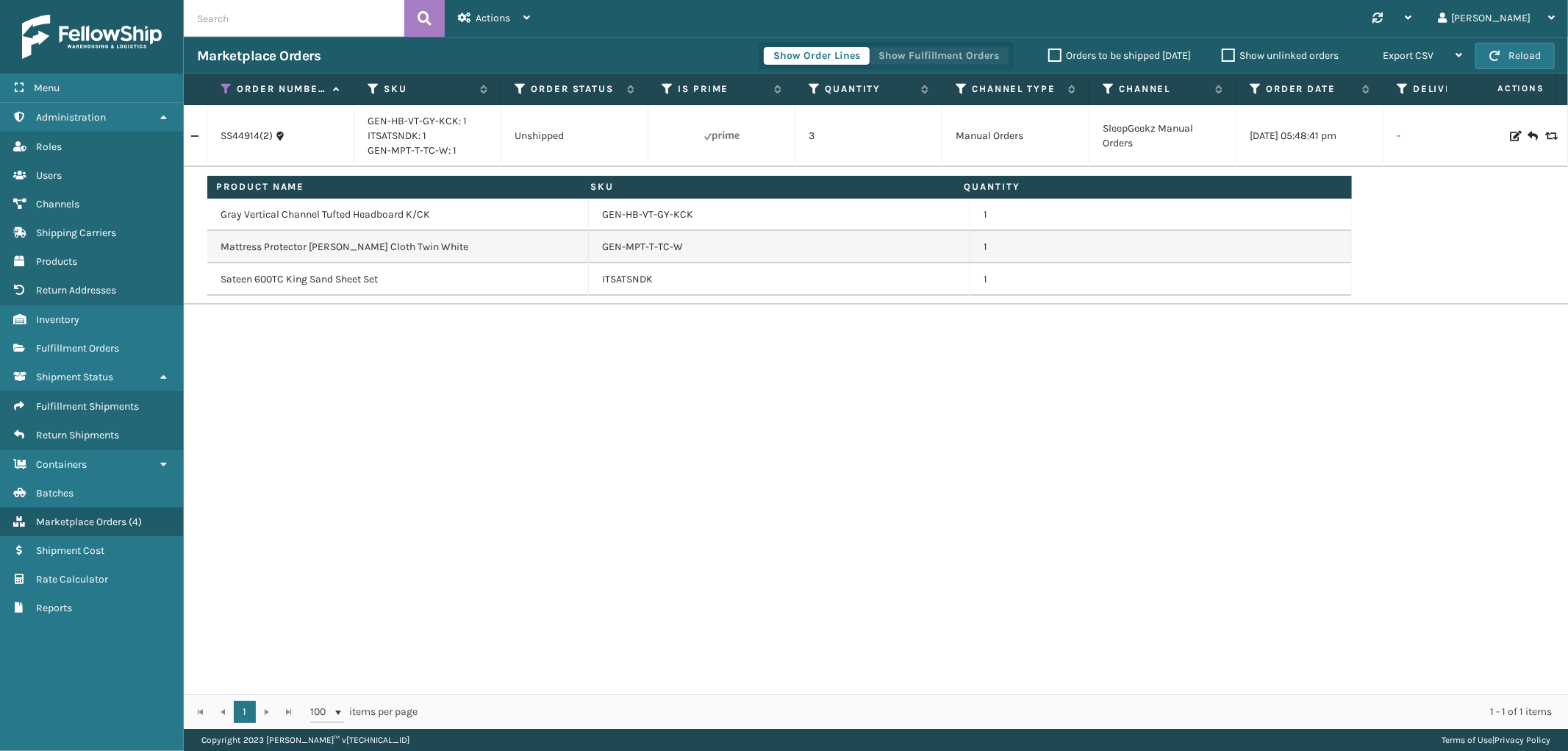
click at [919, 54] on button "Show Fulfillment Orders" at bounding box center [939, 56] width 140 height 18
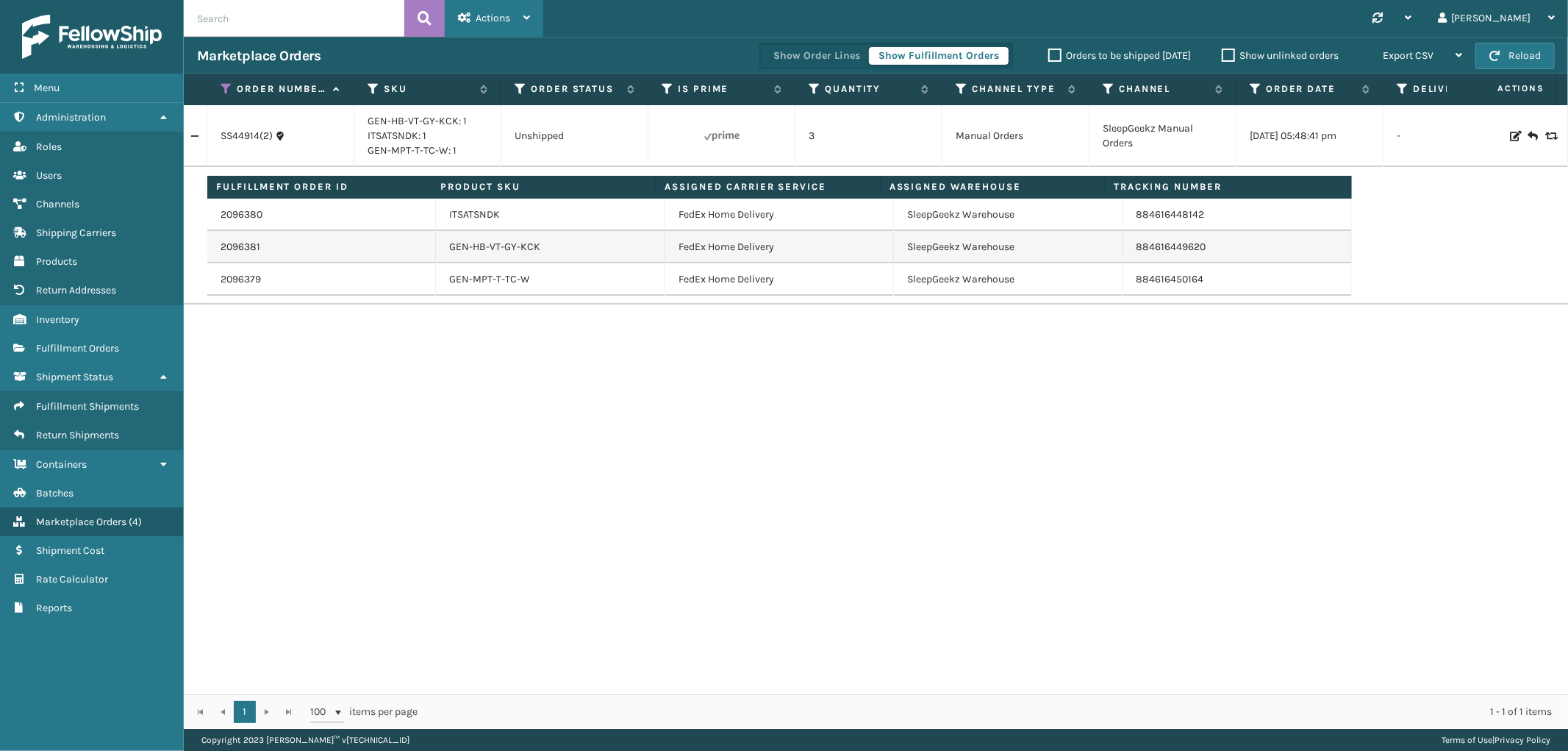
click at [508, 30] on div "Actions" at bounding box center [494, 18] width 72 height 37
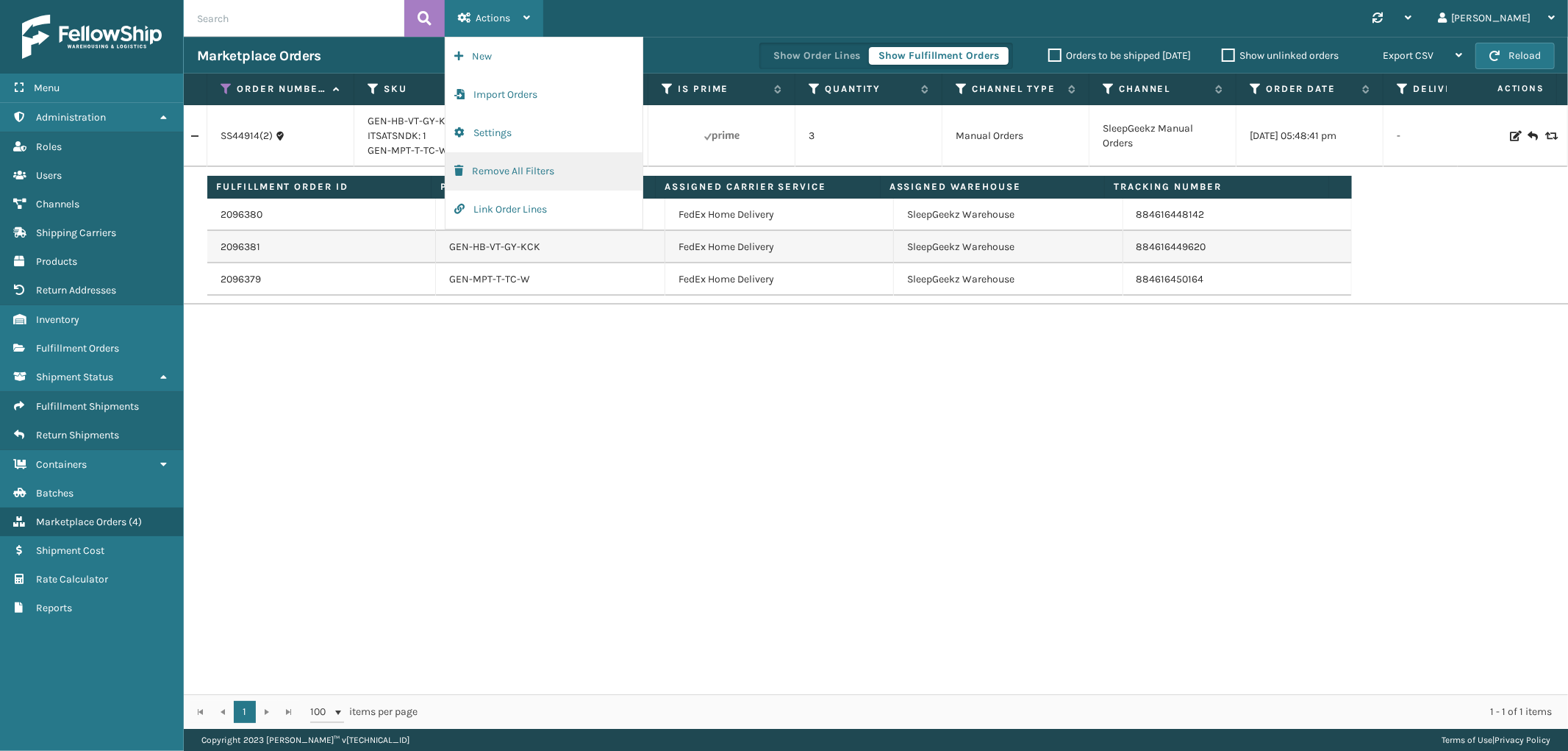
click at [496, 181] on button "Remove All Filters" at bounding box center [544, 171] width 197 height 38
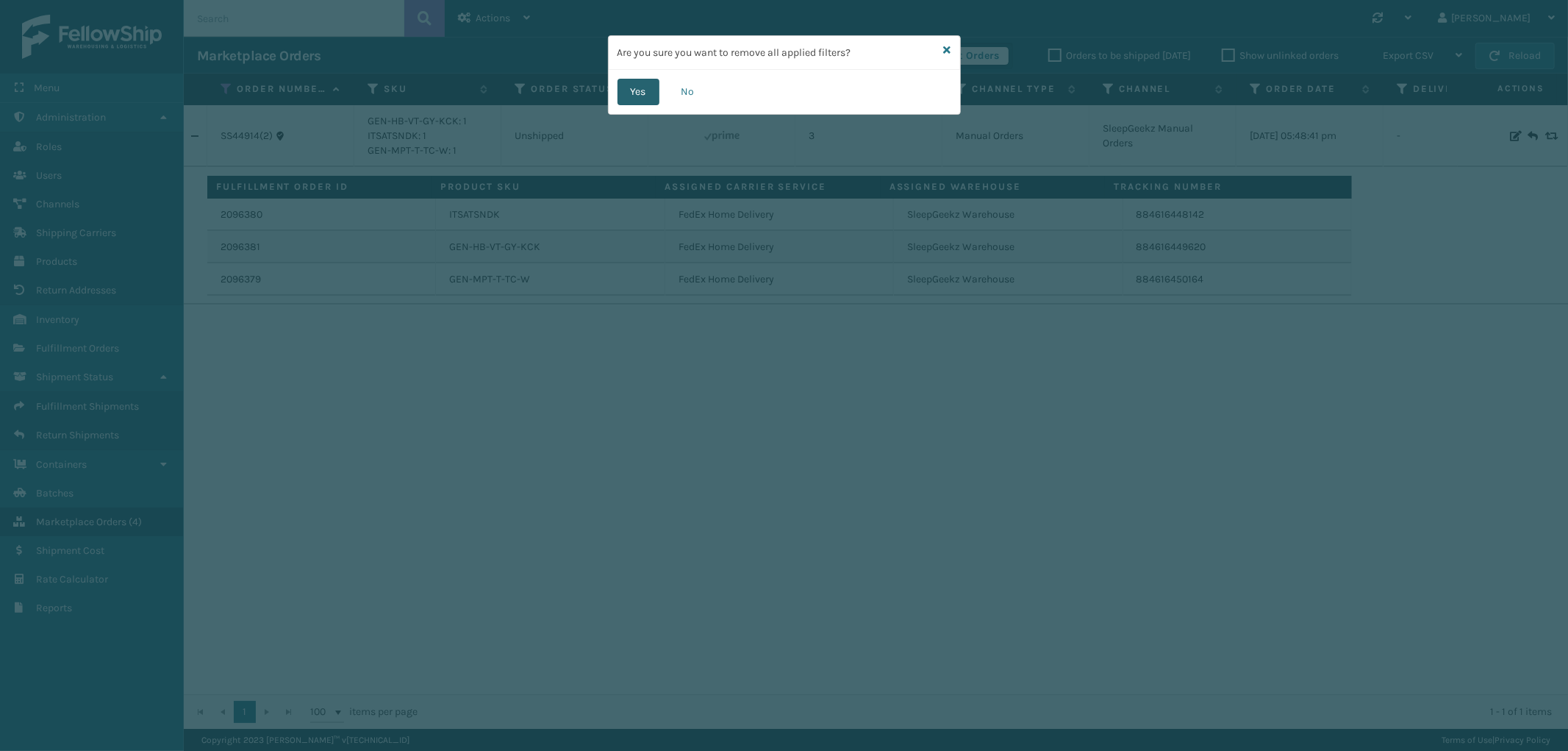
click at [659, 90] on button "Yes" at bounding box center [638, 91] width 42 height 26
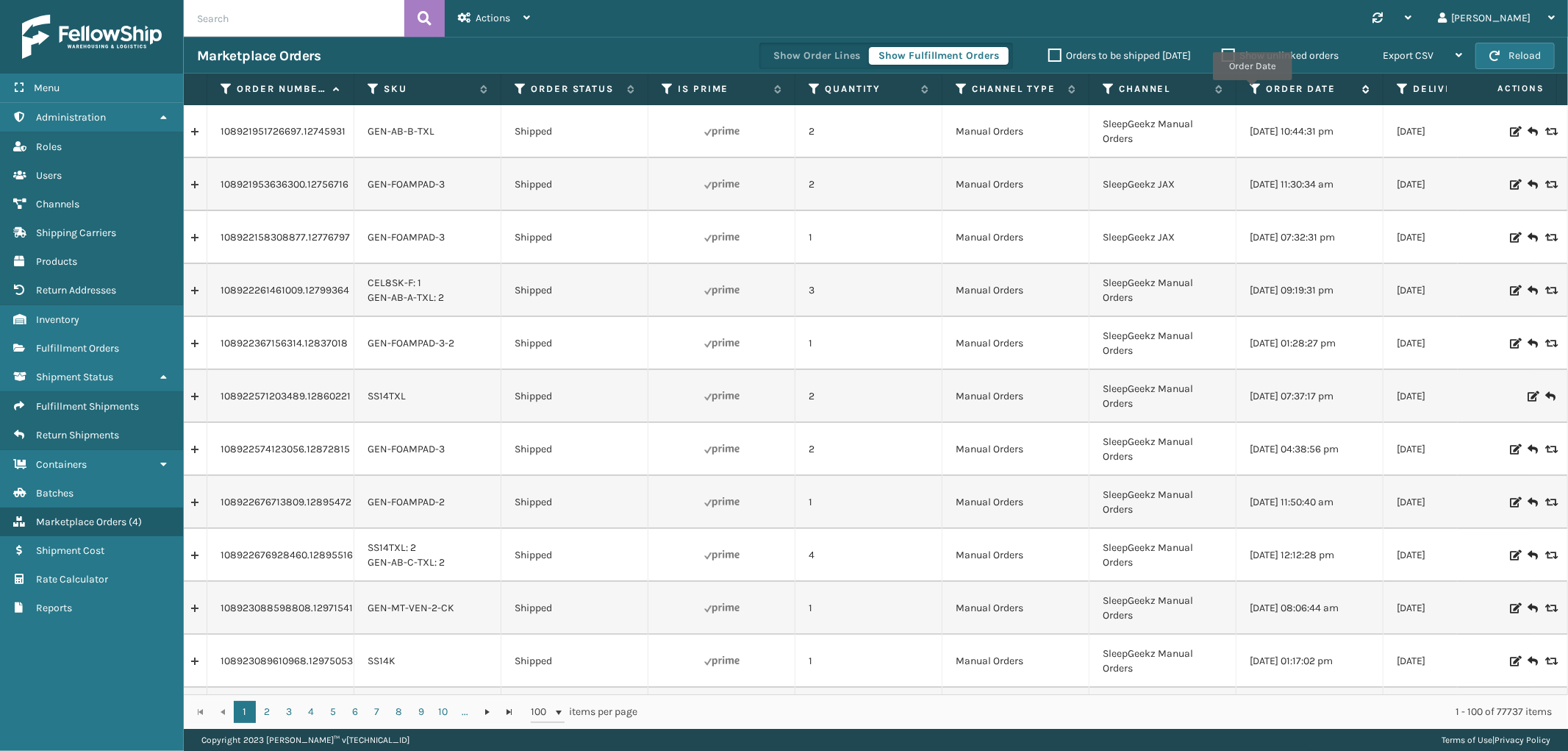
click at [1252, 90] on icon at bounding box center [1256, 88] width 12 height 14
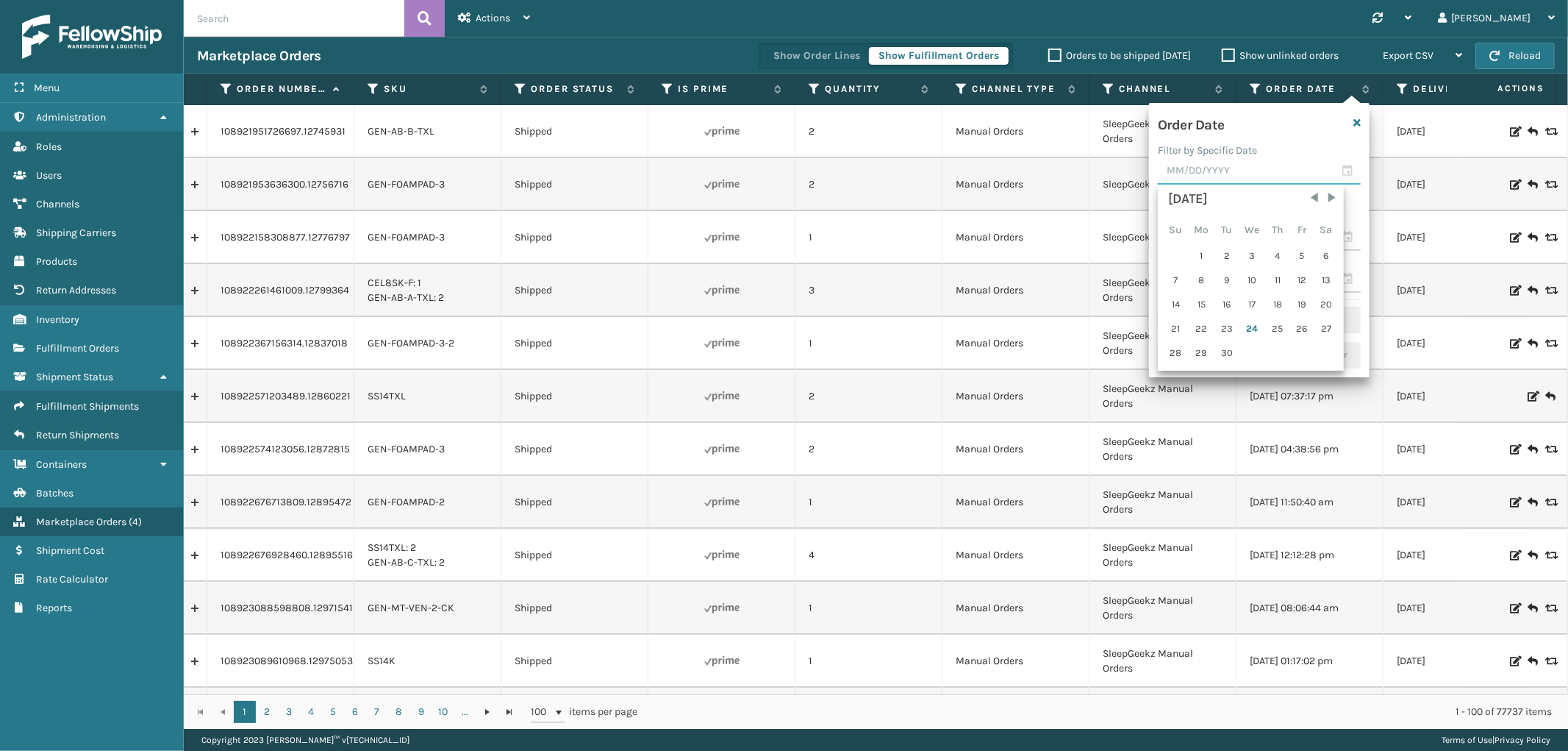
click at [1227, 164] on input "text" at bounding box center [1259, 171] width 203 height 26
click at [1231, 324] on div "23" at bounding box center [1227, 329] width 23 height 23
type input "[DATE]"
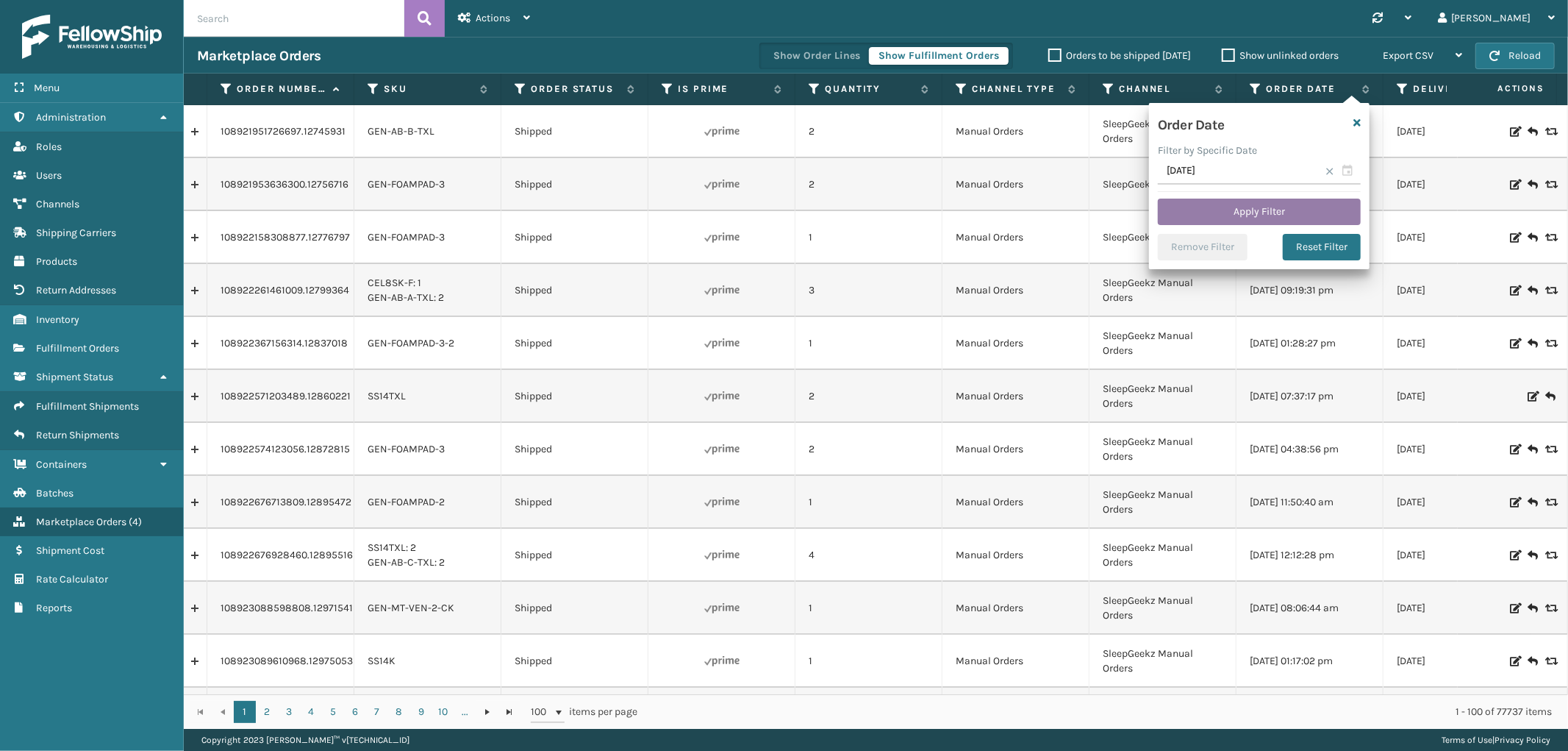
click at [1247, 214] on button "Apply Filter" at bounding box center [1259, 212] width 203 height 26
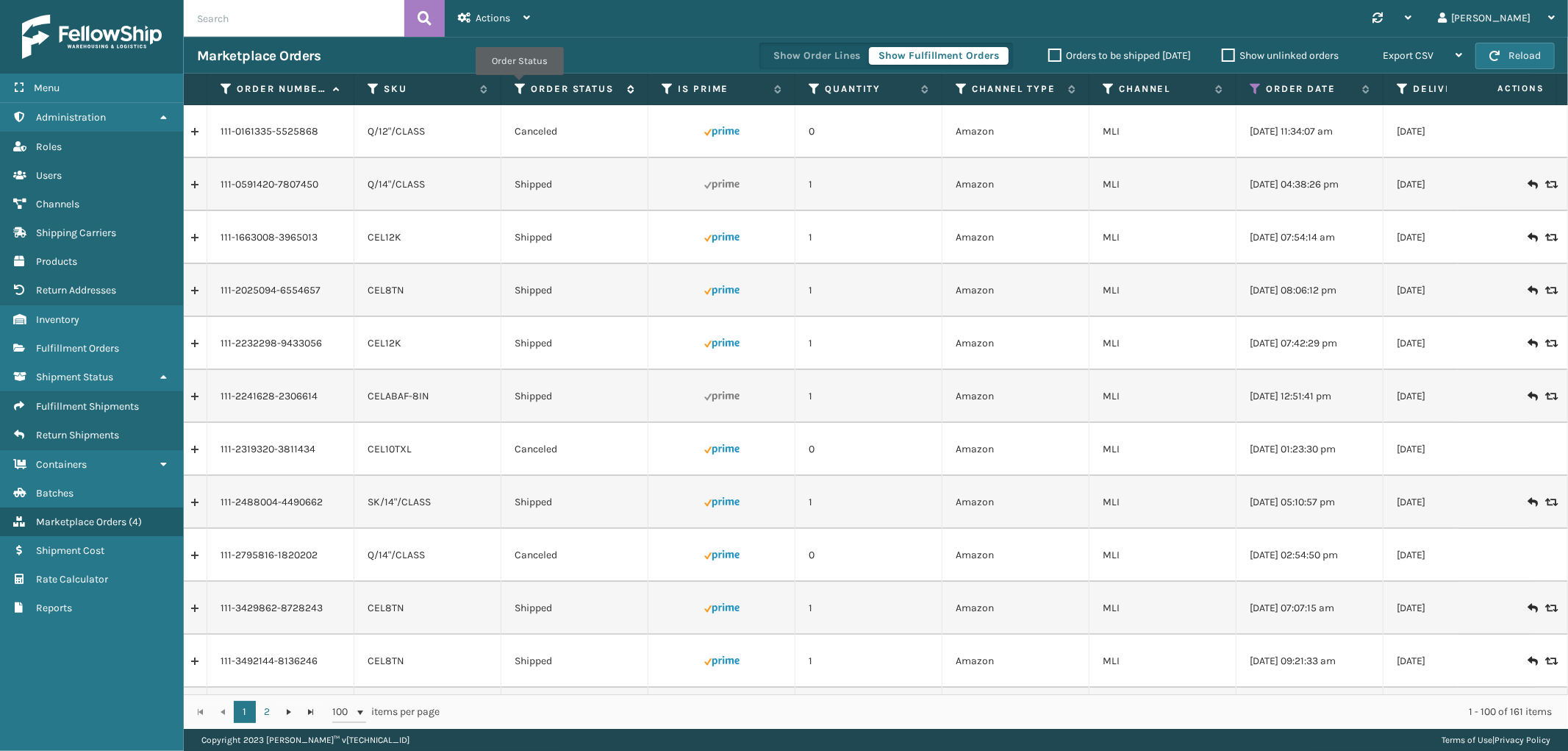
click at [519, 86] on icon at bounding box center [520, 88] width 12 height 14
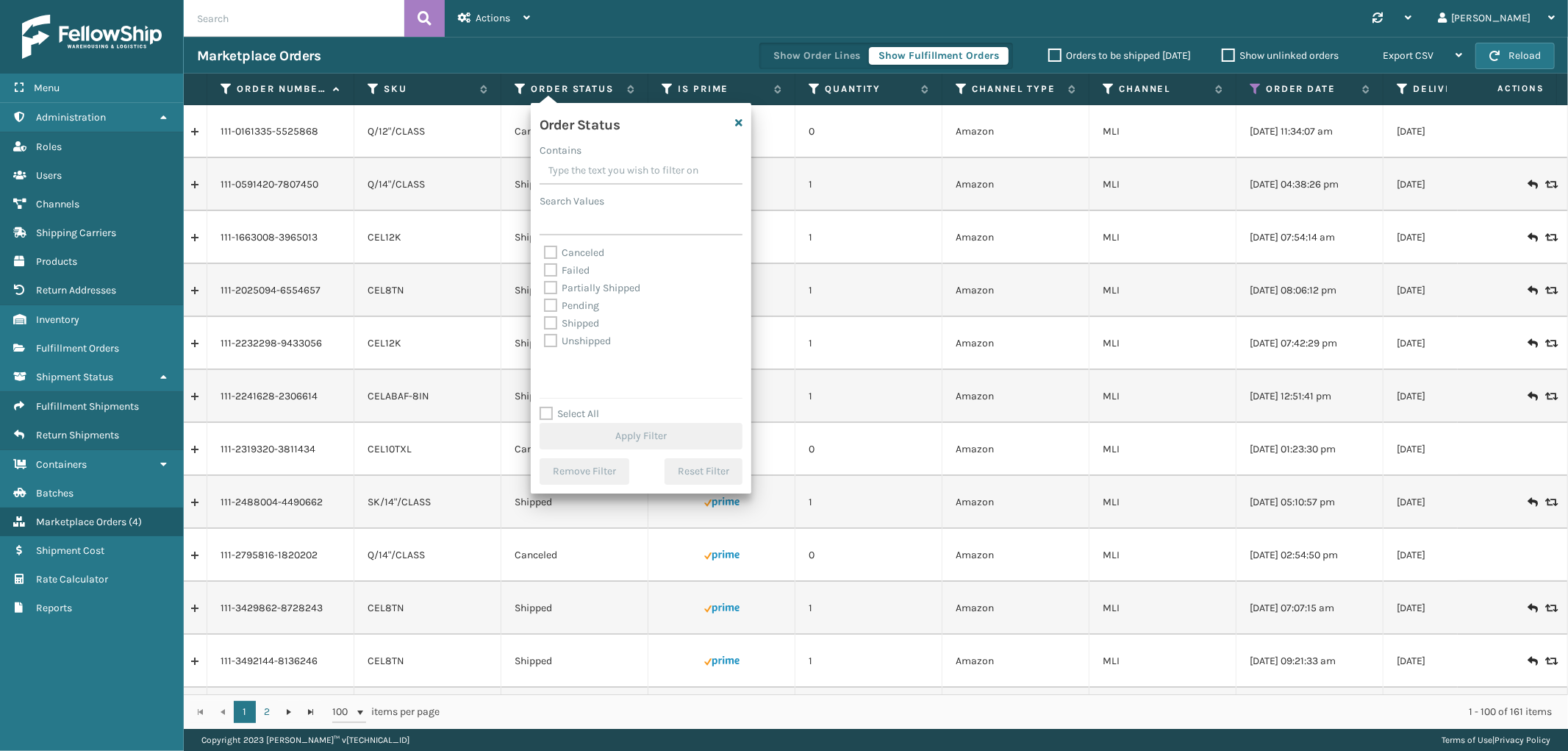
click at [547, 411] on label "Select All" at bounding box center [570, 414] width 59 height 13
click at [547, 407] on input "Select All" at bounding box center [650, 406] width 221 height 2
checkbox input "true"
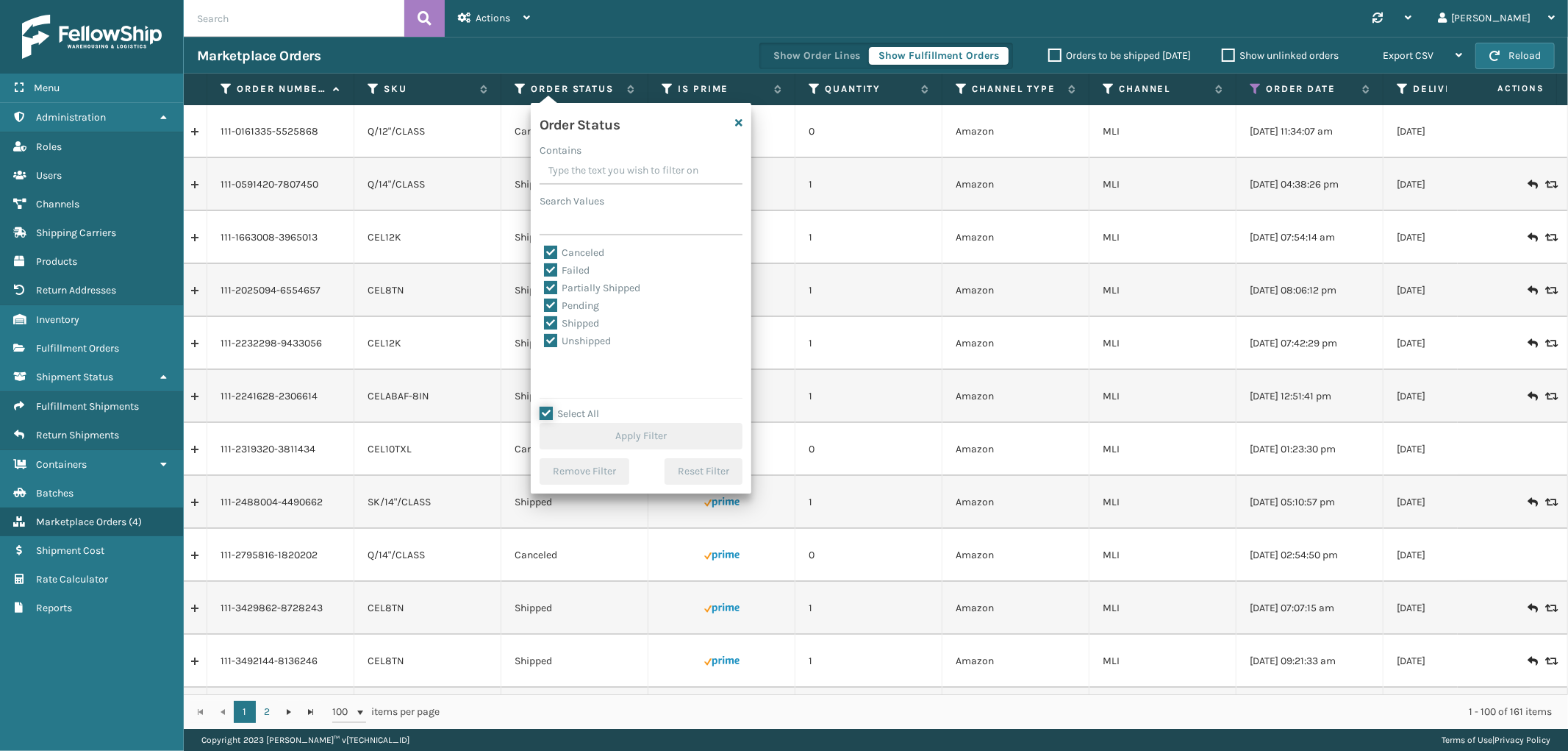
checkbox input "true"
click at [546, 249] on label "Canceled" at bounding box center [573, 253] width 60 height 13
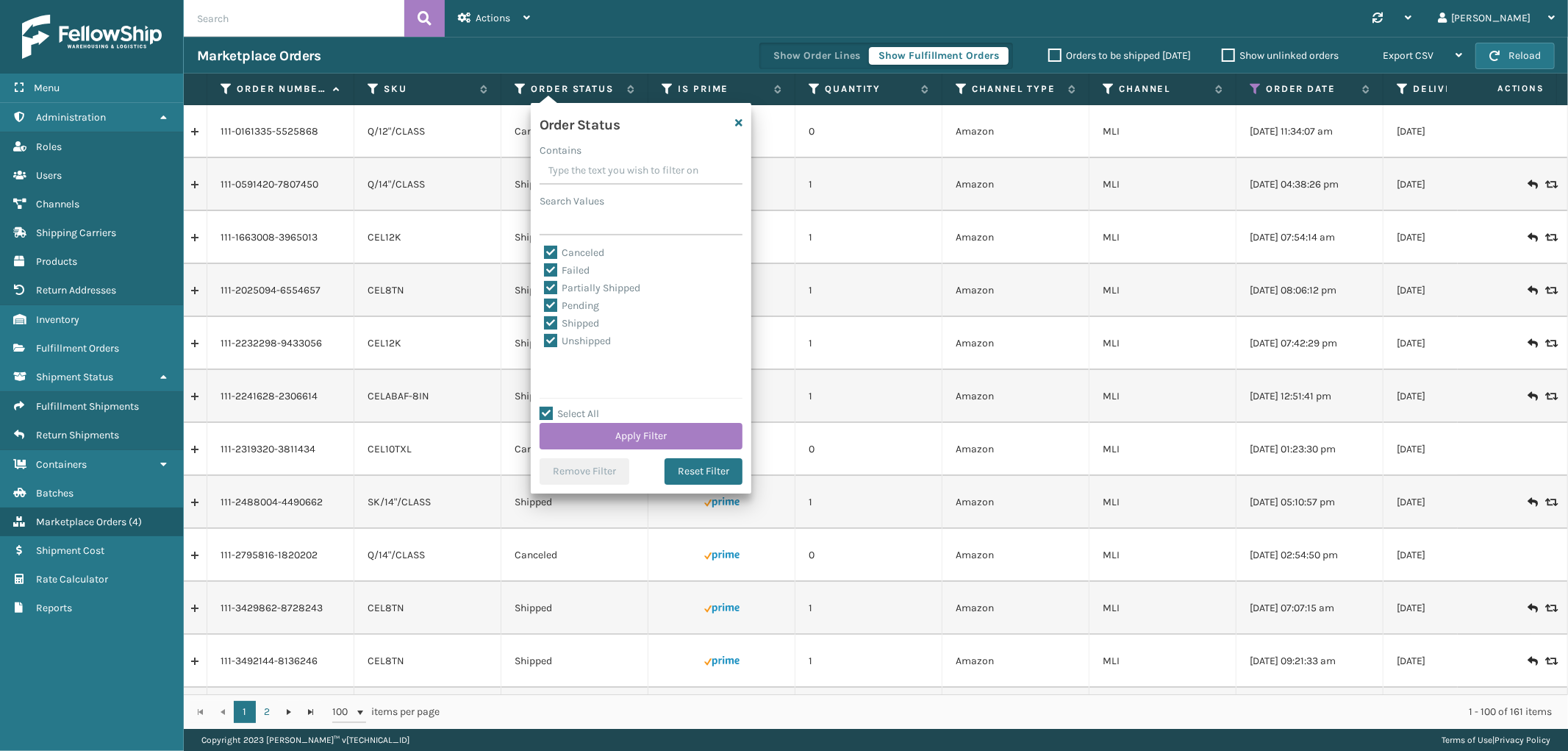
click at [545, 249] on input "Canceled" at bounding box center [544, 249] width 1 height 10
checkbox input "false"
click at [658, 436] on button "Apply Filter" at bounding box center [641, 436] width 203 height 26
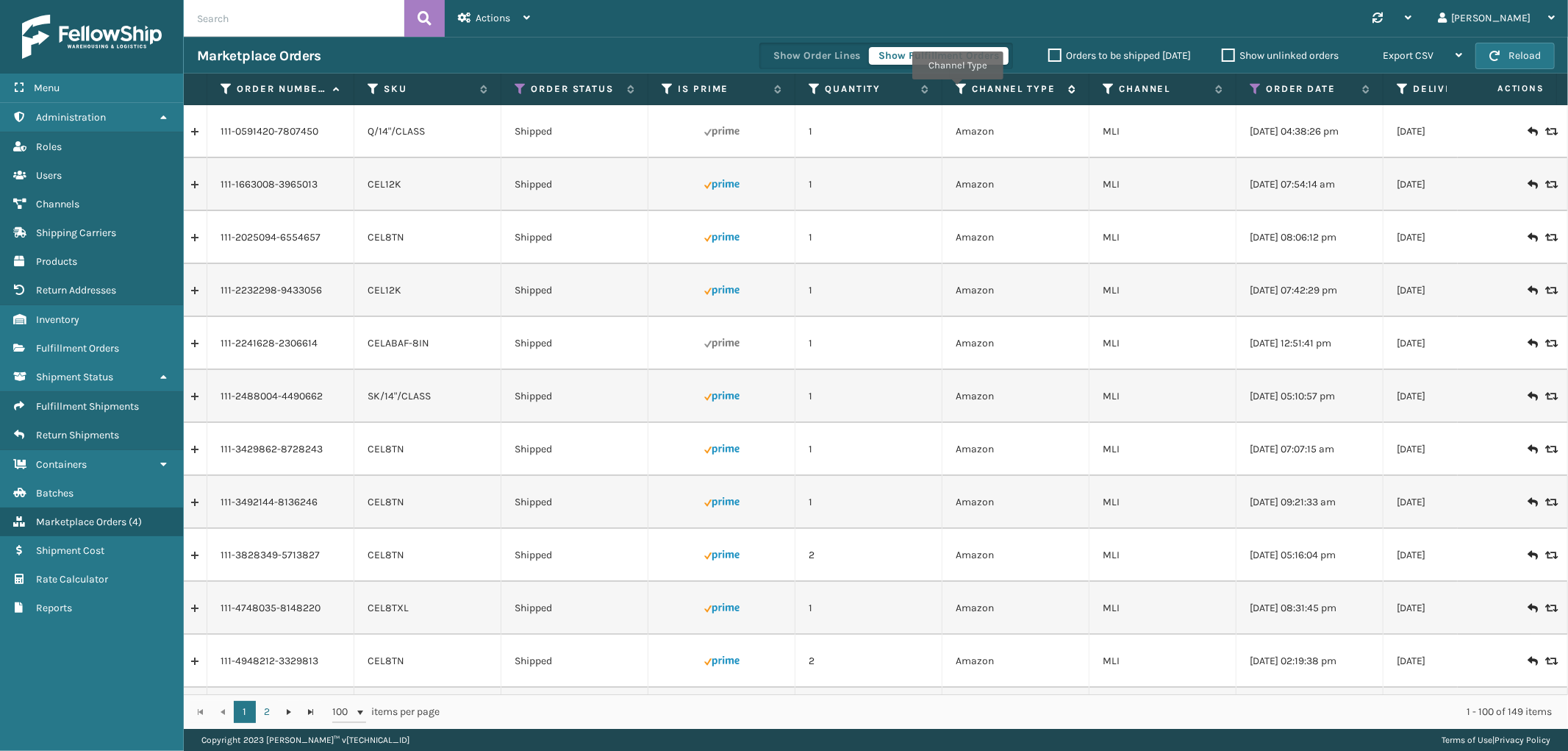
click at [958, 90] on icon at bounding box center [961, 88] width 12 height 14
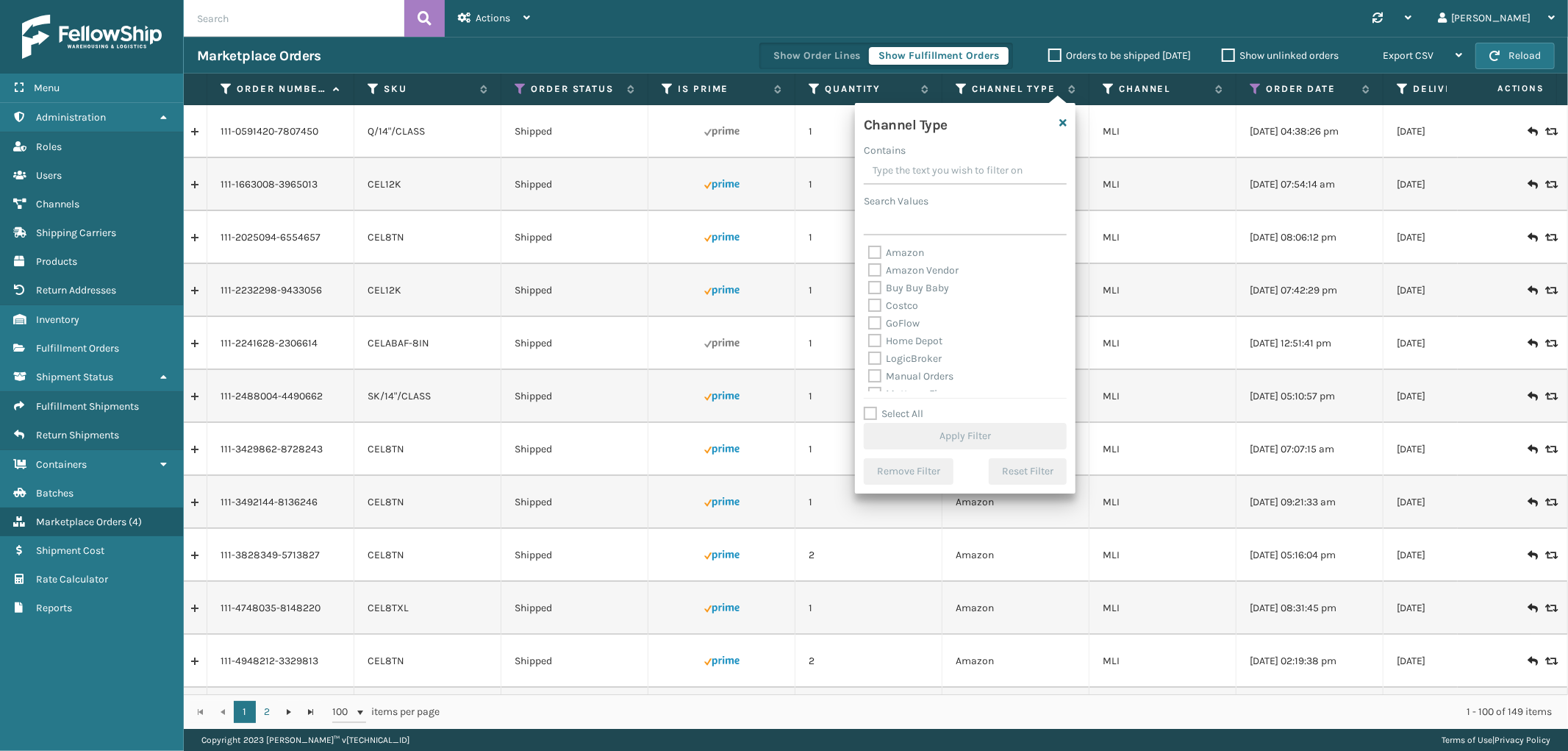
click at [899, 247] on label "Amazon" at bounding box center [897, 253] width 56 height 13
click at [870, 247] on input "Amazon" at bounding box center [869, 249] width 1 height 10
checkbox input "true"
click at [951, 430] on button "Apply Filter" at bounding box center [965, 436] width 203 height 26
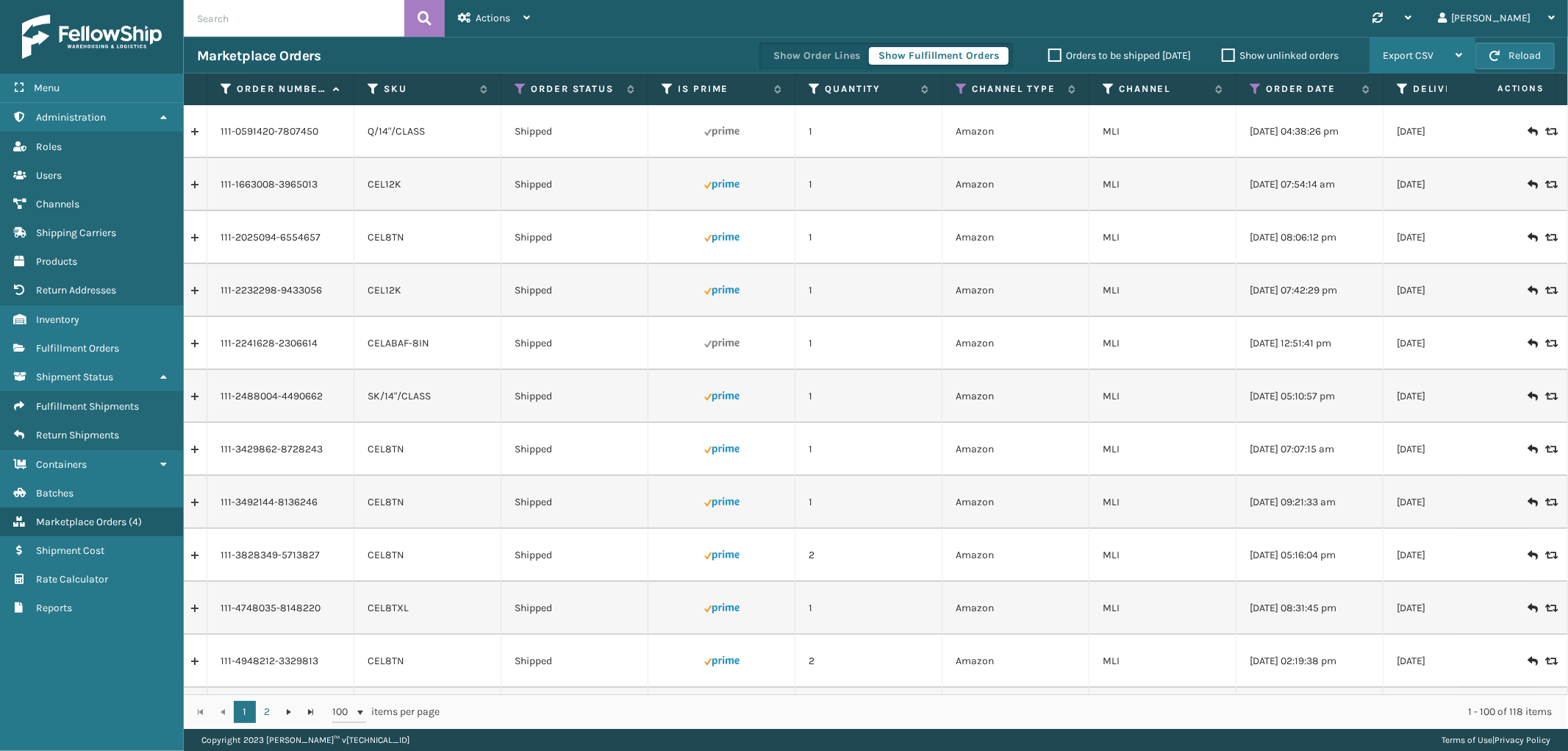
click at [1424, 52] on span "Export CSV" at bounding box center [1408, 56] width 50 height 13
click at [1374, 126] on li "Export All Pages" at bounding box center [1376, 134] width 197 height 40
click at [70, 392] on link "Fulfillment Shipments" at bounding box center [91, 406] width 183 height 29
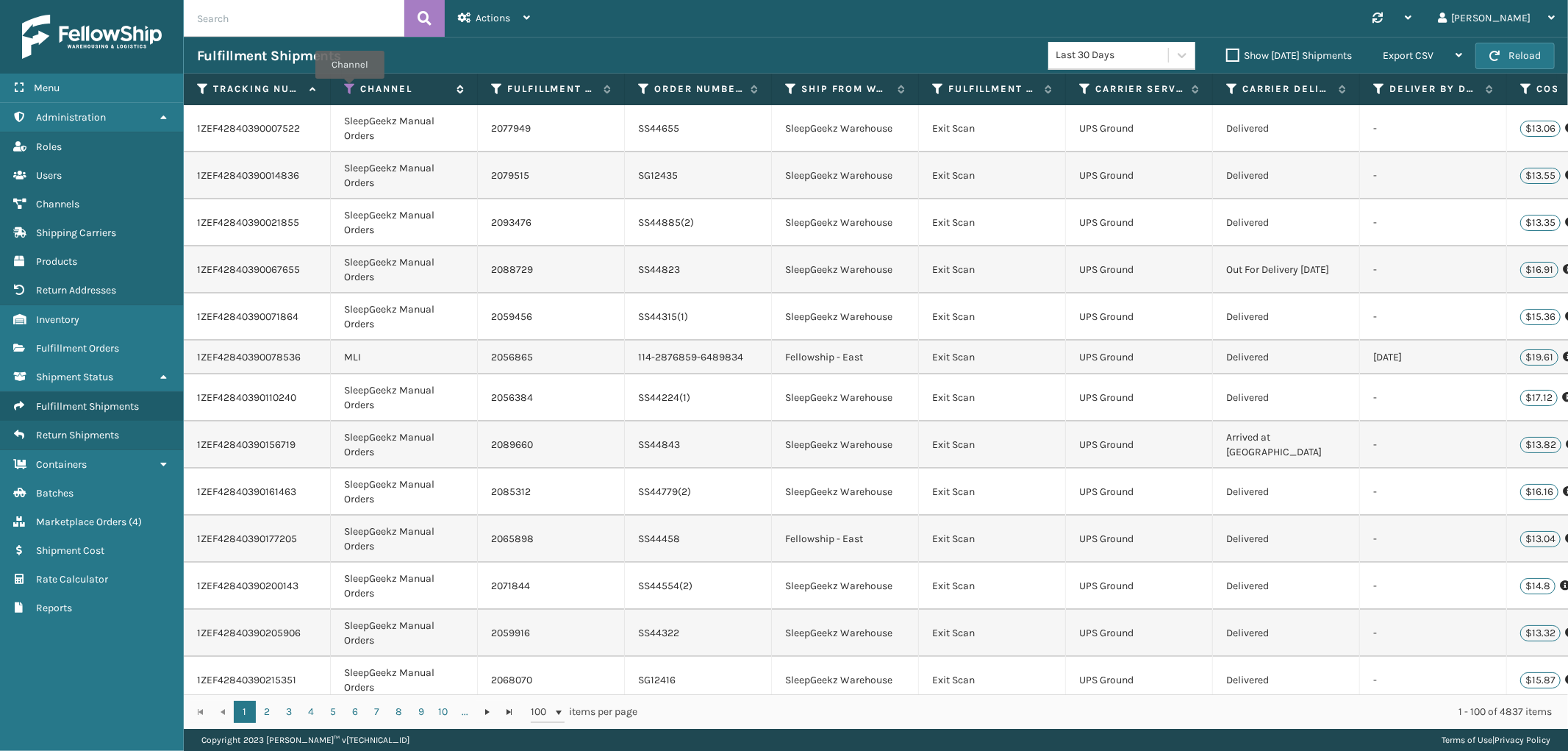
click at [350, 89] on icon at bounding box center [349, 88] width 12 height 14
click at [578, 32] on div "Synchronise all channels [PERSON_NAME] Log Out" at bounding box center [1056, 18] width 1025 height 37
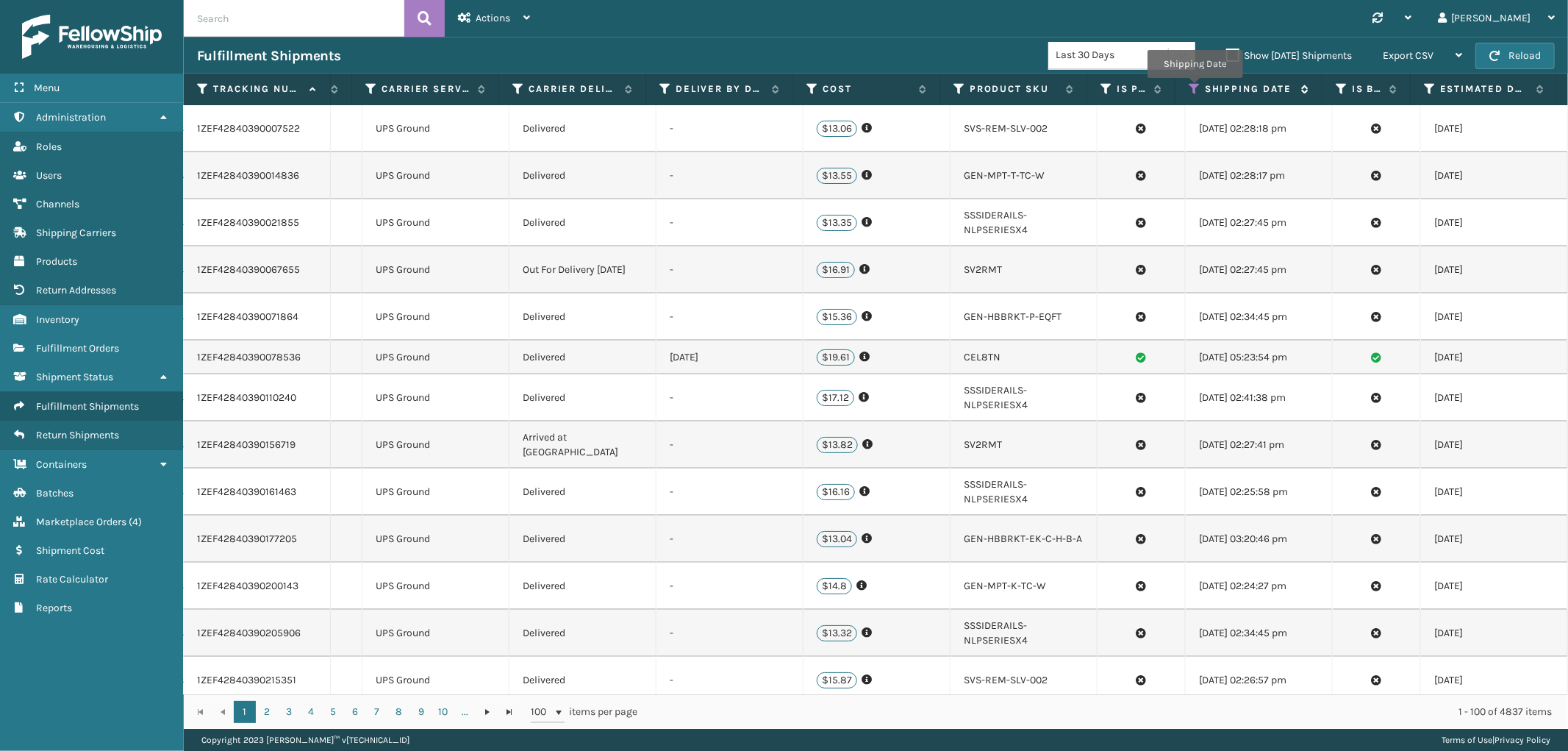
click at [1194, 88] on icon at bounding box center [1194, 88] width 12 height 14
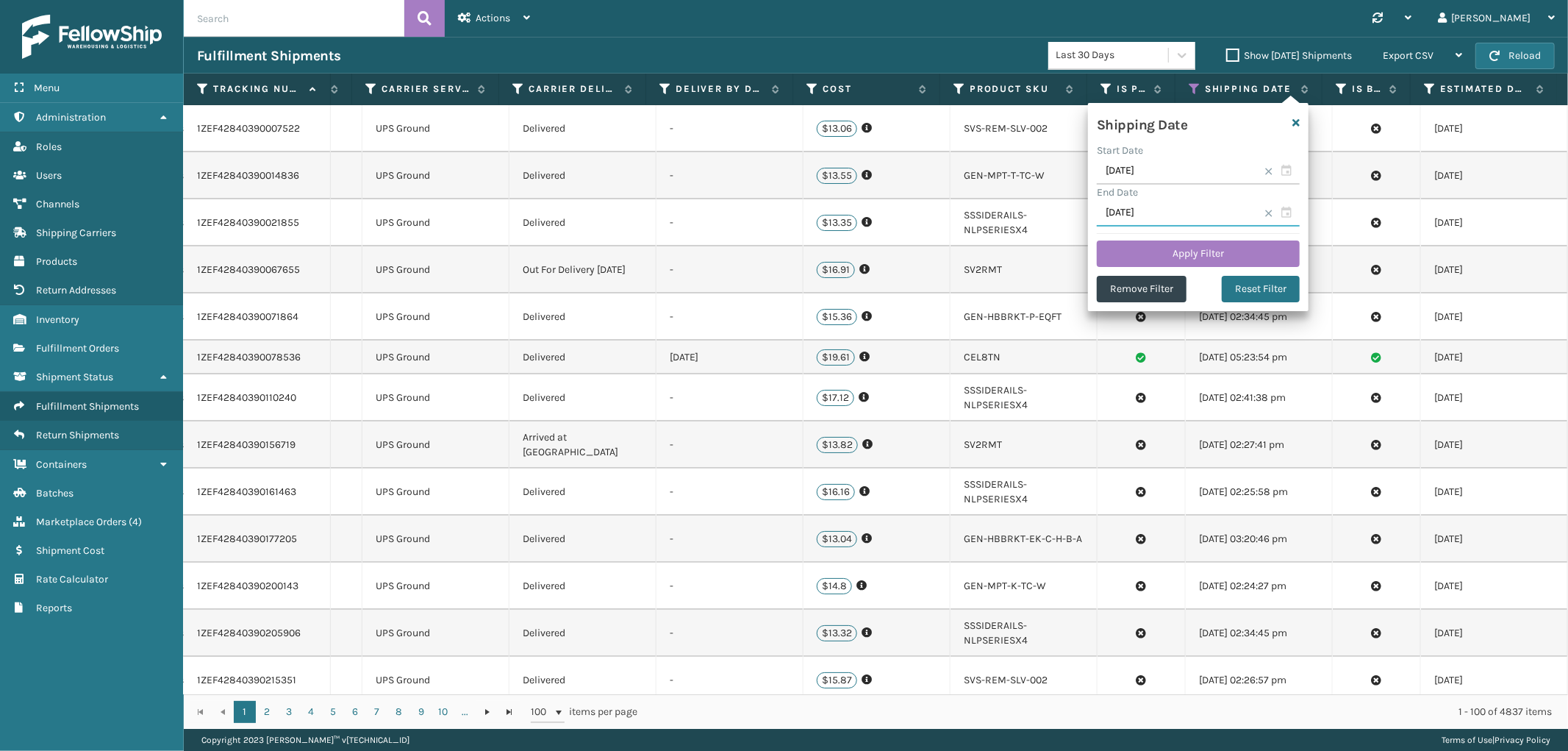
click at [1178, 211] on input "[DATE]" at bounding box center [1198, 213] width 203 height 26
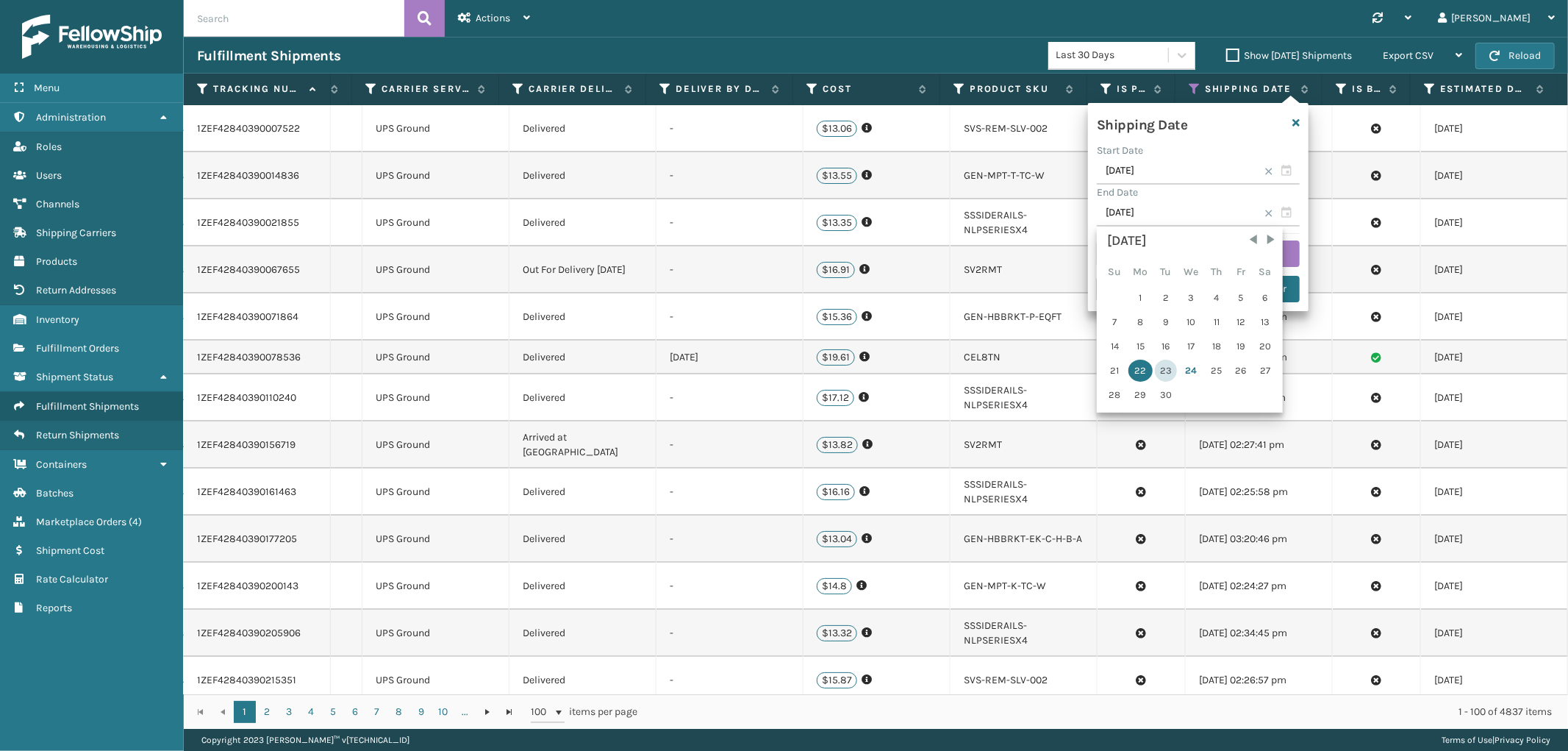
click at [1167, 364] on div "23" at bounding box center [1166, 370] width 23 height 23
type input "[DATE]"
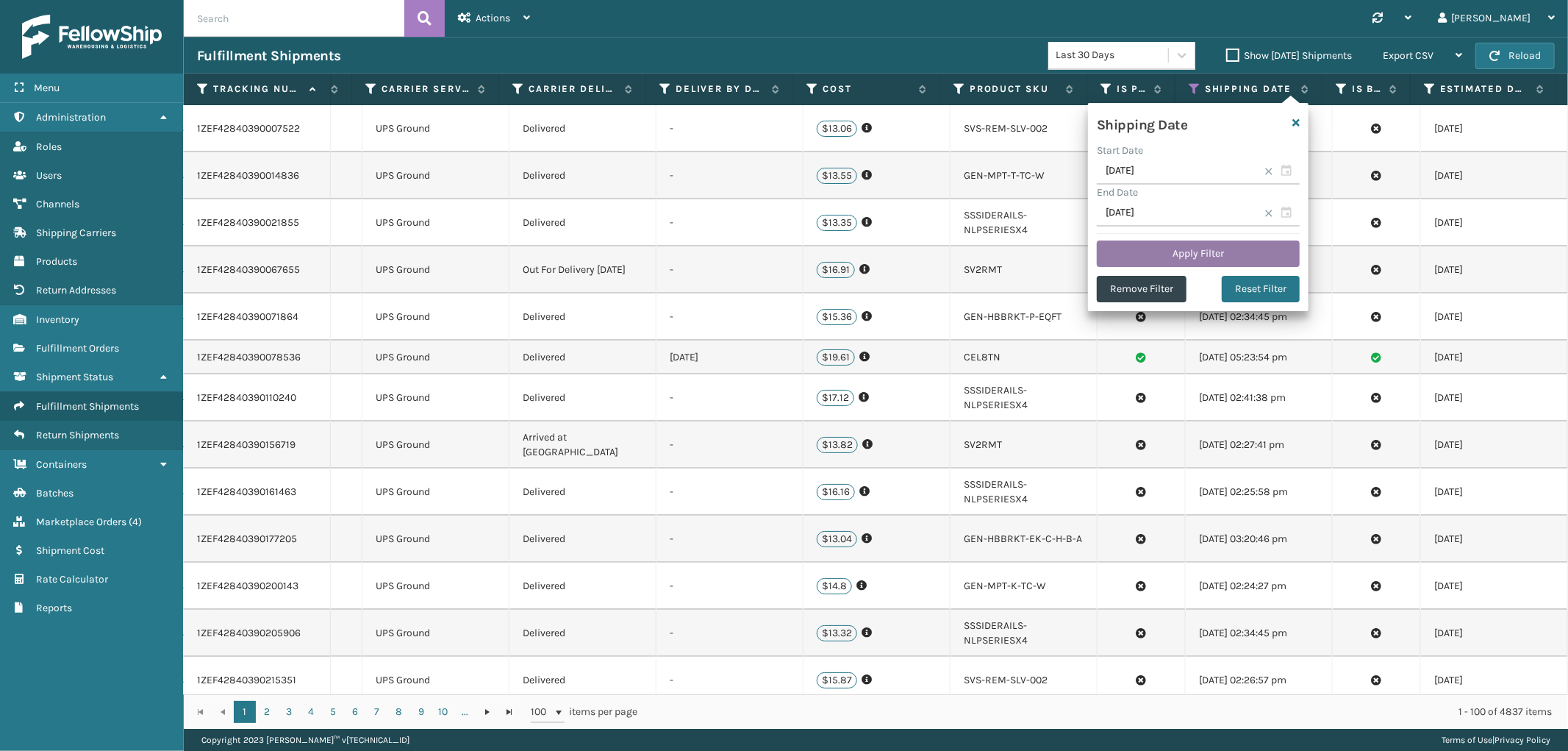
click at [1164, 254] on button "Apply Filter" at bounding box center [1198, 253] width 203 height 26
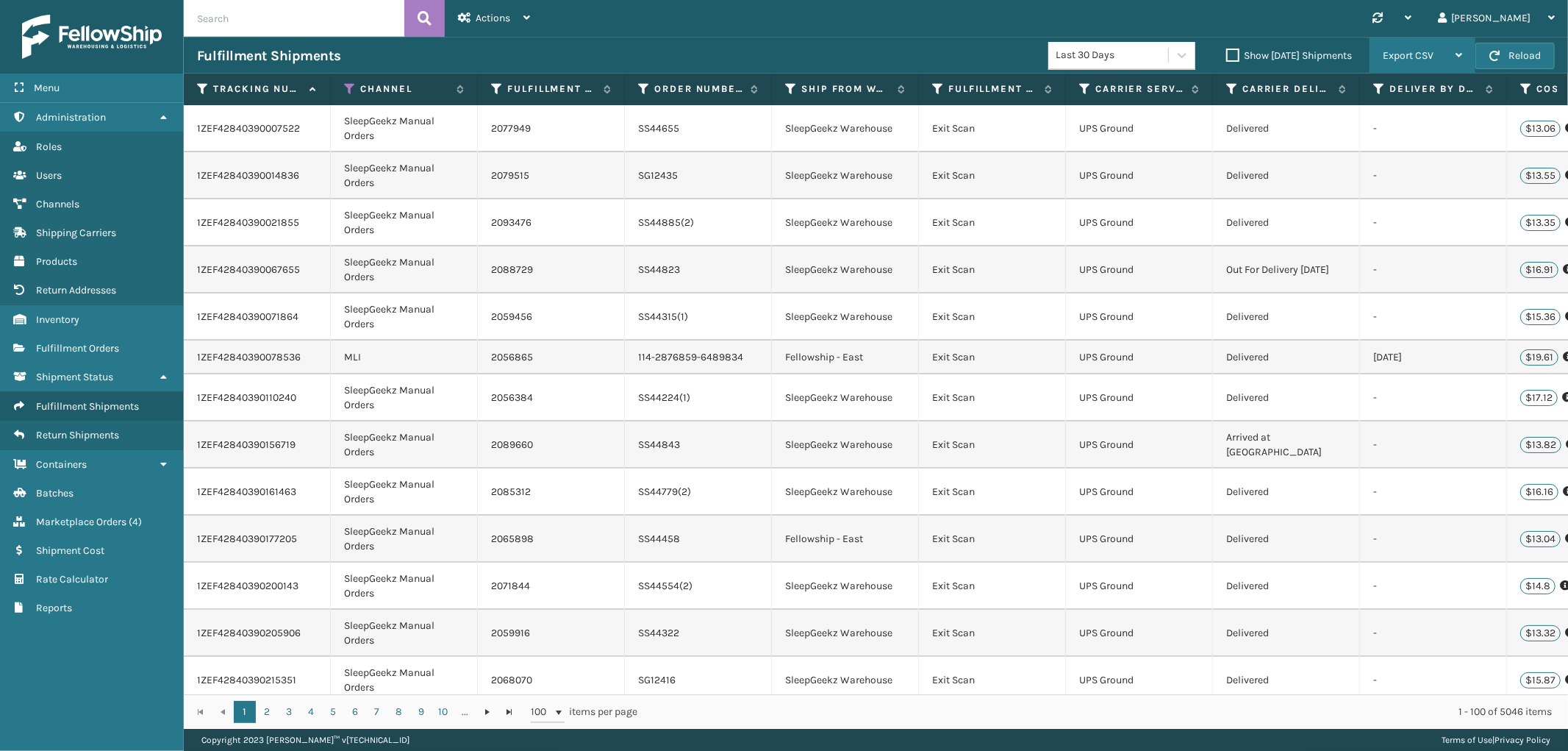
click at [1419, 56] on span "Export CSV" at bounding box center [1408, 56] width 50 height 13
click at [1354, 122] on li "Export All Pages" at bounding box center [1376, 134] width 197 height 40
click at [83, 334] on link "Fulfillment Orders" at bounding box center [91, 348] width 183 height 29
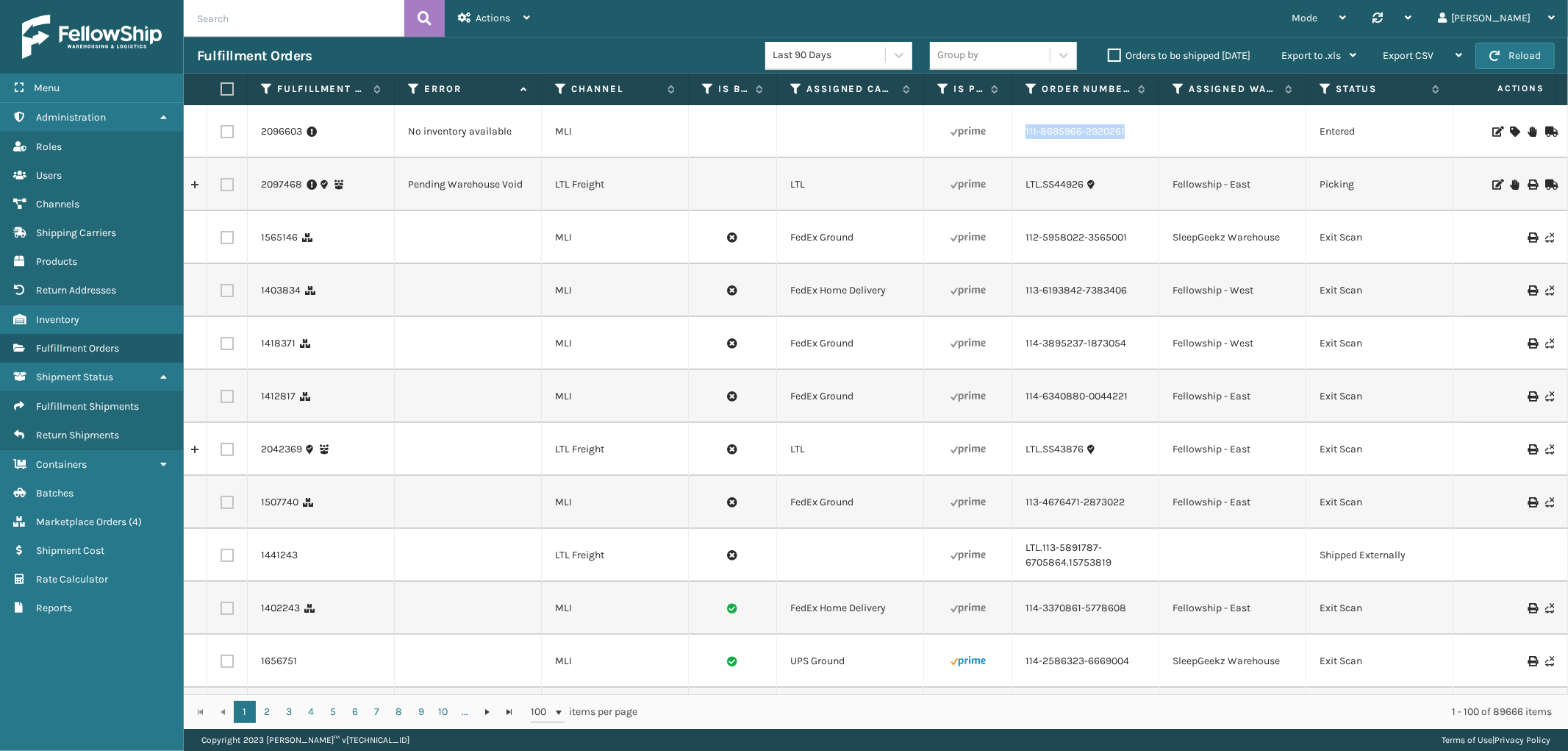
drag, startPoint x: 1133, startPoint y: 141, endPoint x: 1532, endPoint y: 181, distance: 401.0
click at [1022, 149] on td "111-8695966-2920261" at bounding box center [1086, 131] width 147 height 53
copy link "111-8695966-2920261"
click at [223, 131] on label at bounding box center [227, 131] width 14 height 14
click at [221, 131] on input "checkbox" at bounding box center [221, 130] width 1 height 10
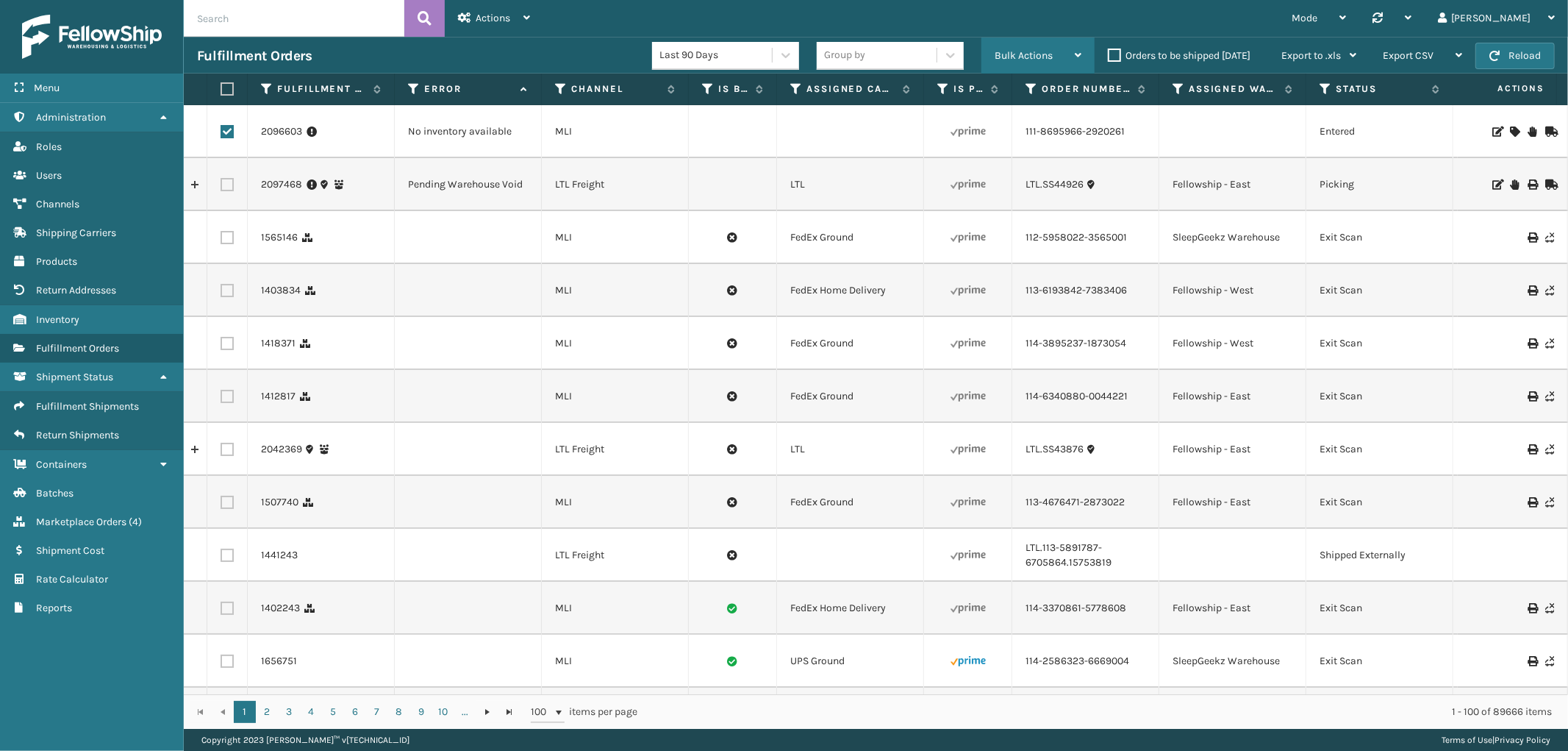
click at [1039, 46] on div "Bulk Actions" at bounding box center [1038, 56] width 86 height 37
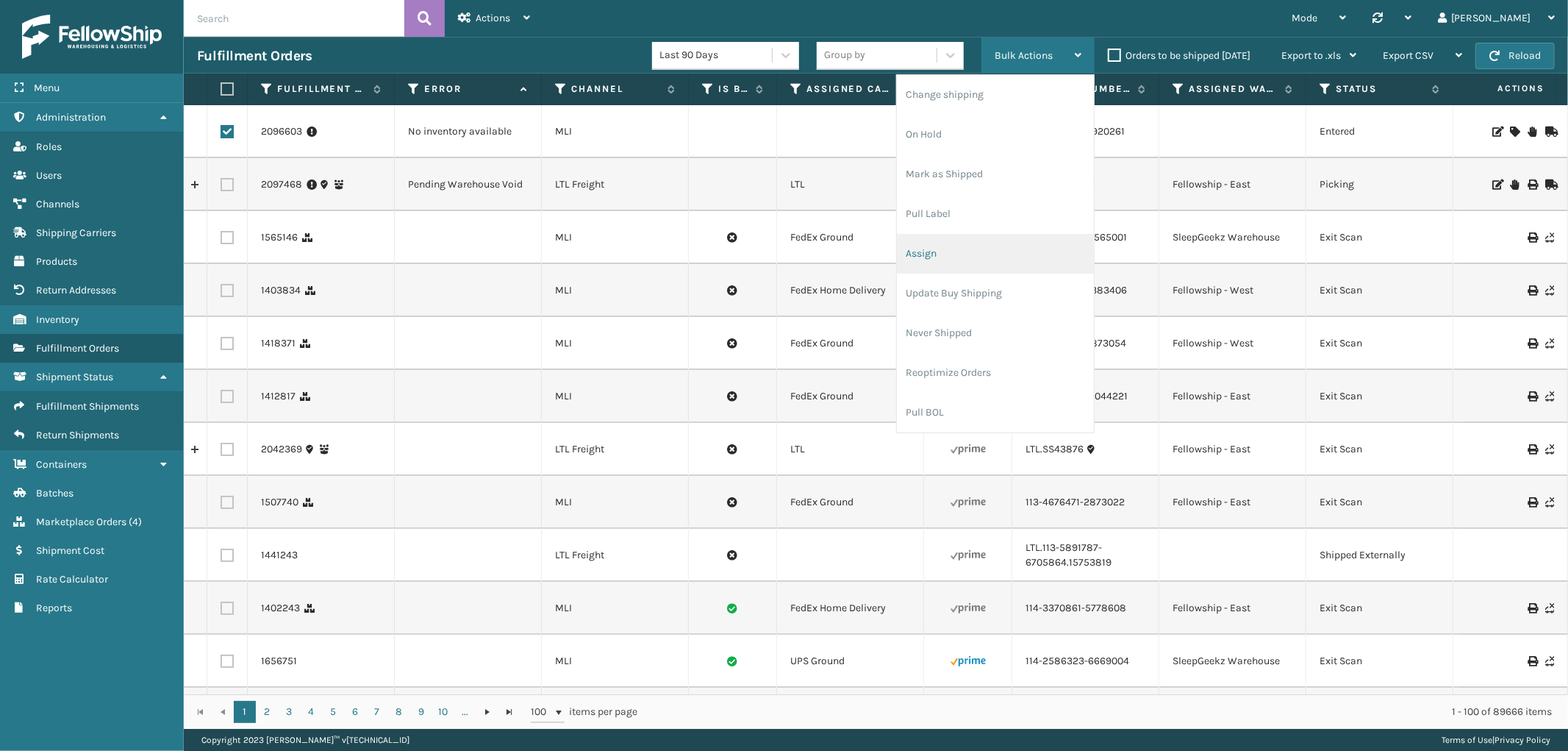
click at [965, 246] on li "Assign" at bounding box center [996, 254] width 197 height 40
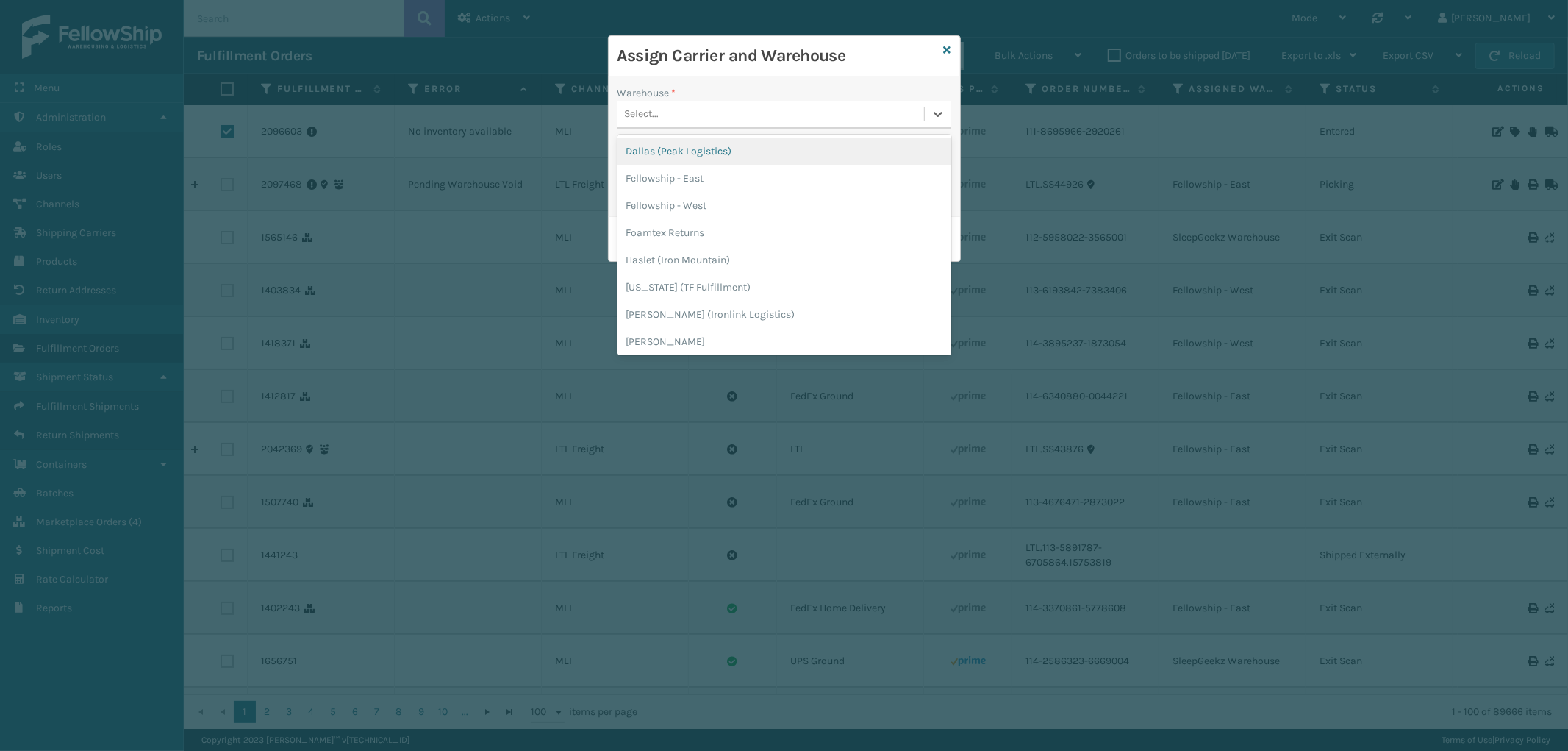
click at [738, 104] on div "Select..." at bounding box center [770, 114] width 307 height 24
click at [729, 204] on div "Fellowship - West" at bounding box center [784, 205] width 334 height 27
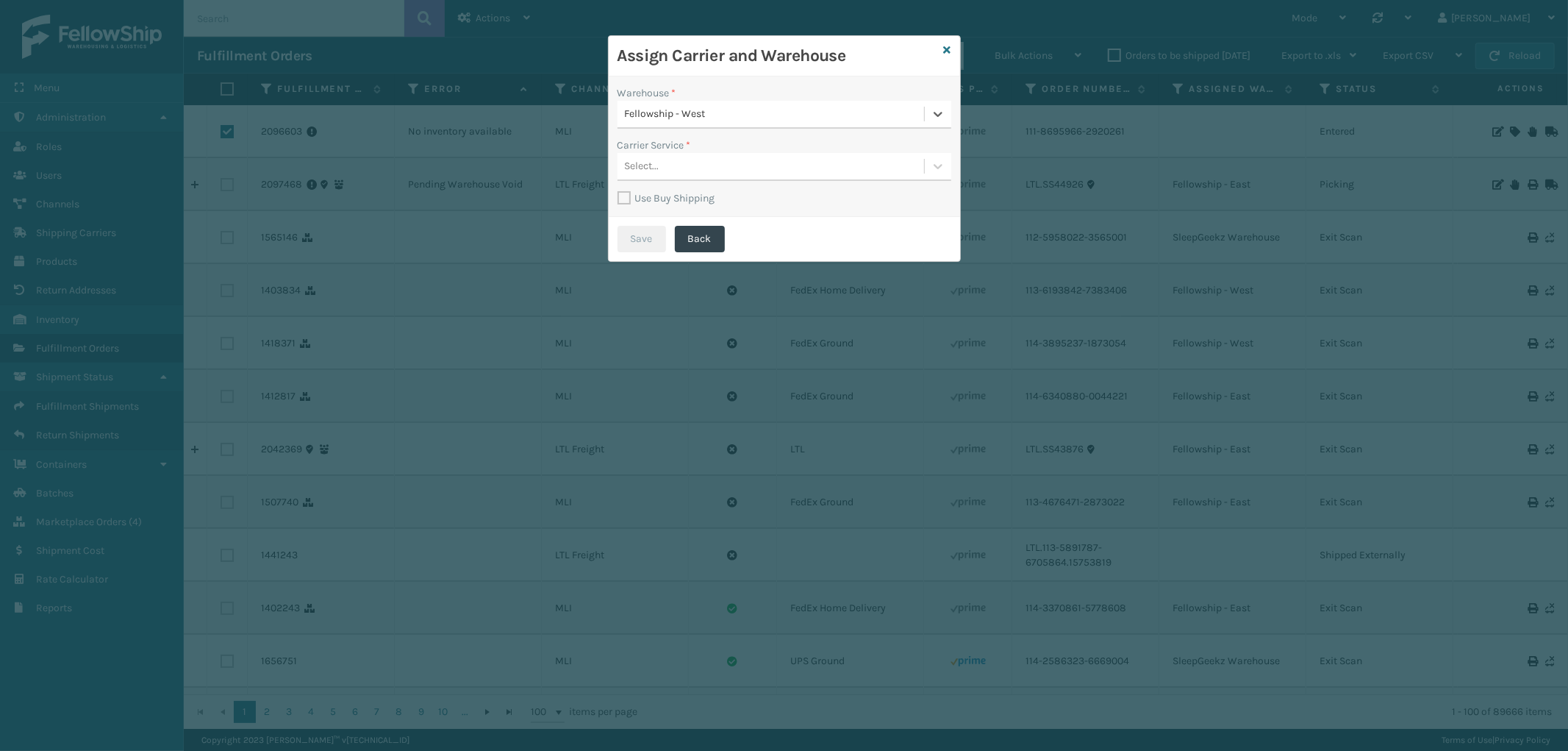
click at [773, 159] on div "Select..." at bounding box center [770, 167] width 307 height 24
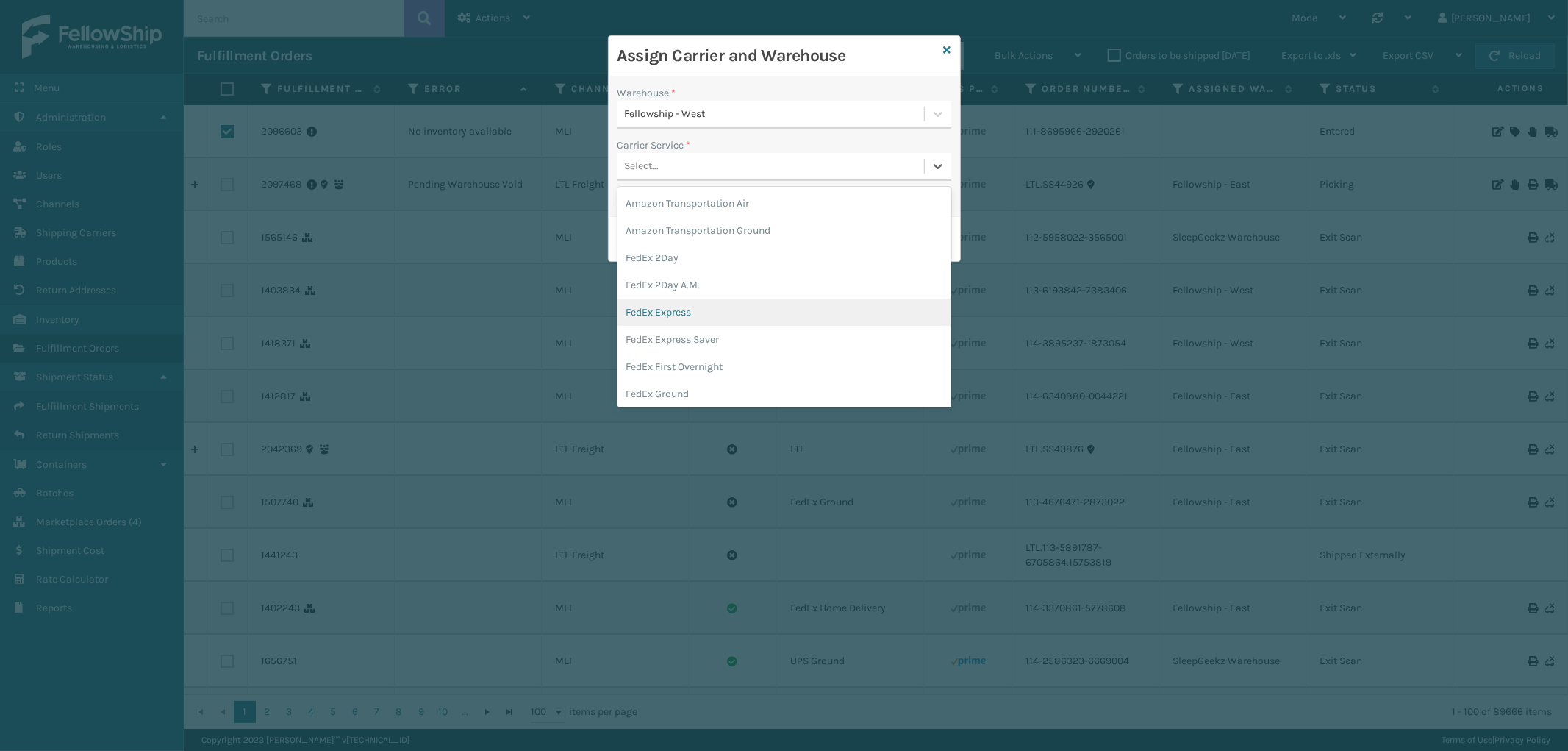
scroll to position [82, 0]
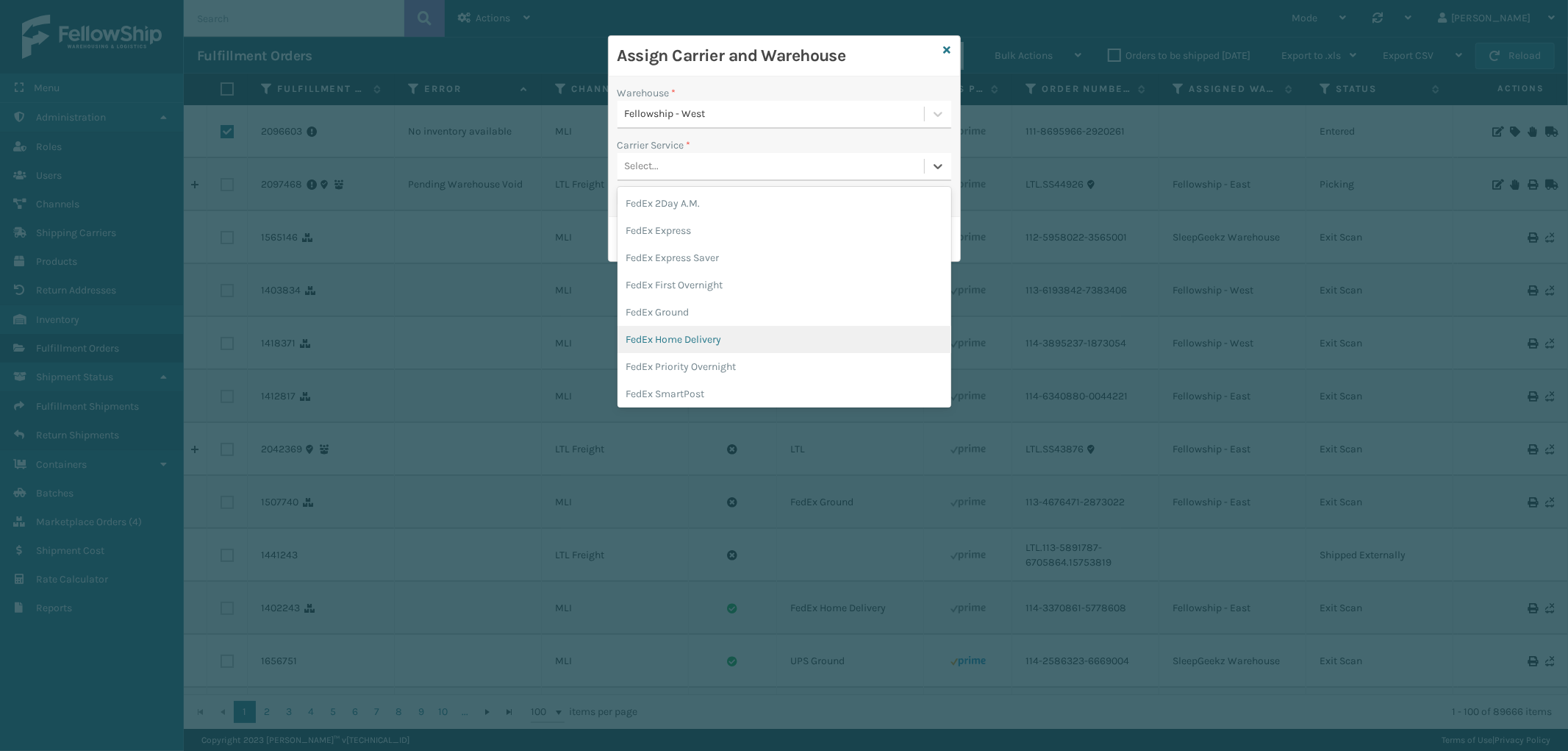
click at [748, 332] on div "FedEx Home Delivery" at bounding box center [784, 339] width 334 height 27
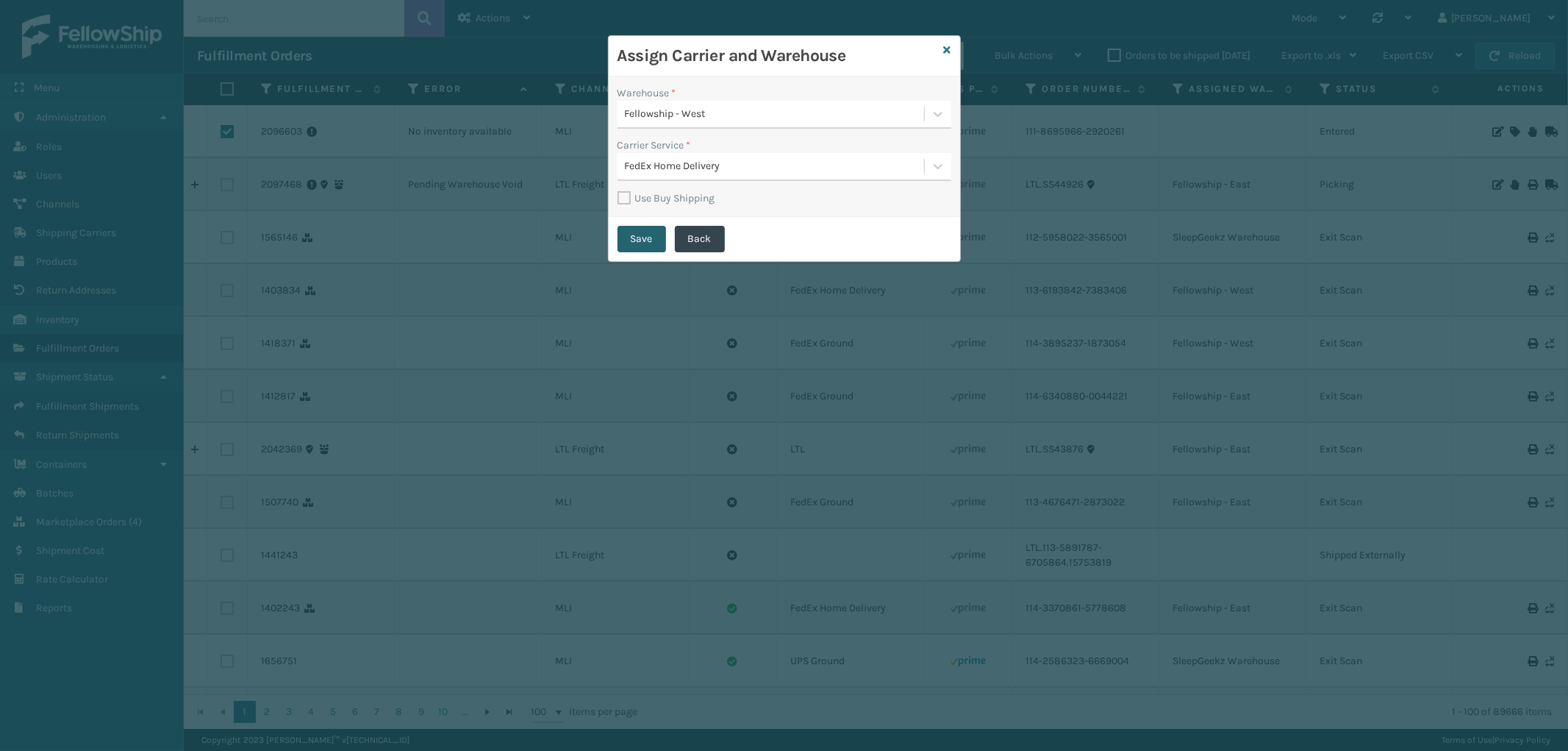
click at [635, 235] on button "Save" at bounding box center [642, 239] width 49 height 26
checkbox input "false"
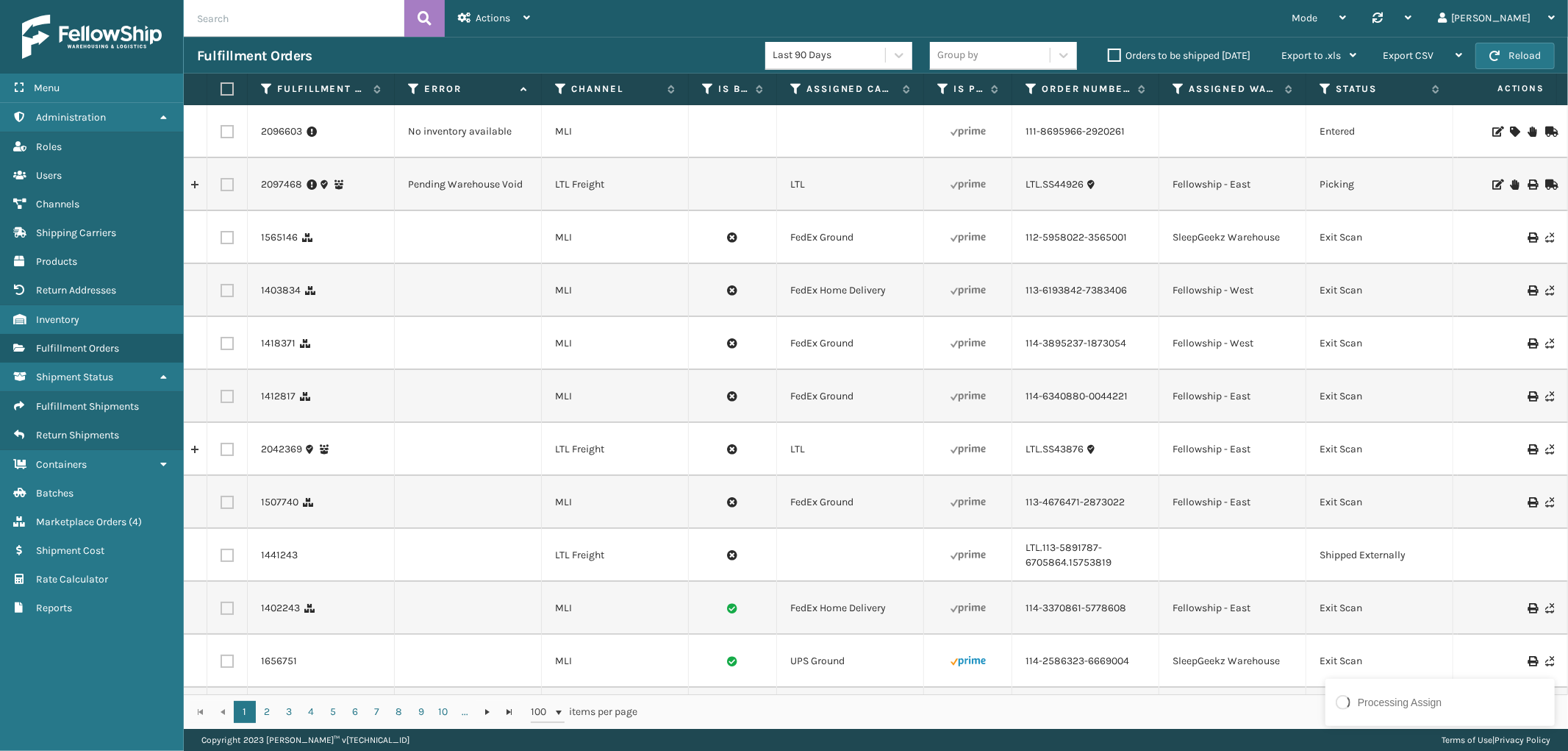
click at [1510, 131] on icon at bounding box center [1515, 131] width 9 height 10
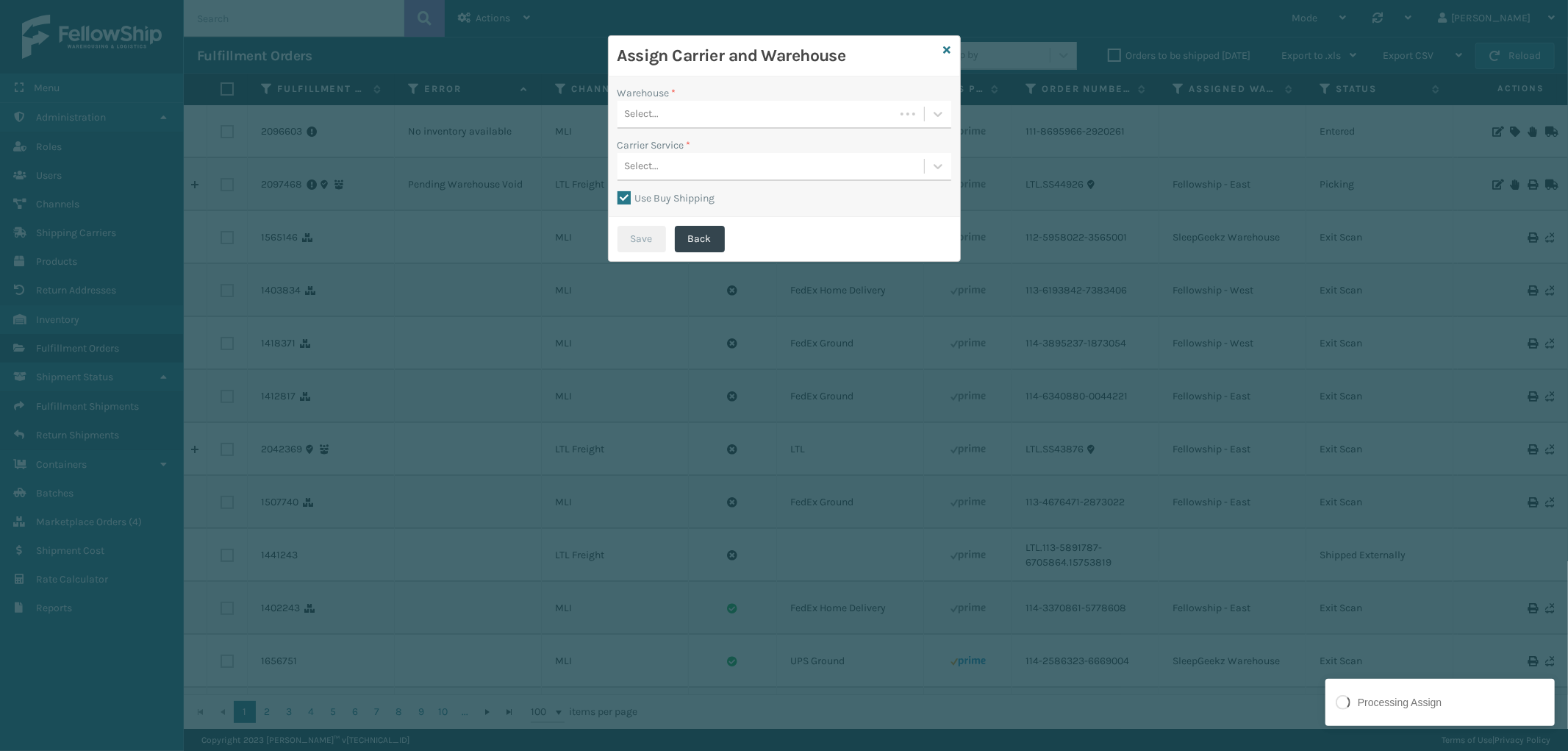
click at [761, 114] on div "Select..." at bounding box center [756, 114] width 277 height 24
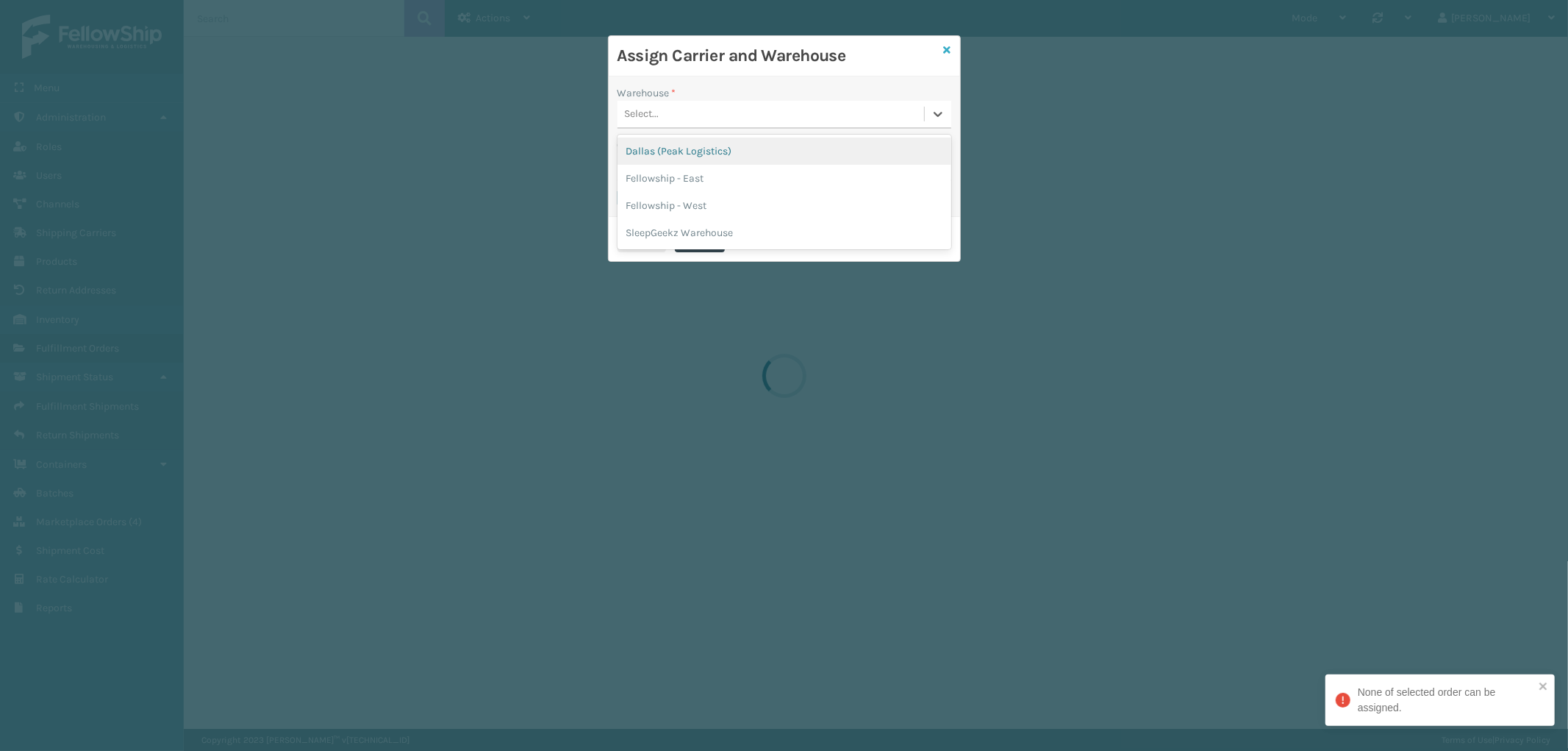
click at [945, 46] on icon at bounding box center [948, 50] width 7 height 10
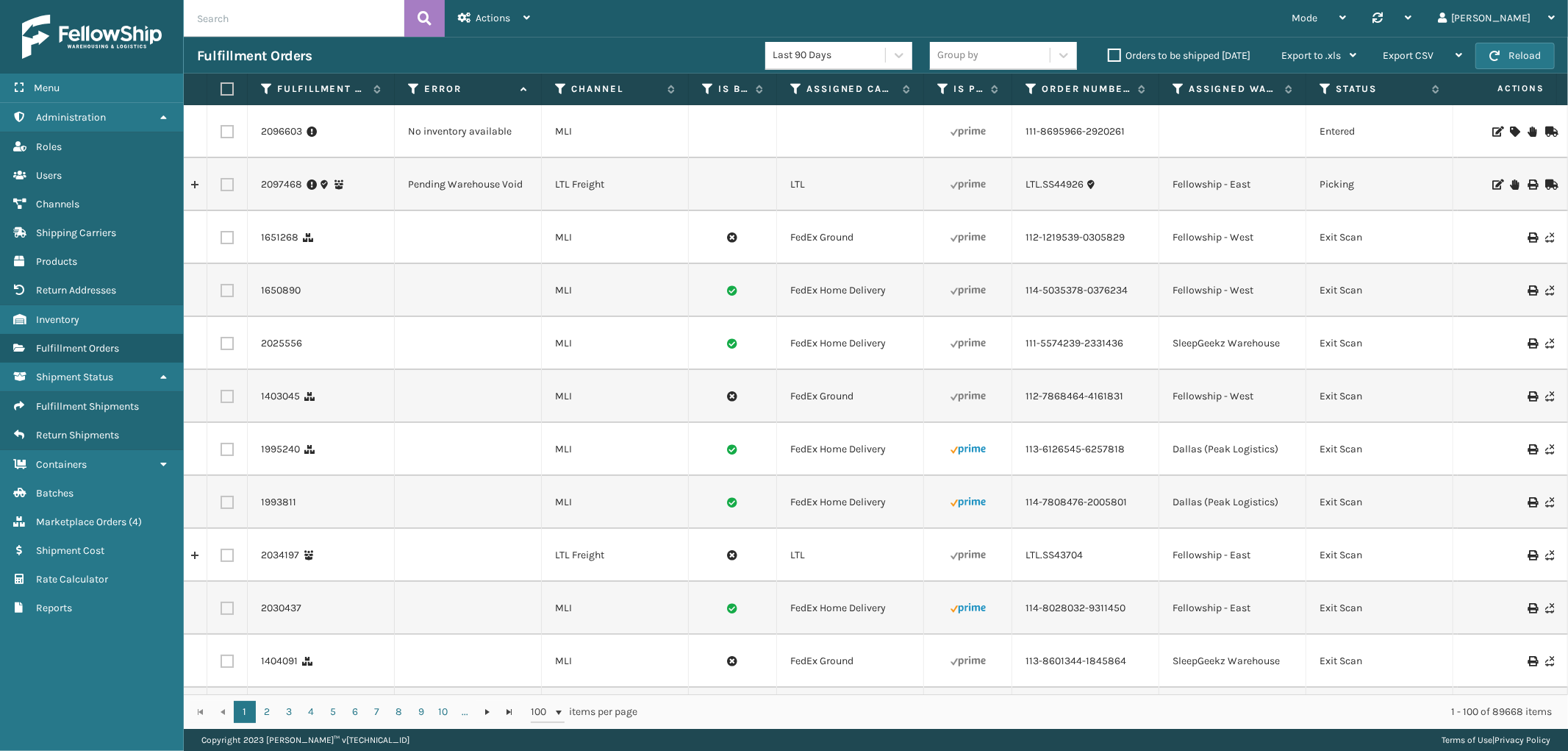
click at [1510, 129] on icon at bounding box center [1515, 131] width 9 height 10
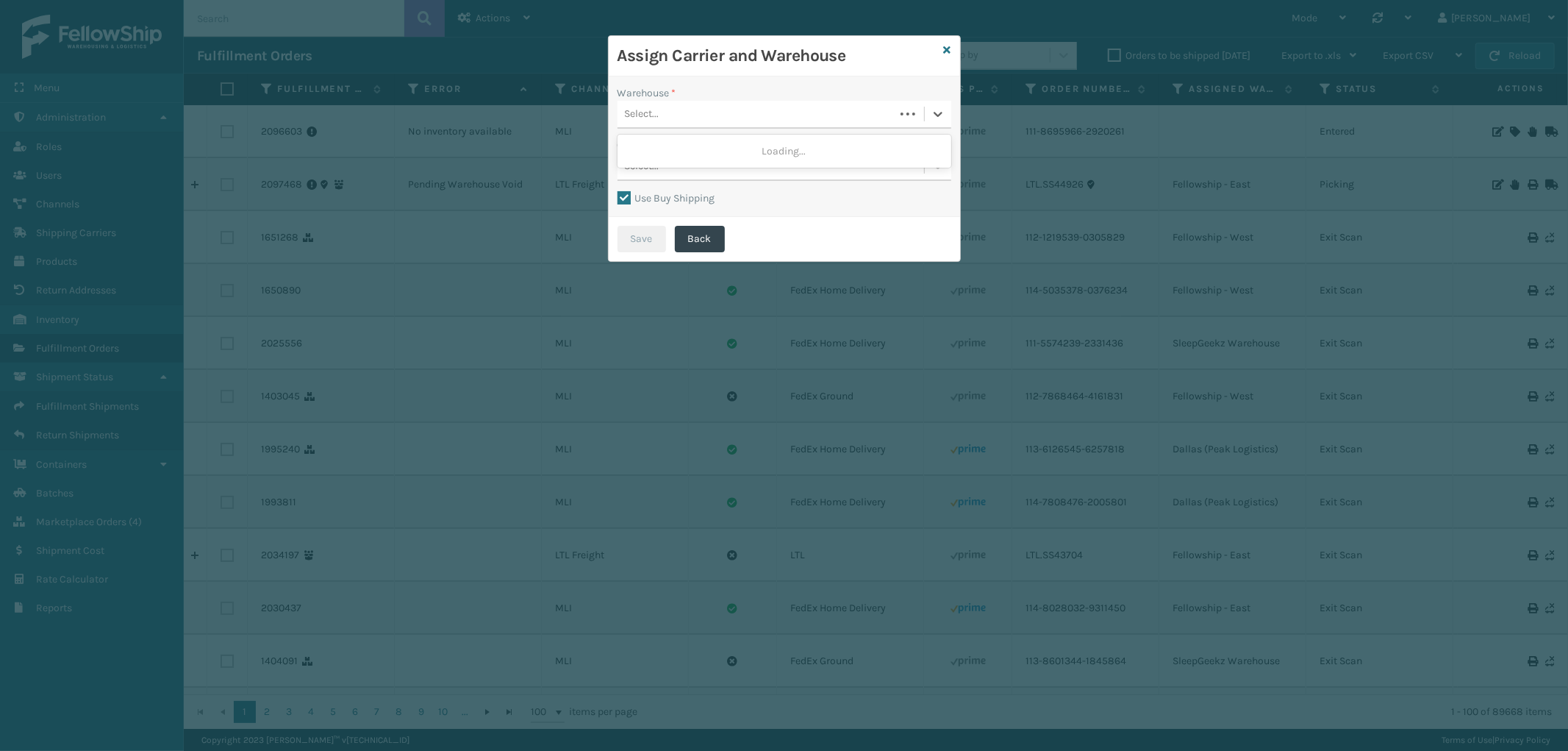
click at [821, 113] on div "Select..." at bounding box center [756, 114] width 277 height 24
click at [743, 195] on div "Fellowship - West" at bounding box center [784, 205] width 334 height 27
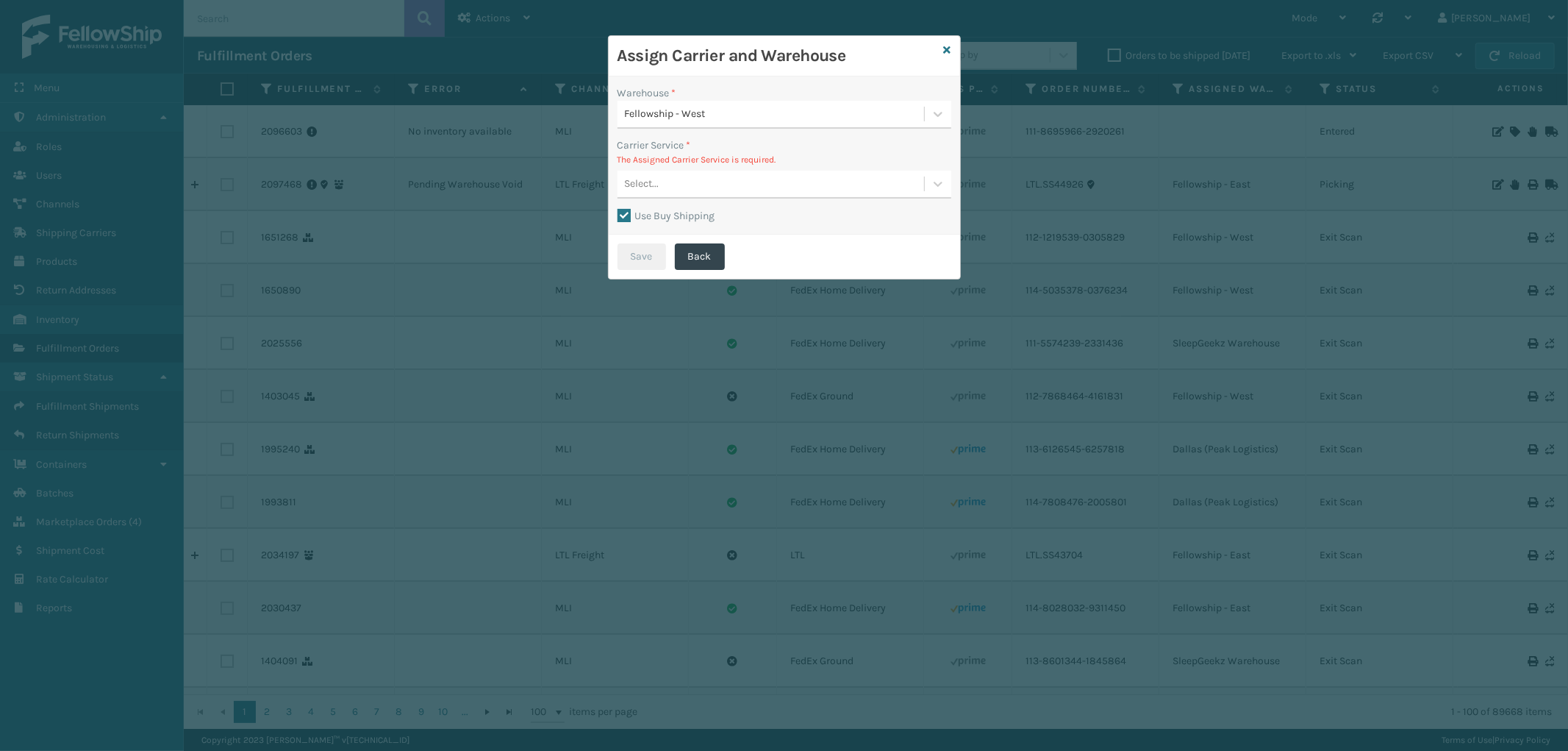
click at [633, 215] on label "Use Buy Shipping" at bounding box center [666, 216] width 98 height 13
click at [618, 209] on input "Use Buy Shipping" at bounding box center [617, 208] width 1 height 2
click at [833, 178] on div "Select..." at bounding box center [770, 184] width 307 height 24
click at [945, 46] on icon at bounding box center [948, 50] width 7 height 10
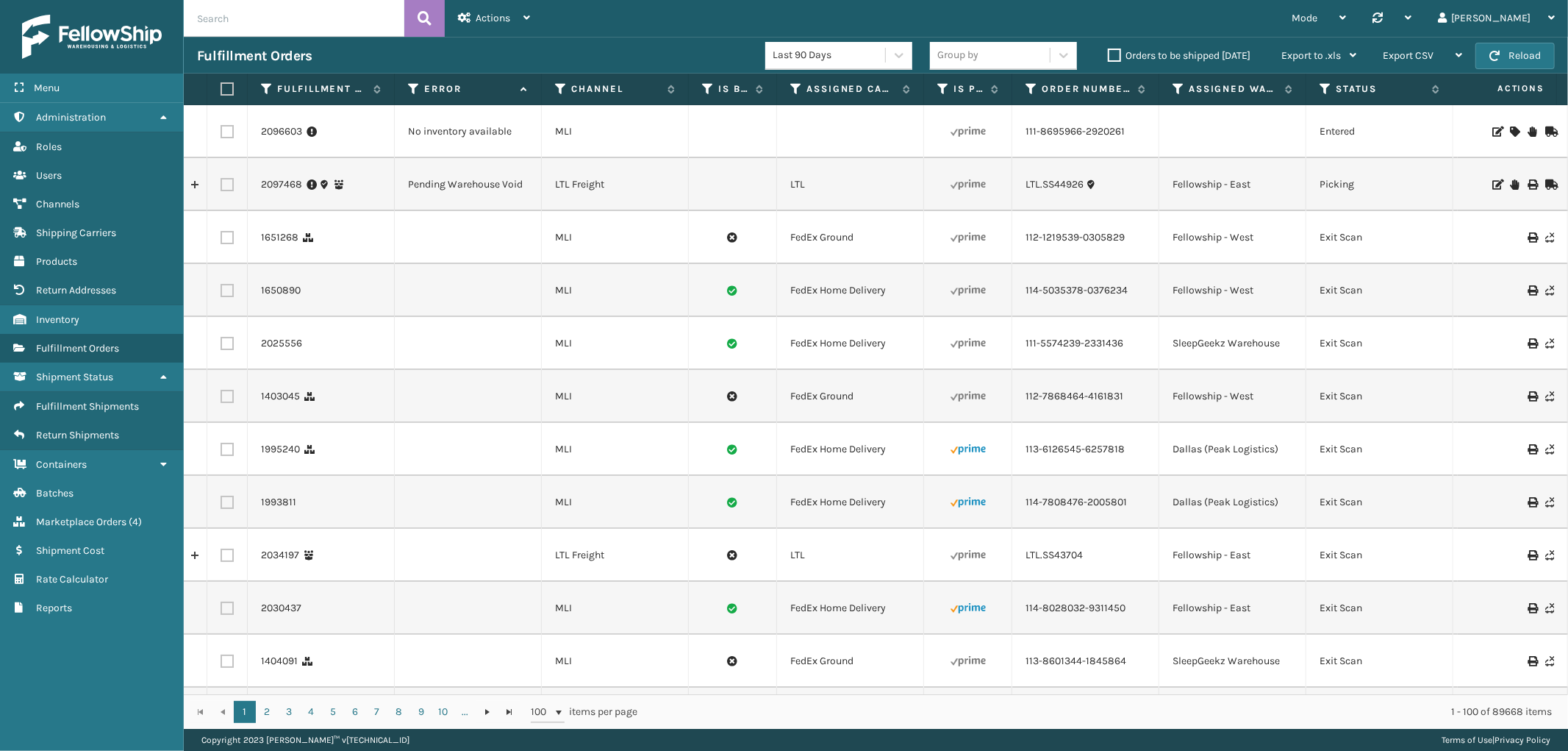
click at [1527, 130] on icon at bounding box center [1532, 131] width 9 height 10
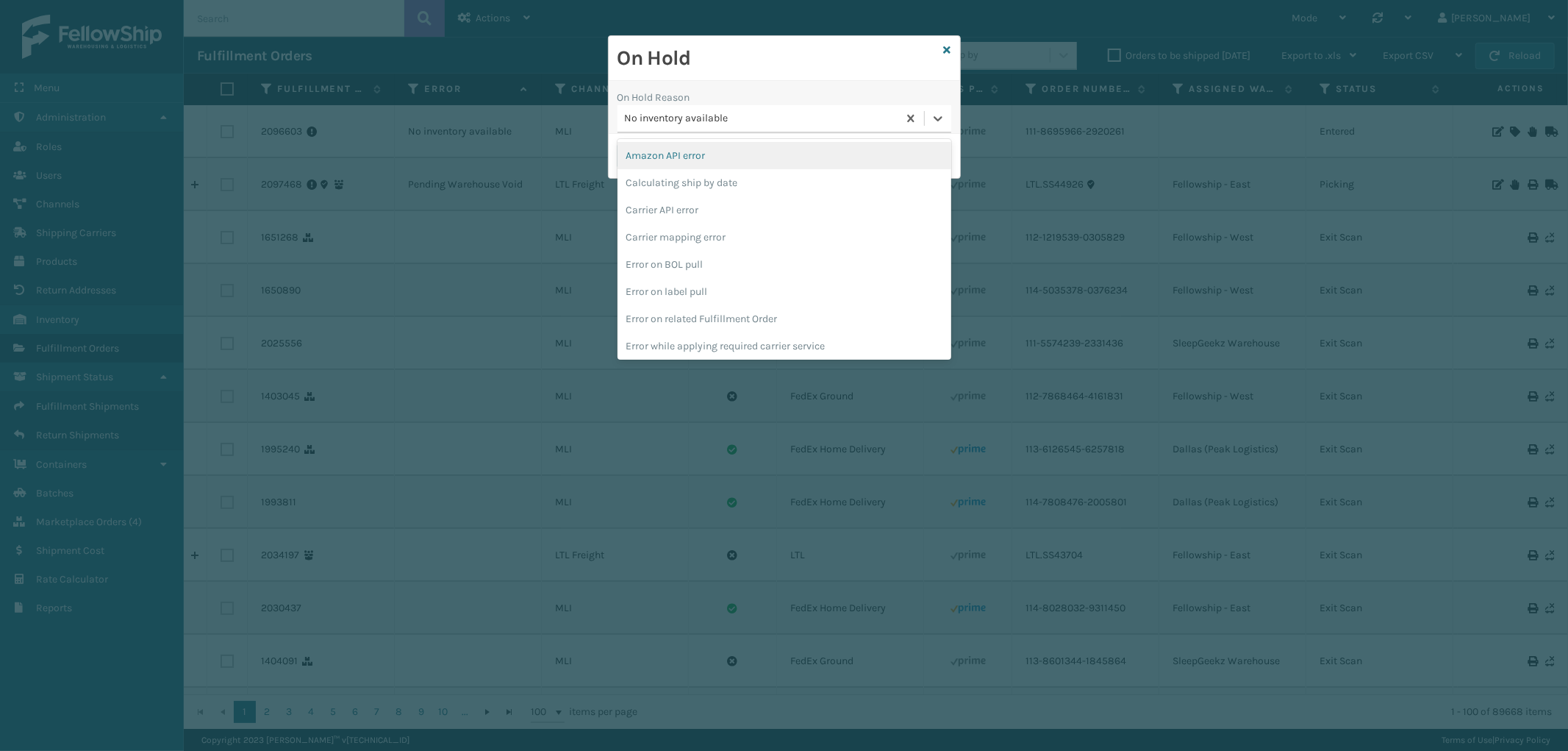
click at [721, 118] on div "No inventory available" at bounding box center [761, 118] width 275 height 15
click at [725, 347] on div "To be cancelled" at bounding box center [784, 344] width 334 height 27
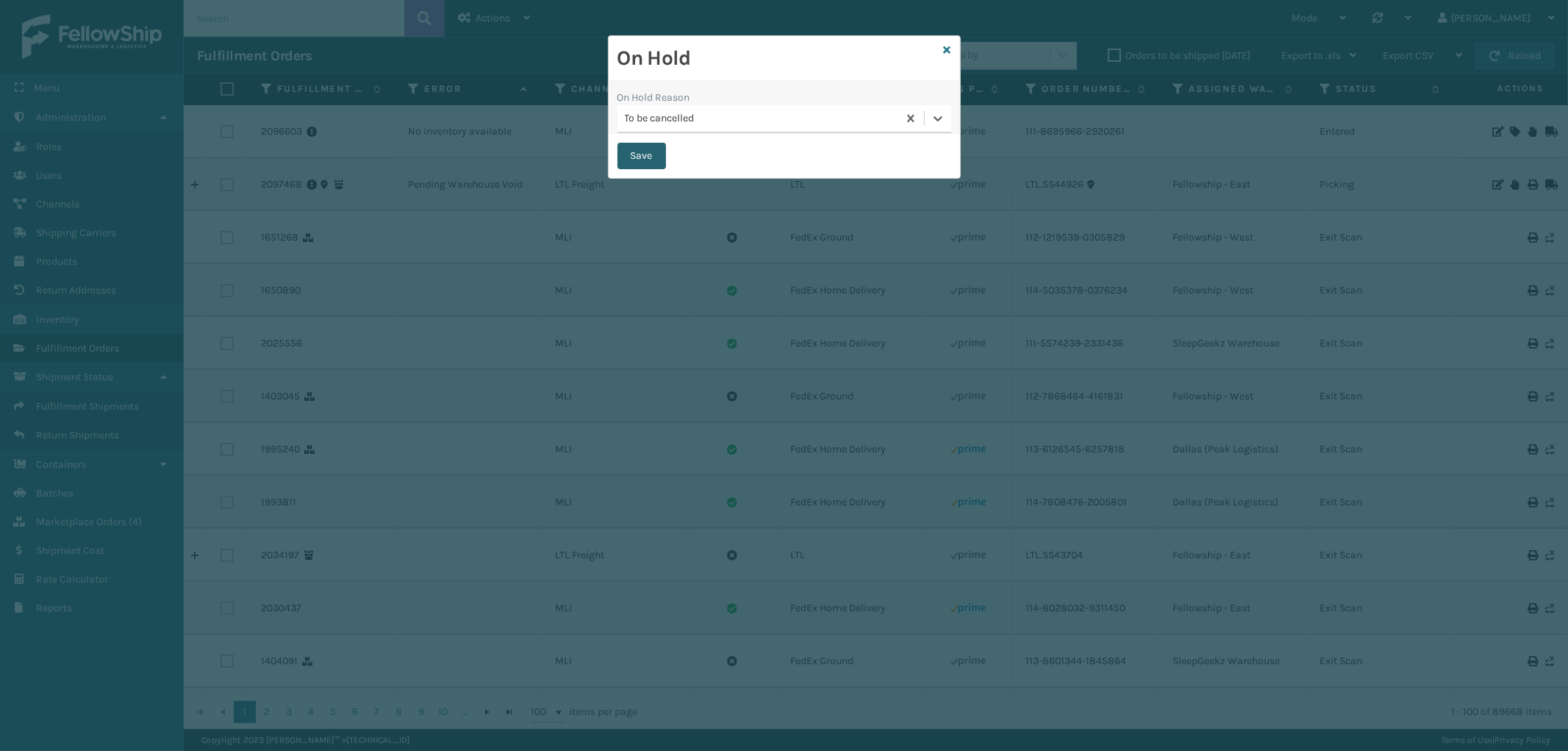
click at [654, 163] on button "Save" at bounding box center [642, 155] width 49 height 26
